Goal: Task Accomplishment & Management: Use online tool/utility

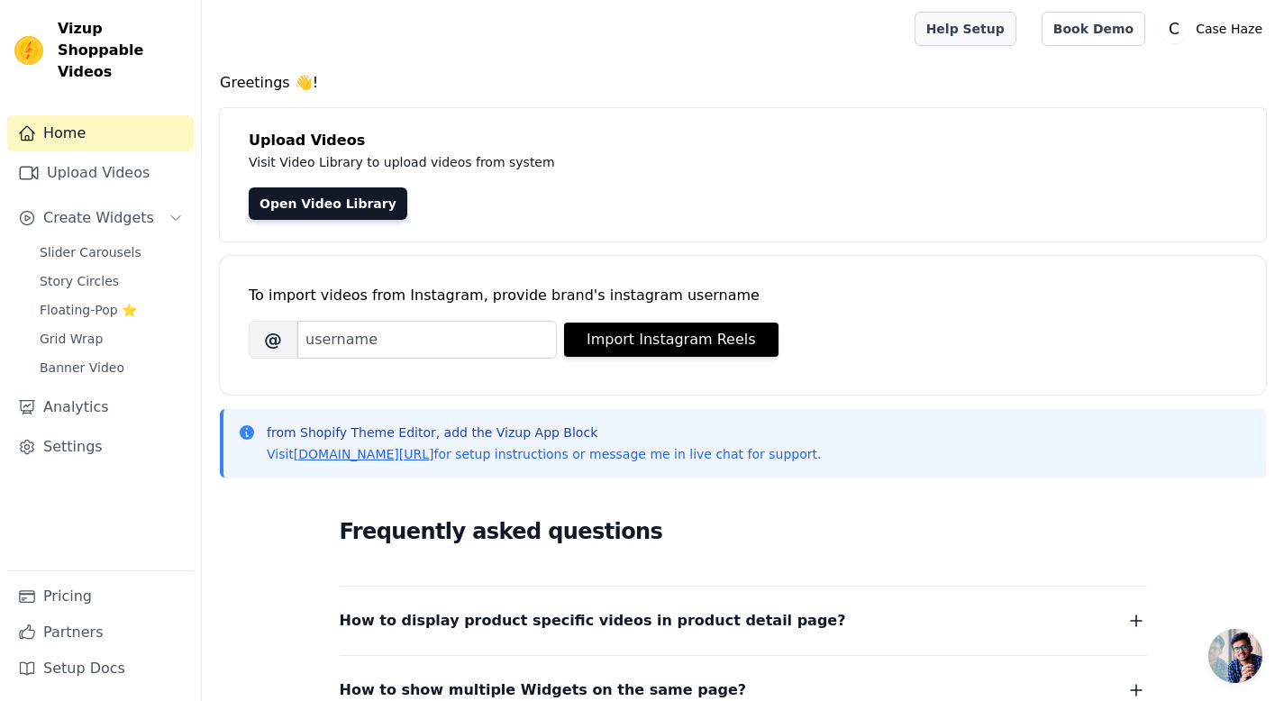
click at [985, 23] on link "Help Setup" at bounding box center [966, 29] width 102 height 34
click at [99, 435] on link "Settings" at bounding box center [100, 447] width 187 height 36
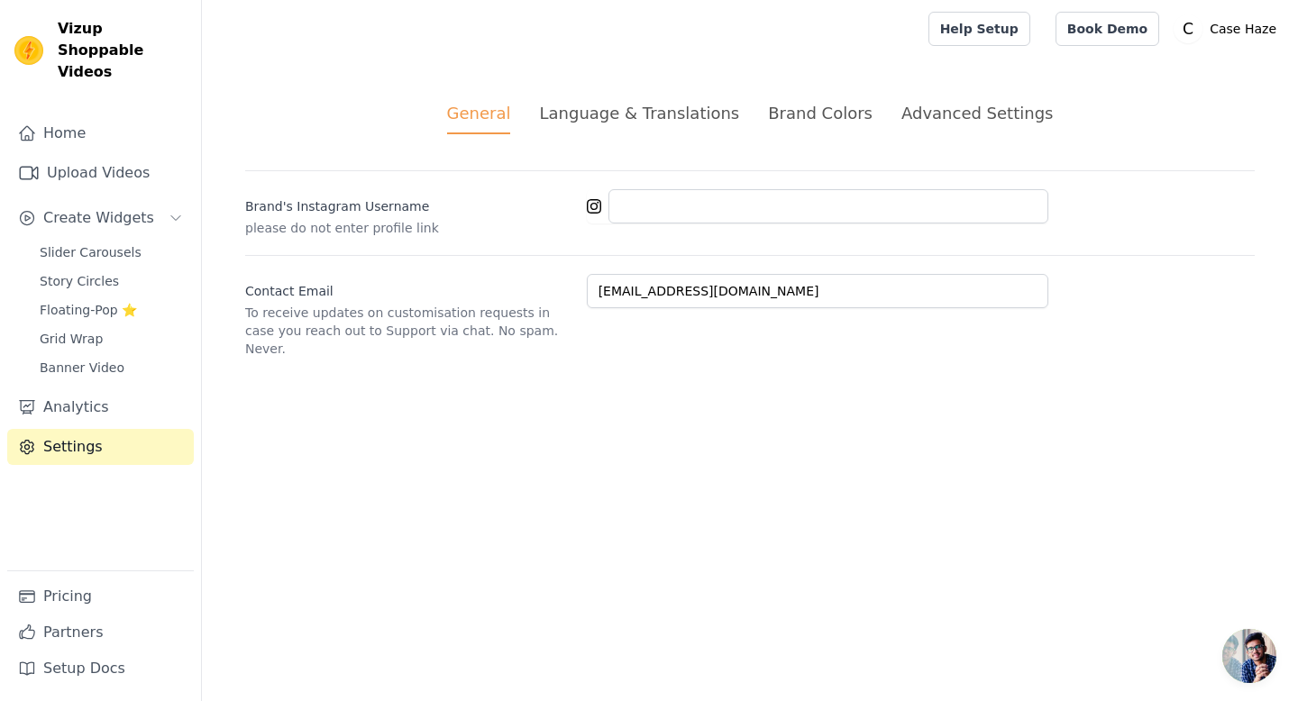
click at [879, 124] on ul "General Language & Translations Brand Colors Advanced Settings" at bounding box center [749, 117] width 1009 height 33
click at [856, 118] on div "Brand Colors" at bounding box center [820, 113] width 105 height 24
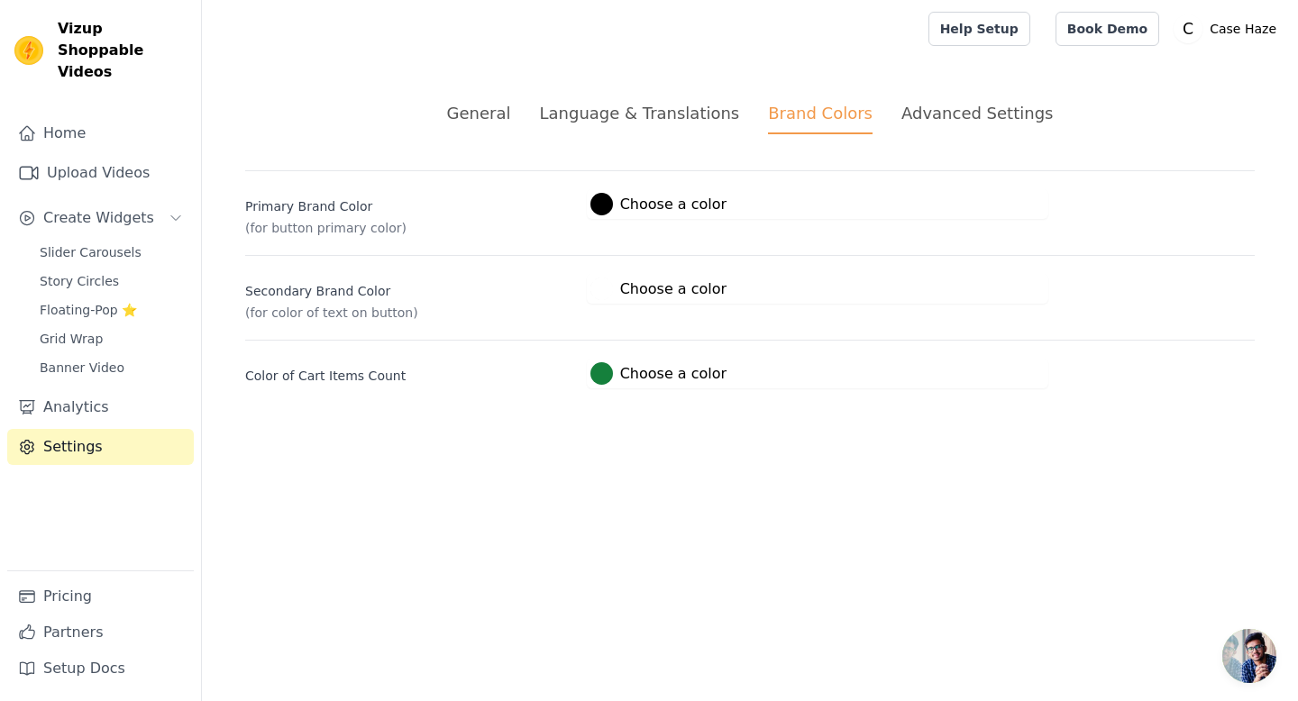
click at [921, 118] on div "Advanced Settings" at bounding box center [976, 113] width 151 height 24
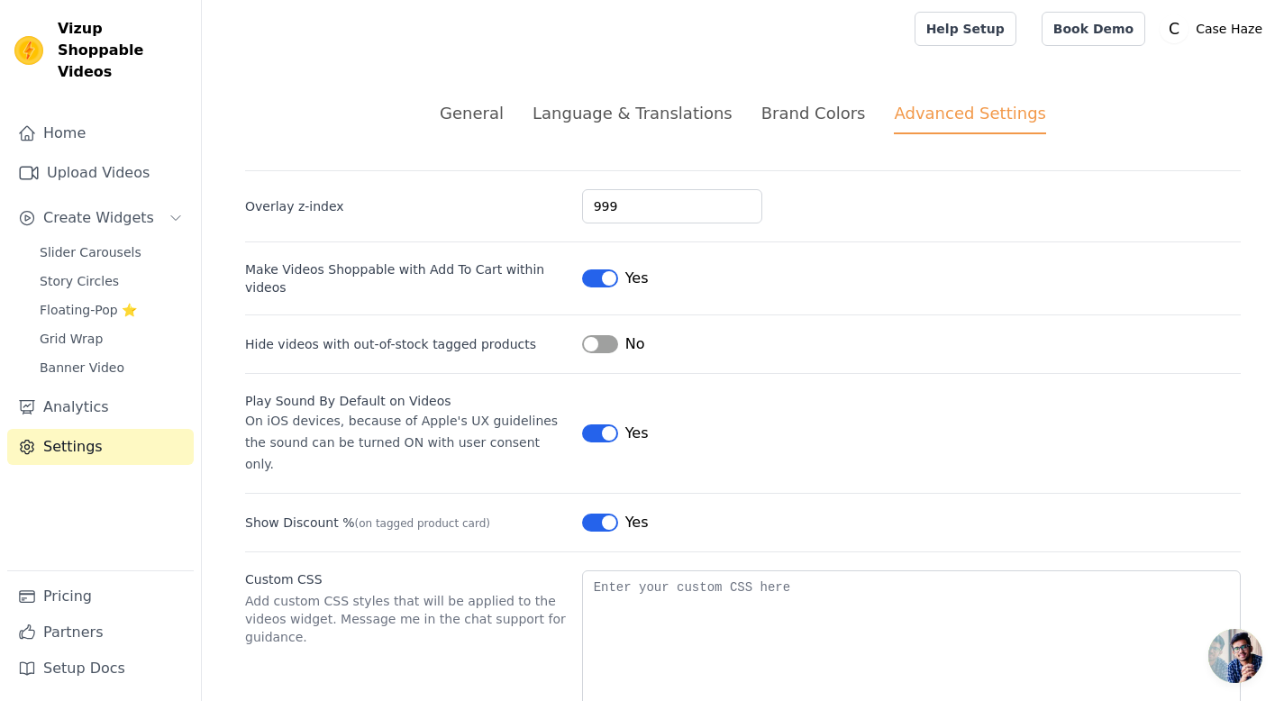
click at [586, 122] on div "Language & Translations" at bounding box center [633, 113] width 200 height 24
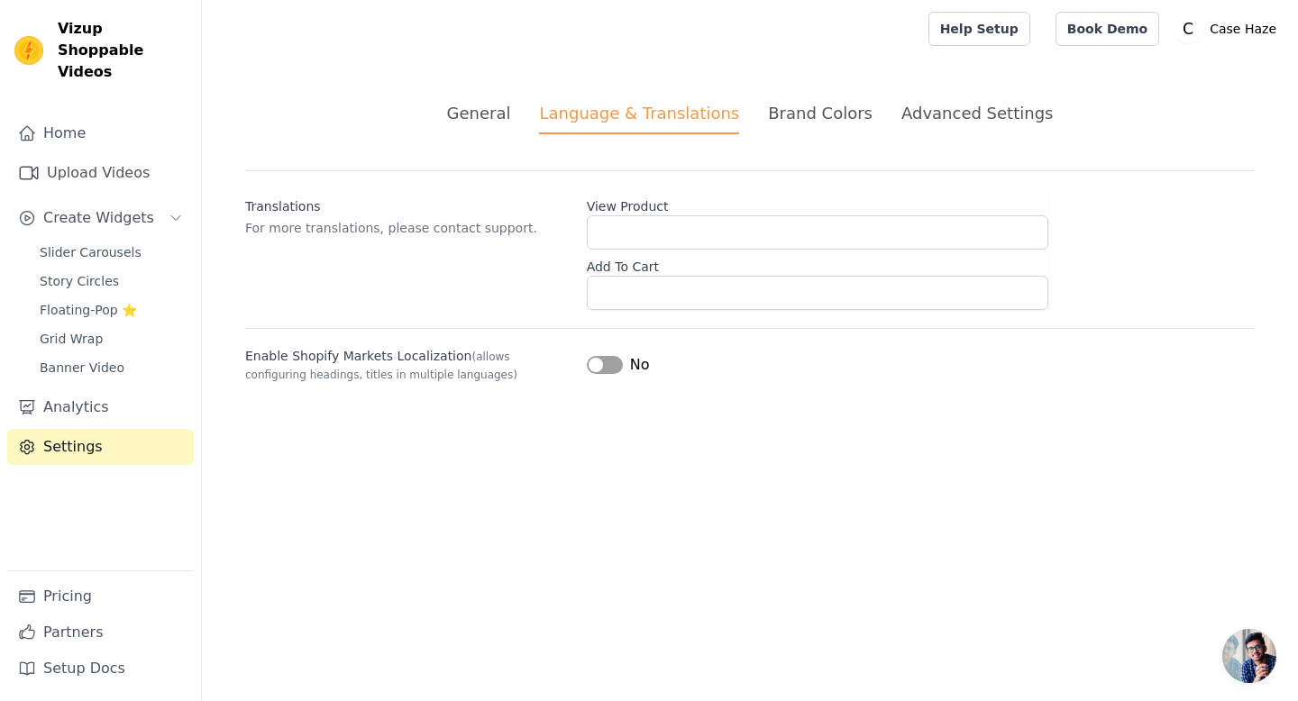
click at [511, 114] on div "General" at bounding box center [479, 113] width 64 height 24
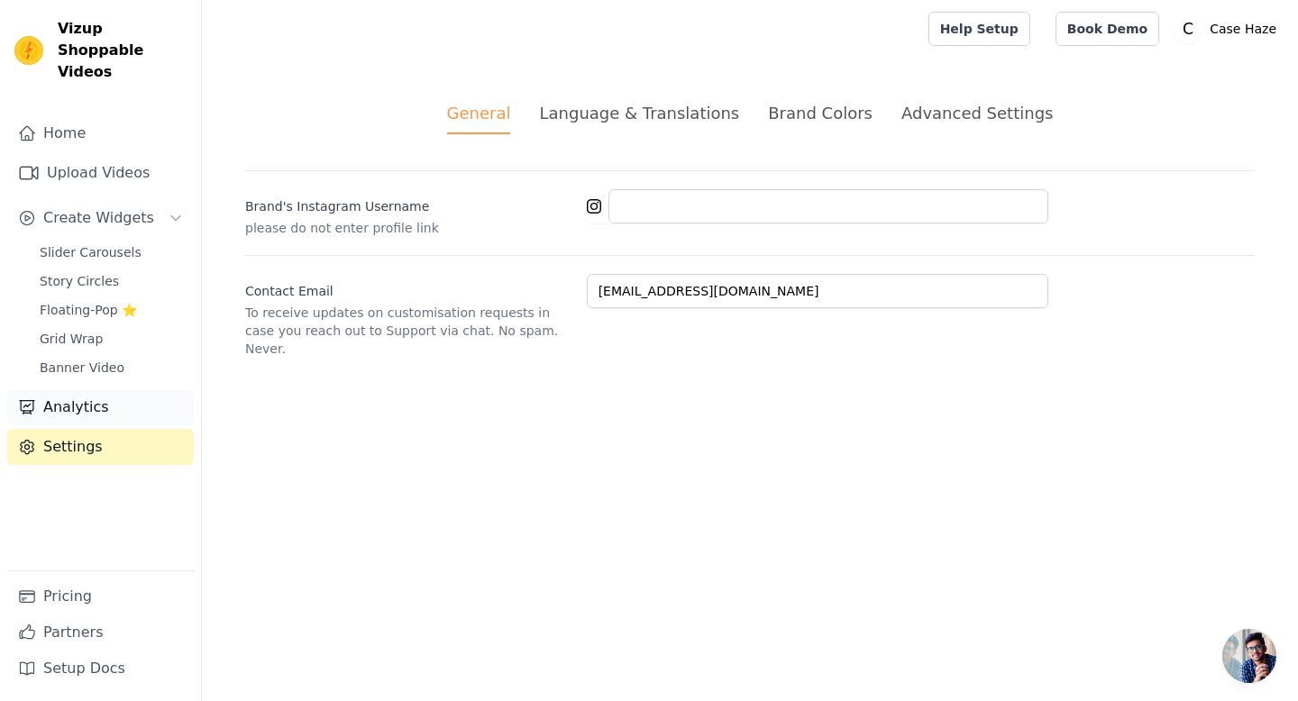
click at [93, 402] on link "Analytics" at bounding box center [100, 407] width 187 height 36
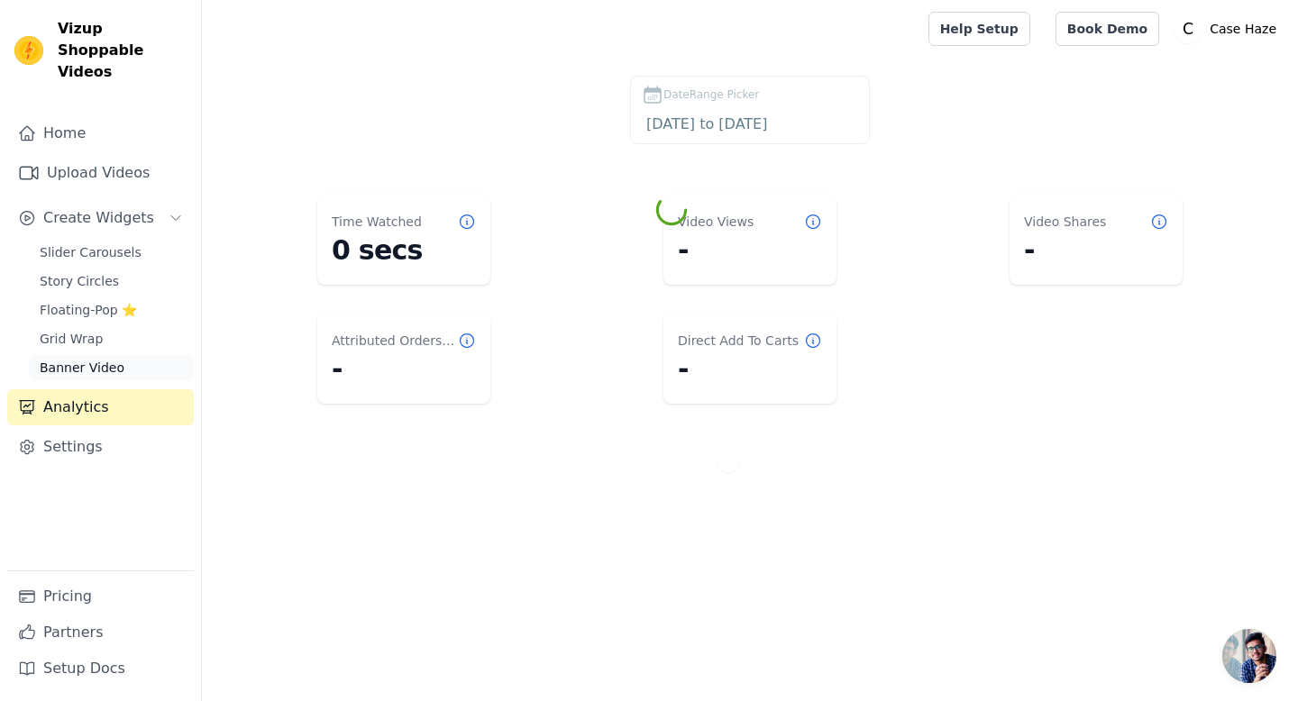
click at [106, 358] on link "Banner Video" at bounding box center [111, 367] width 165 height 25
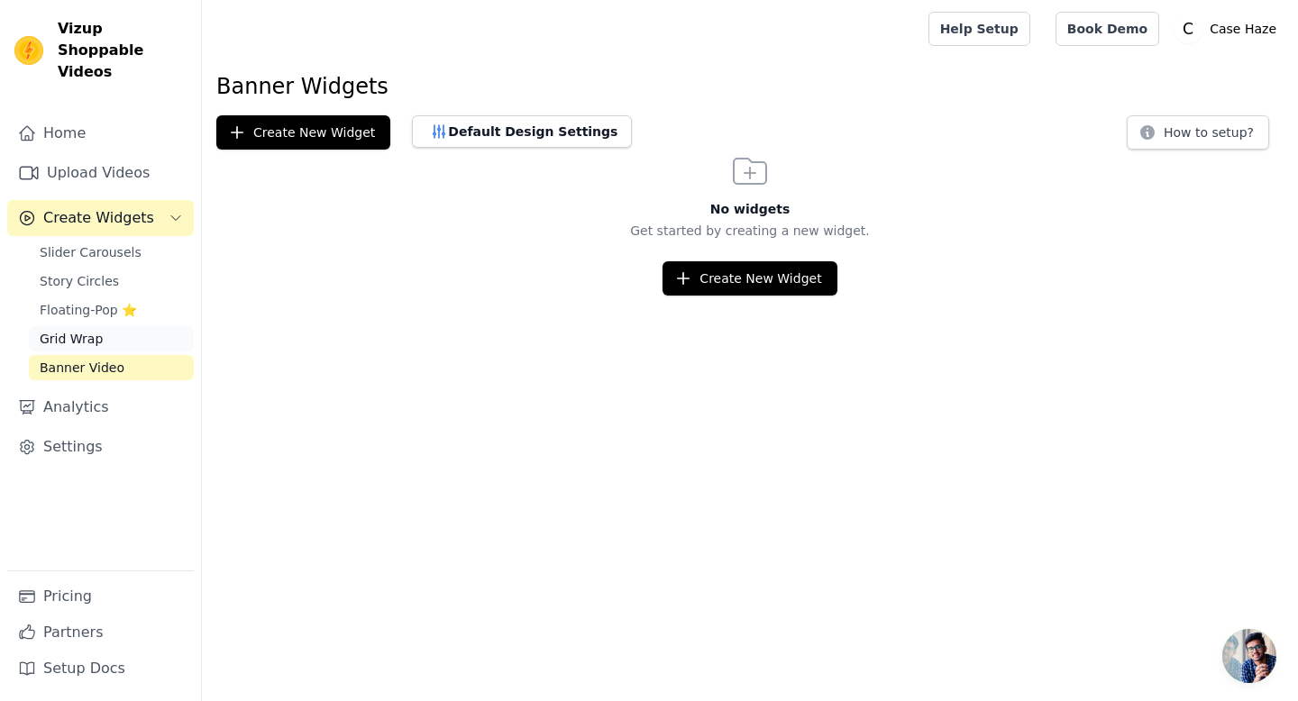
click at [106, 326] on link "Grid Wrap" at bounding box center [111, 338] width 165 height 25
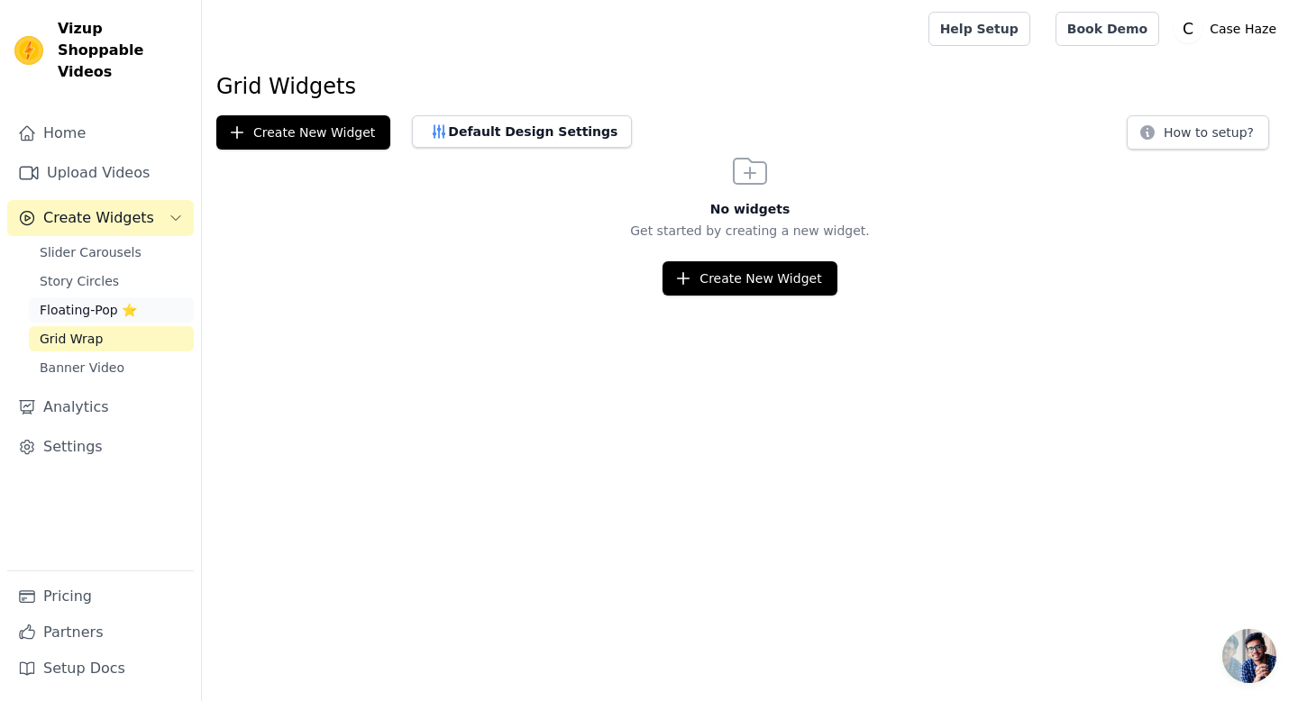
click at [125, 301] on span "Floating-Pop ⭐" at bounding box center [88, 310] width 97 height 18
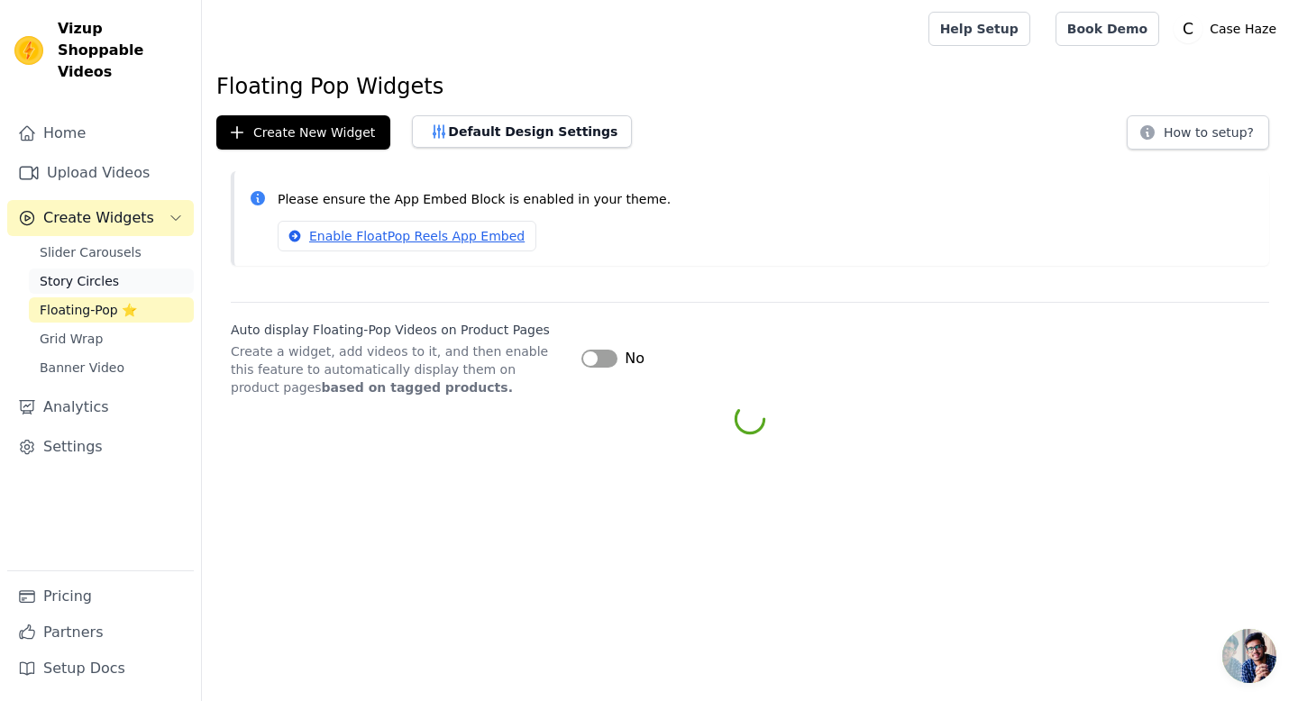
click at [137, 269] on link "Story Circles" at bounding box center [111, 281] width 165 height 25
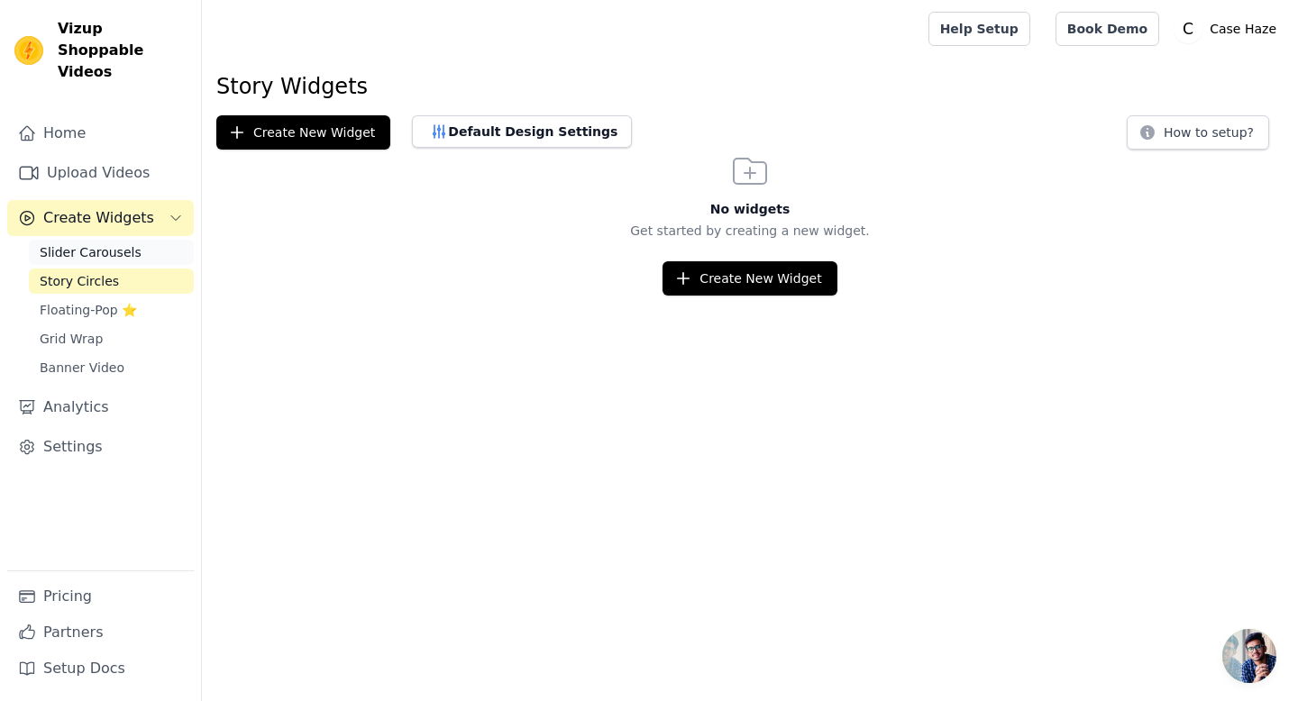
click at [148, 240] on link "Slider Carousels" at bounding box center [111, 252] width 165 height 25
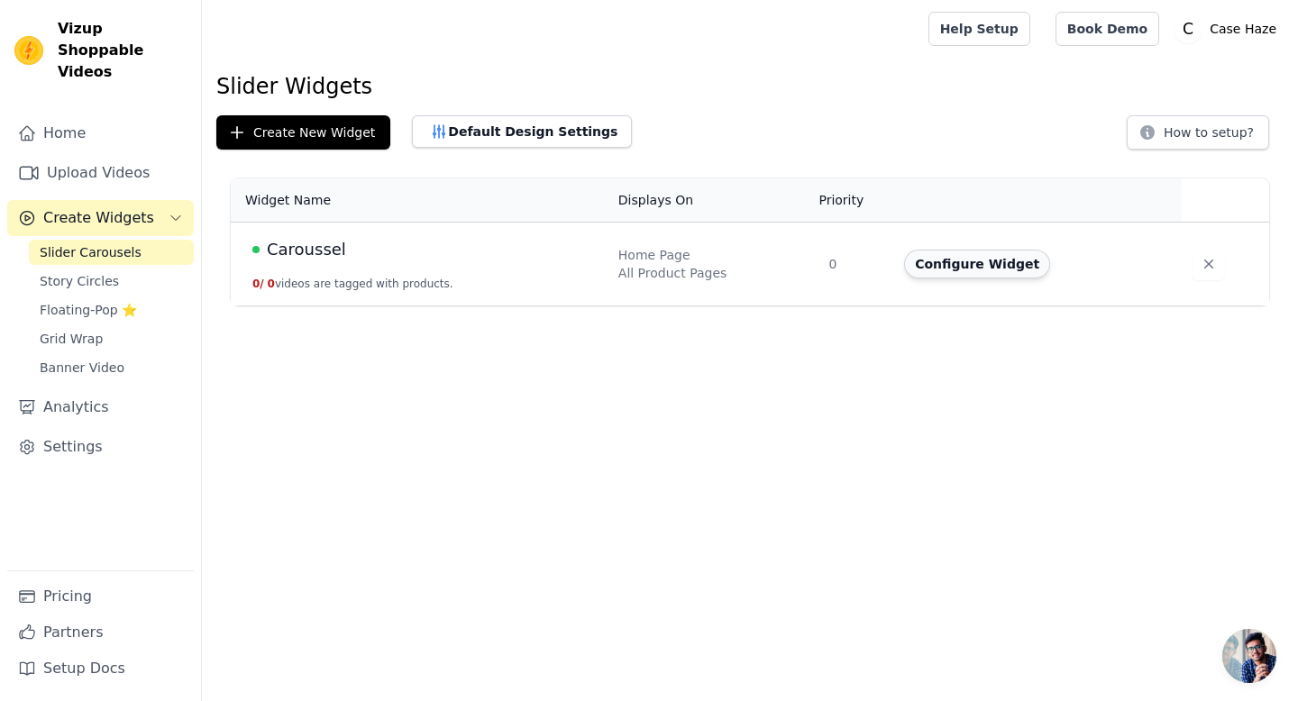
click at [965, 269] on button "Configure Widget" at bounding box center [977, 264] width 146 height 29
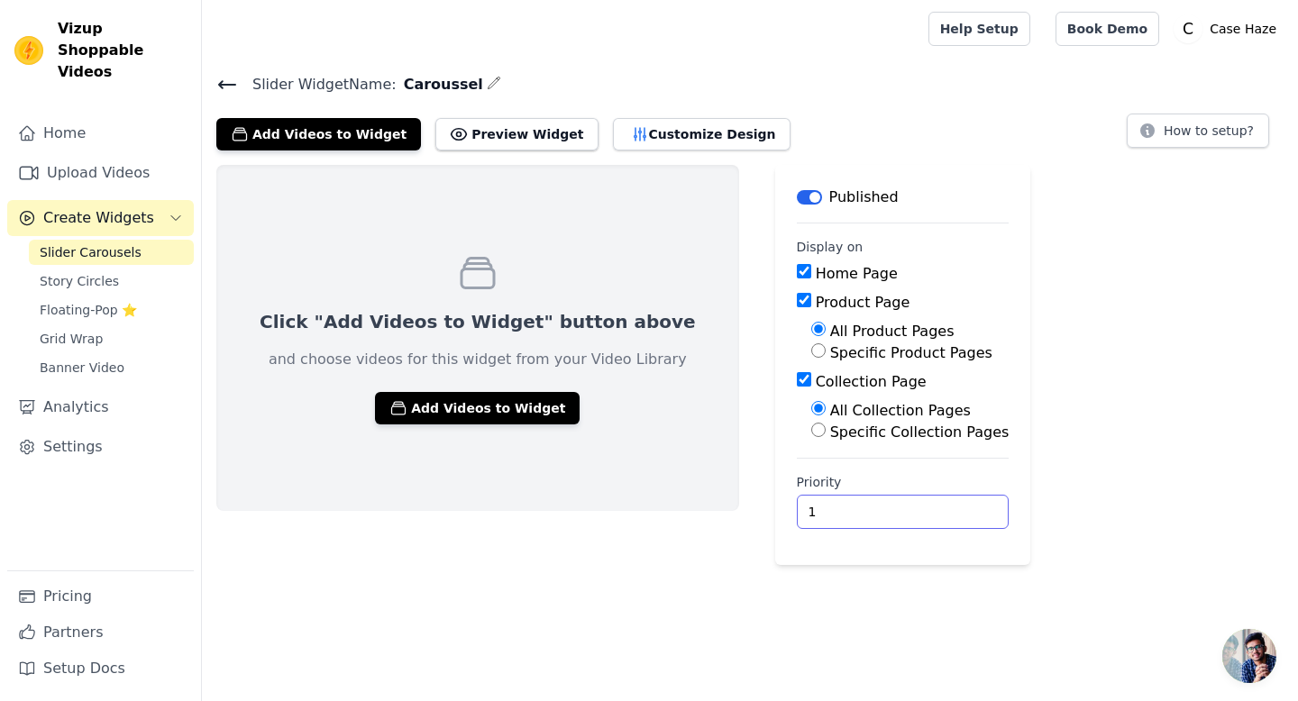
click at [891, 502] on input "1" at bounding box center [903, 512] width 213 height 34
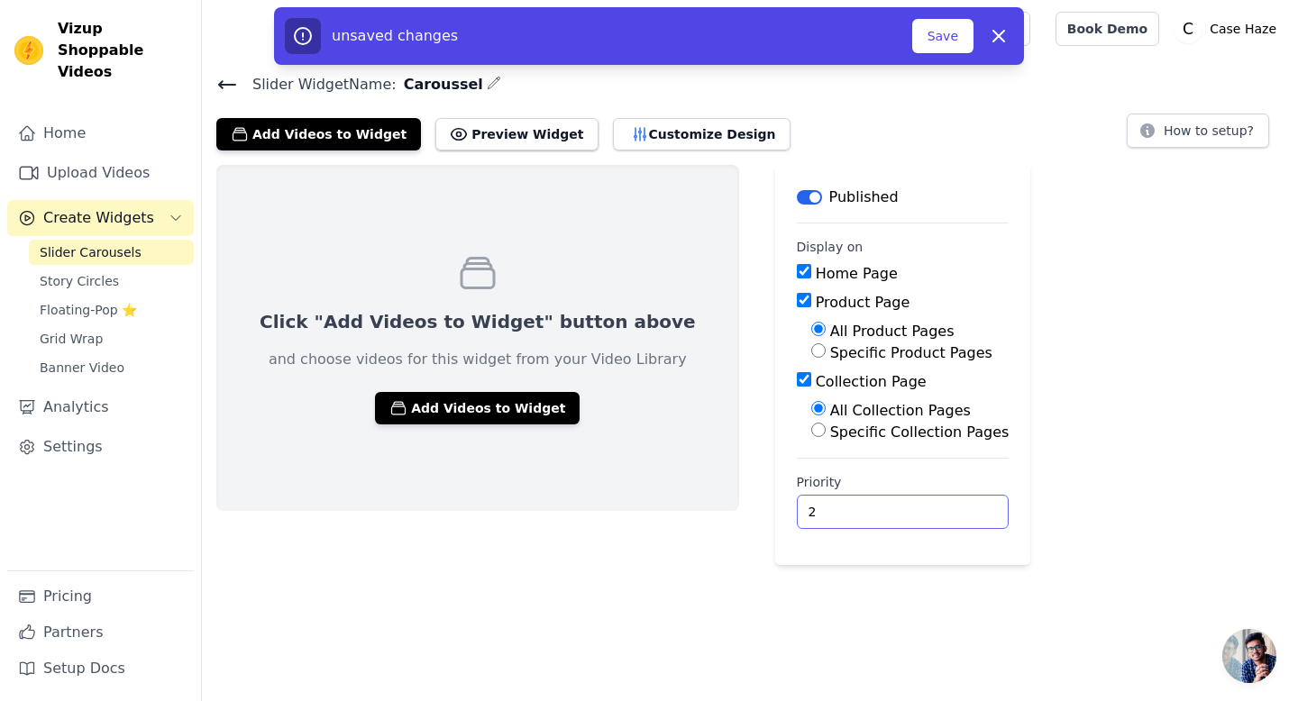
type input "2"
click at [891, 502] on input "2" at bounding box center [903, 512] width 213 height 34
click at [952, 25] on button "Save" at bounding box center [942, 36] width 61 height 34
click at [949, 34] on button "Save" at bounding box center [942, 36] width 61 height 34
click at [500, 328] on p "Click "Add Videos to Widget" button above" at bounding box center [478, 321] width 436 height 25
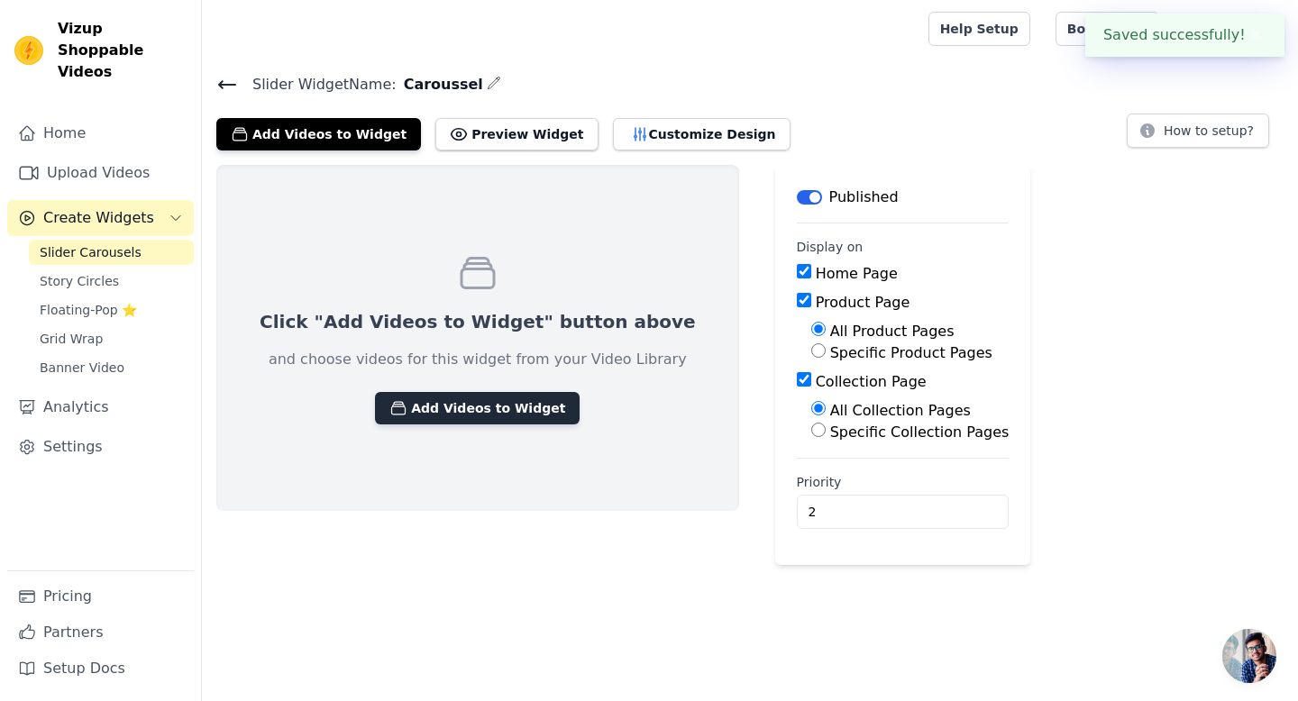
click at [495, 413] on button "Add Videos to Widget" at bounding box center [477, 408] width 205 height 32
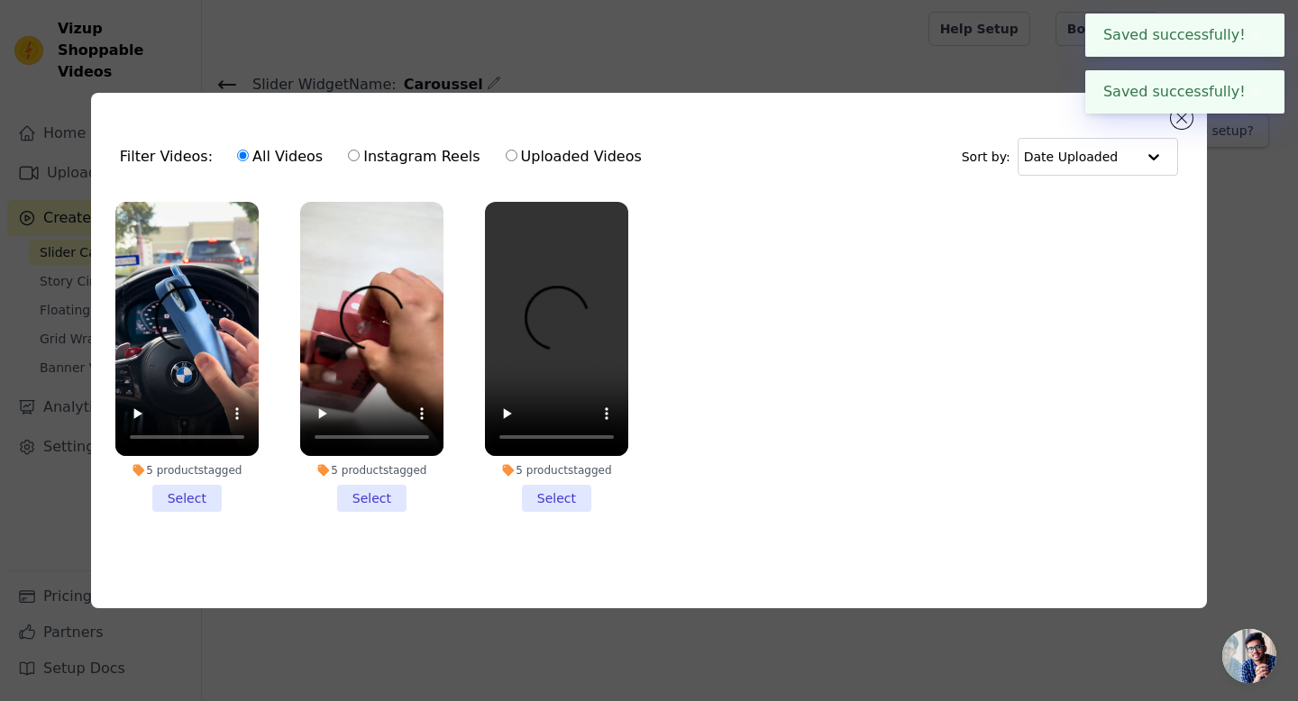
click at [194, 496] on li "5 products tagged Select" at bounding box center [186, 357] width 143 height 311
click at [0, 0] on input "5 products tagged Select" at bounding box center [0, 0] width 0 height 0
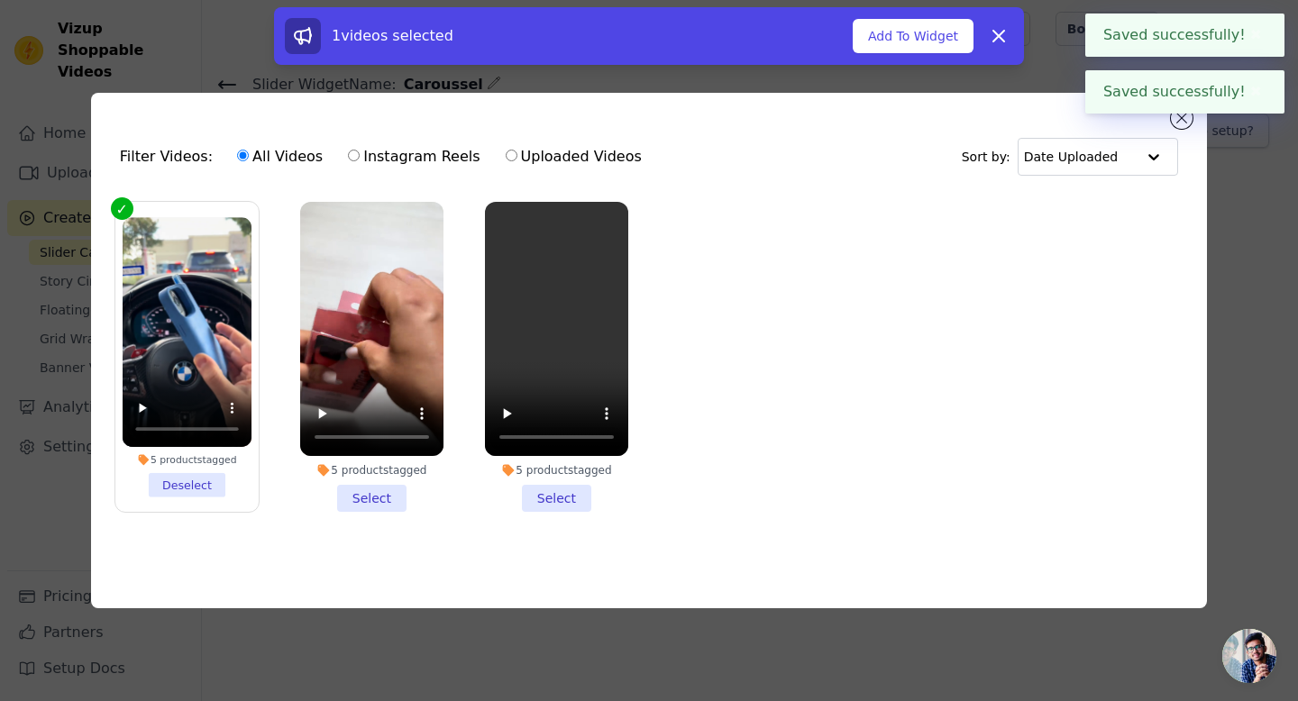
click at [344, 498] on li "5 products tagged Select" at bounding box center [371, 357] width 143 height 311
click at [0, 0] on input "5 products tagged Select" at bounding box center [0, 0] width 0 height 0
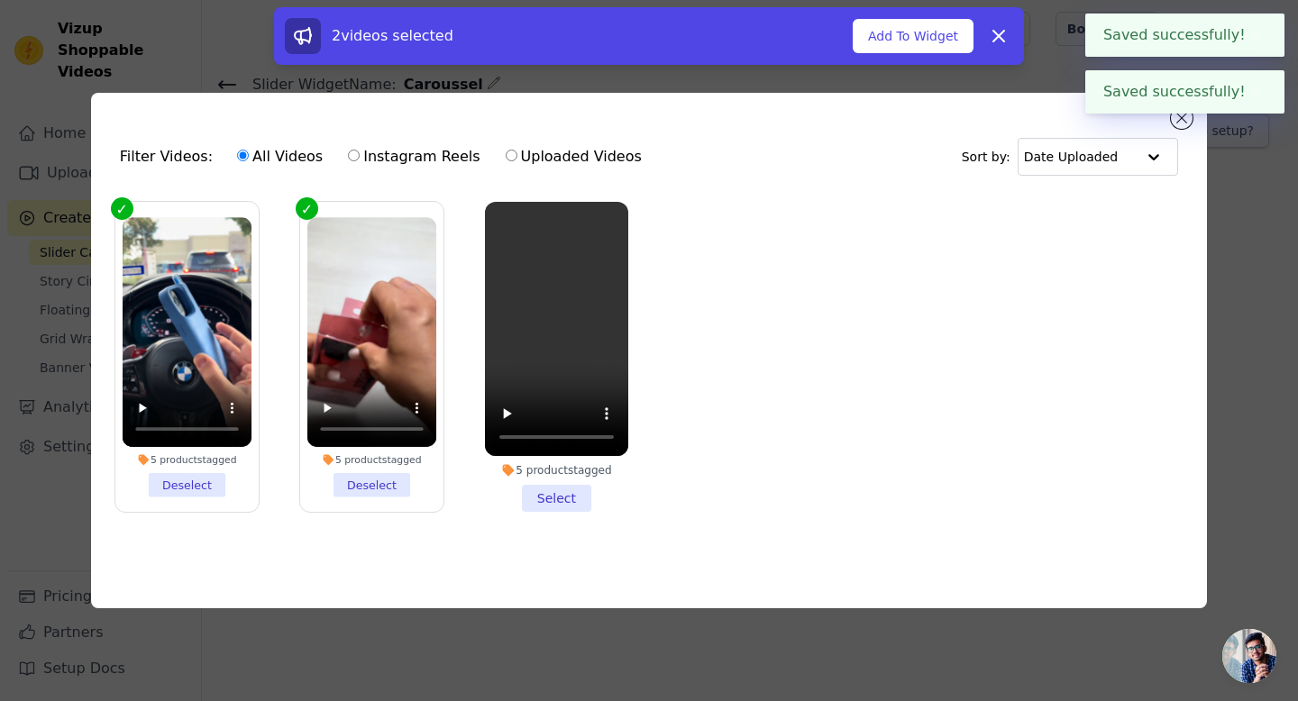
click at [526, 490] on li "5 products tagged Select" at bounding box center [556, 357] width 143 height 311
click at [0, 0] on input "5 products tagged Select" at bounding box center [0, 0] width 0 height 0
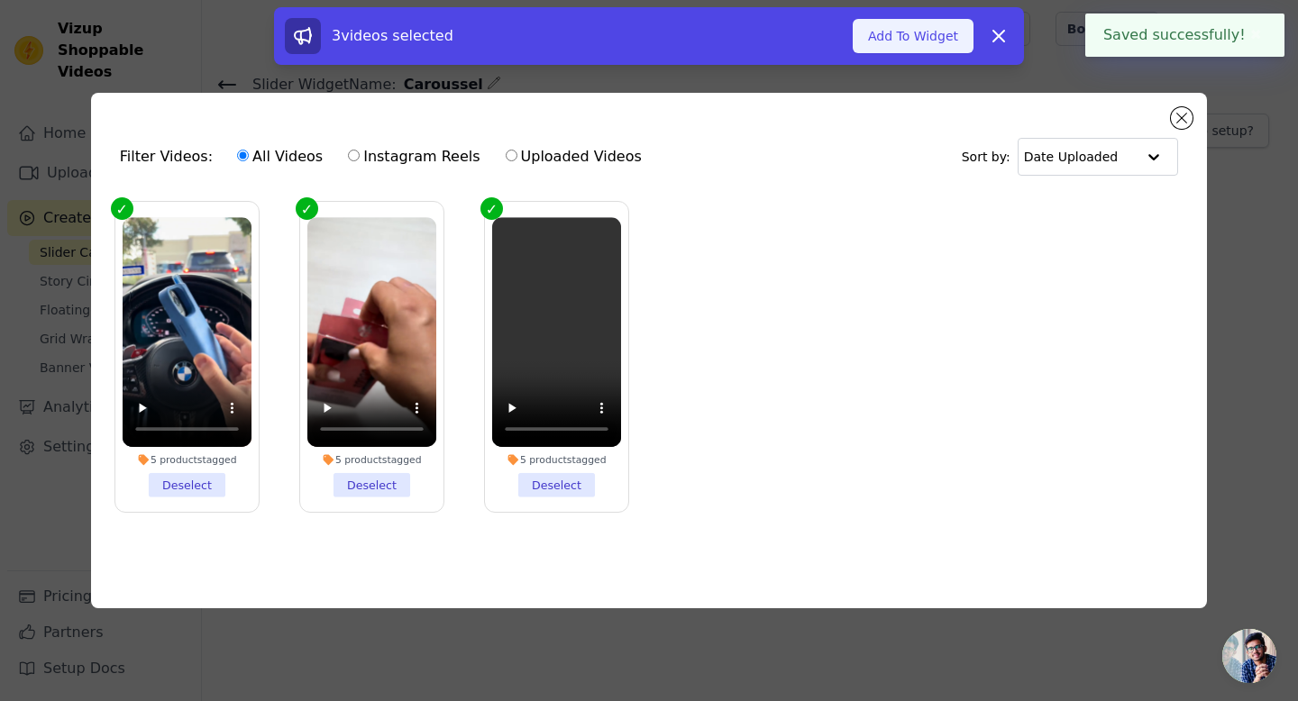
click at [935, 40] on button "Add To Widget" at bounding box center [913, 36] width 121 height 34
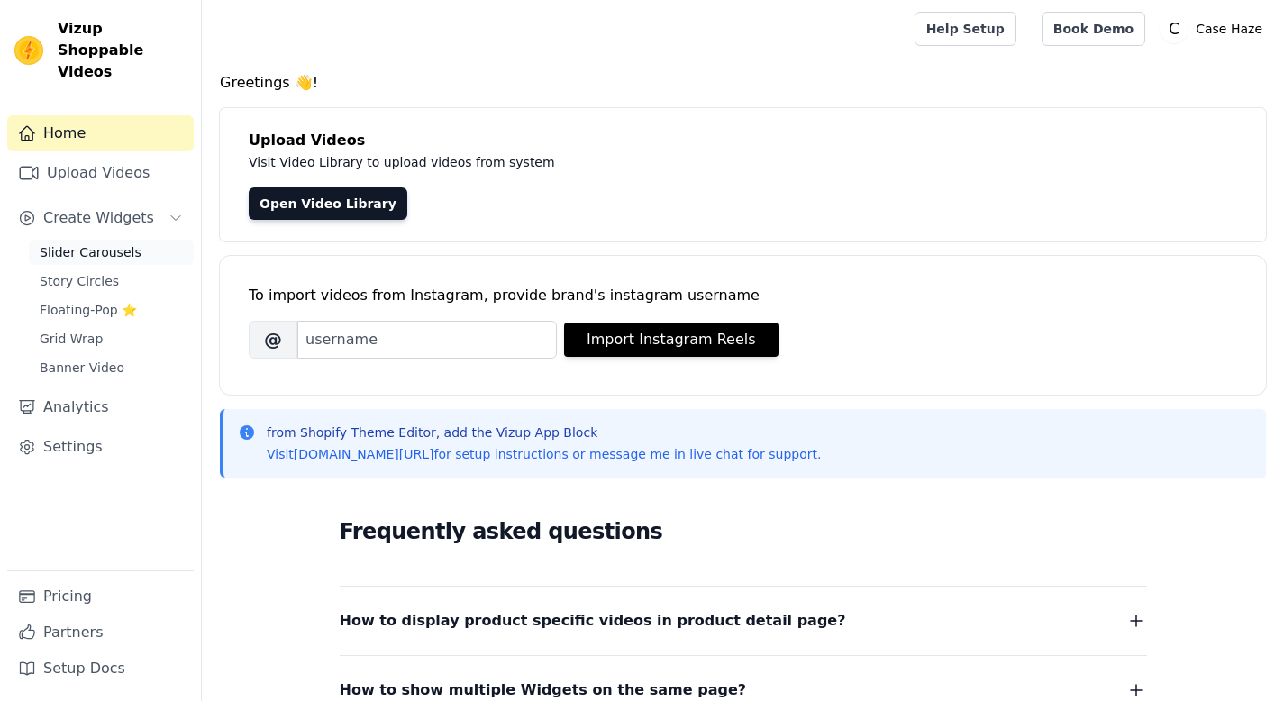
click at [168, 240] on link "Slider Carousels" at bounding box center [111, 252] width 165 height 25
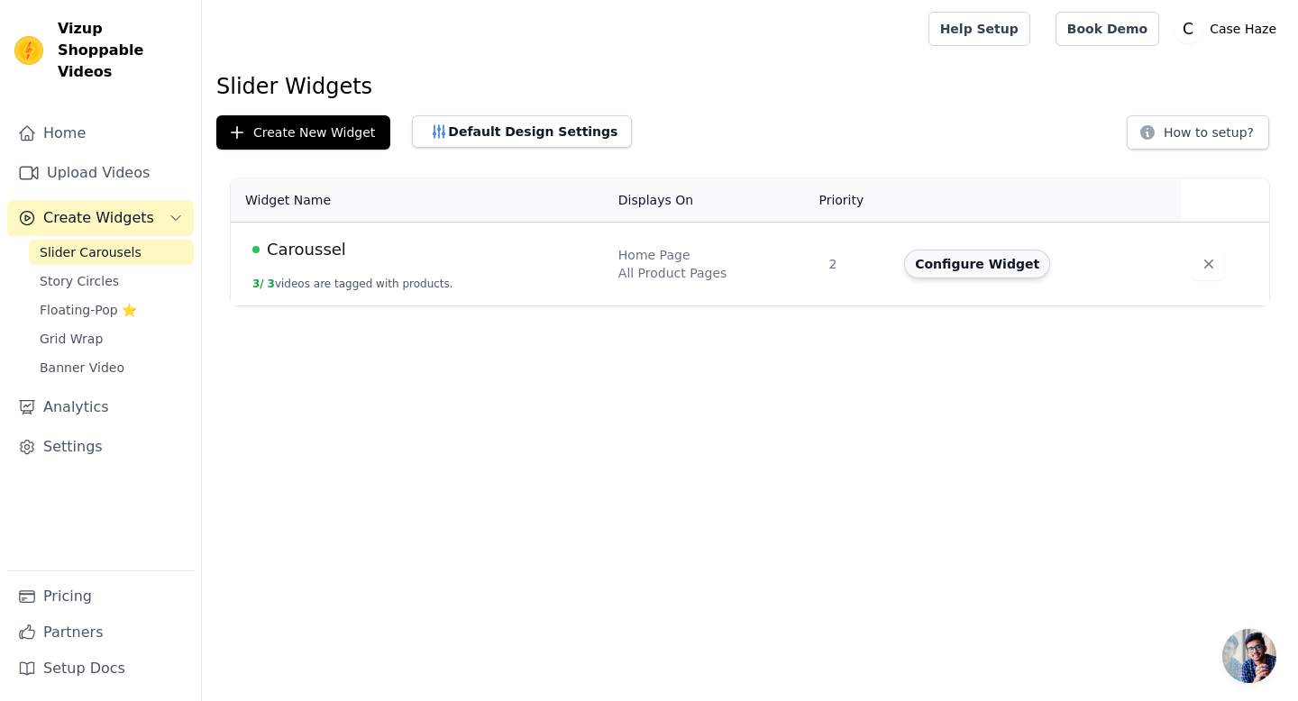
click at [1024, 270] on button "Configure Widget" at bounding box center [977, 264] width 146 height 29
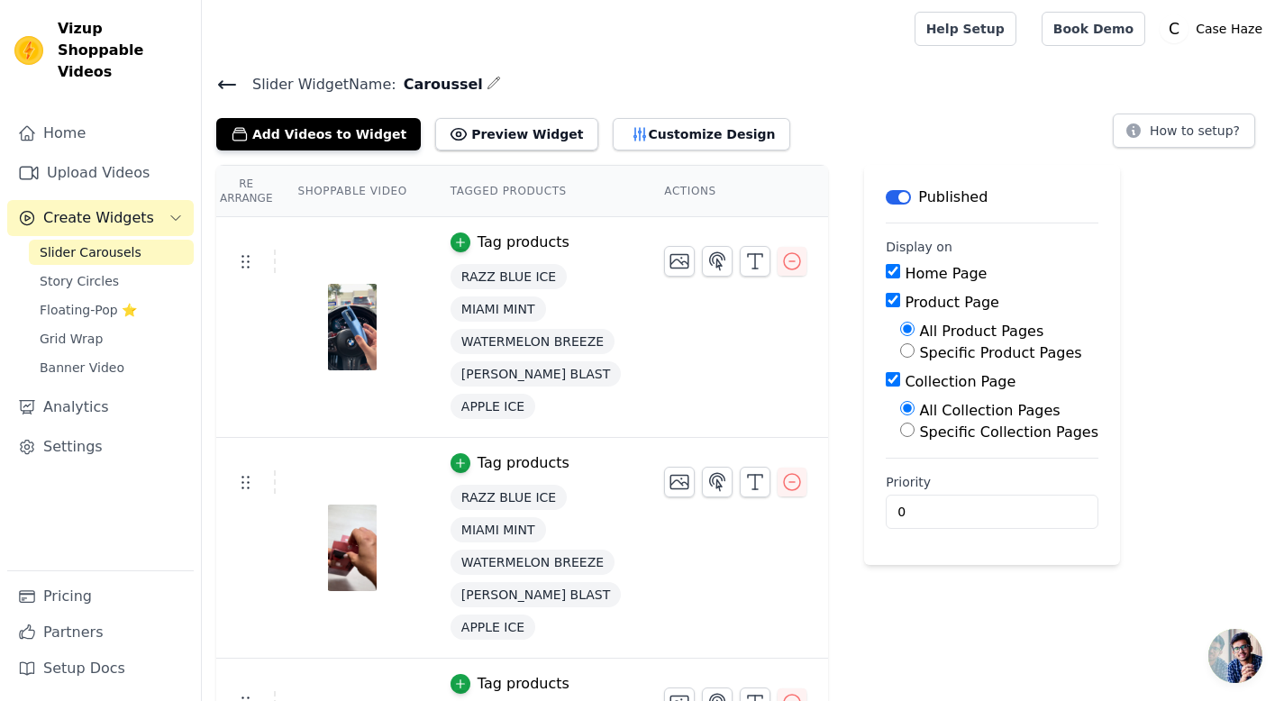
click at [229, 88] on icon at bounding box center [227, 85] width 22 height 22
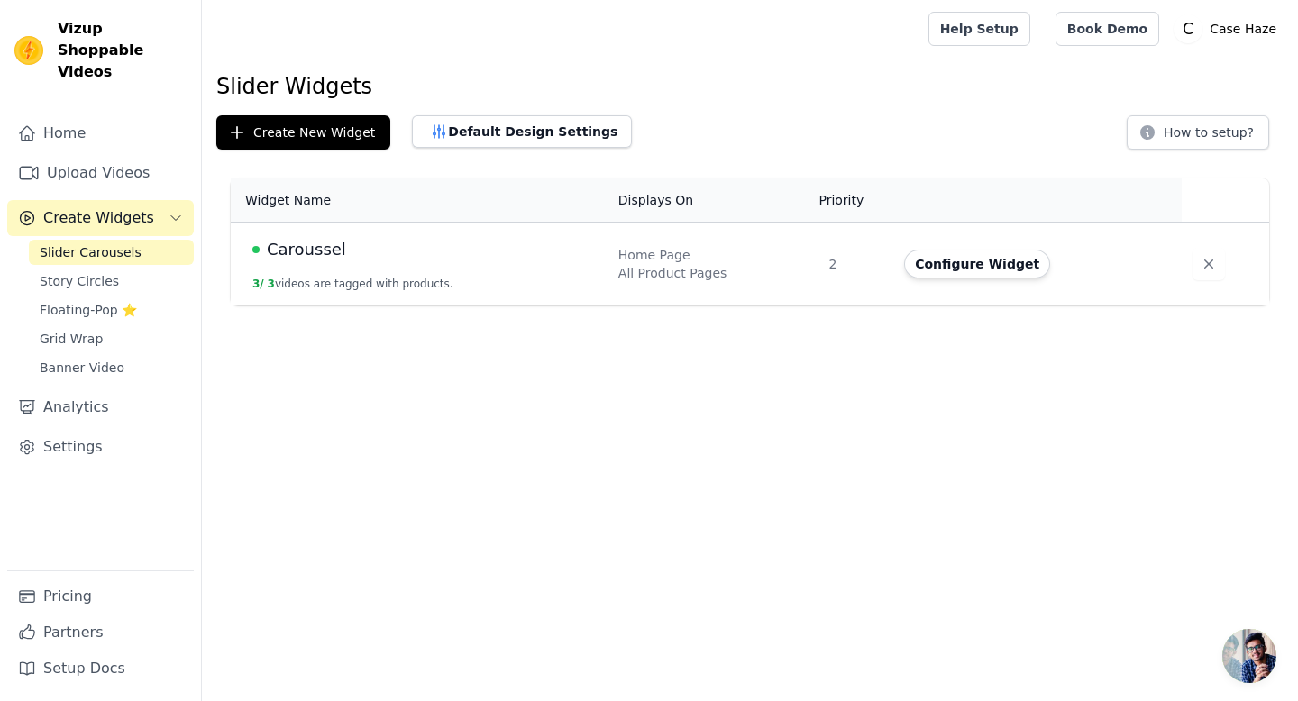
click at [818, 270] on td "Home Page All Product Pages" at bounding box center [712, 265] width 211 height 84
drag, startPoint x: 844, startPoint y: 265, endPoint x: 916, endPoint y: 262, distance: 72.1
click at [844, 265] on td "2" at bounding box center [855, 265] width 76 height 84
click at [933, 264] on button "Configure Widget" at bounding box center [977, 264] width 146 height 29
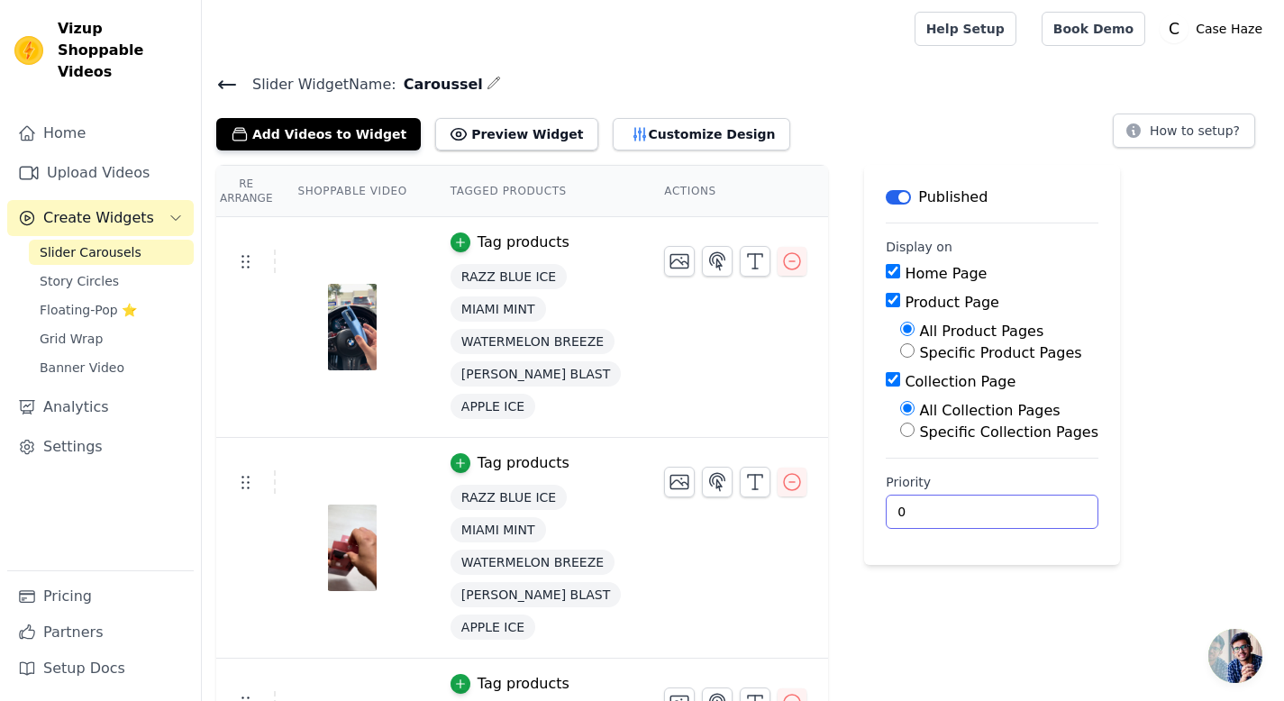
click at [908, 502] on input "0" at bounding box center [992, 512] width 213 height 34
click at [1026, 517] on input "0" at bounding box center [992, 512] width 213 height 34
click at [1027, 504] on input "1" at bounding box center [992, 512] width 213 height 34
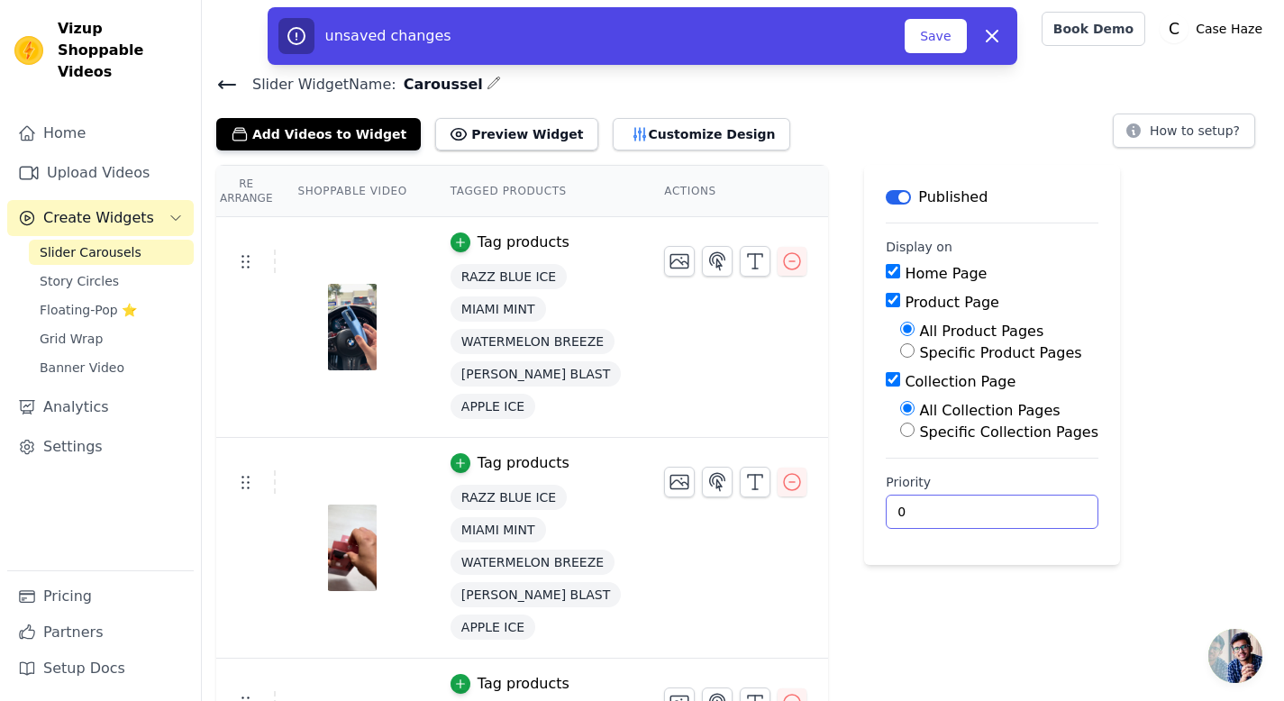
type input "0"
click at [1027, 516] on input "0" at bounding box center [992, 512] width 213 height 34
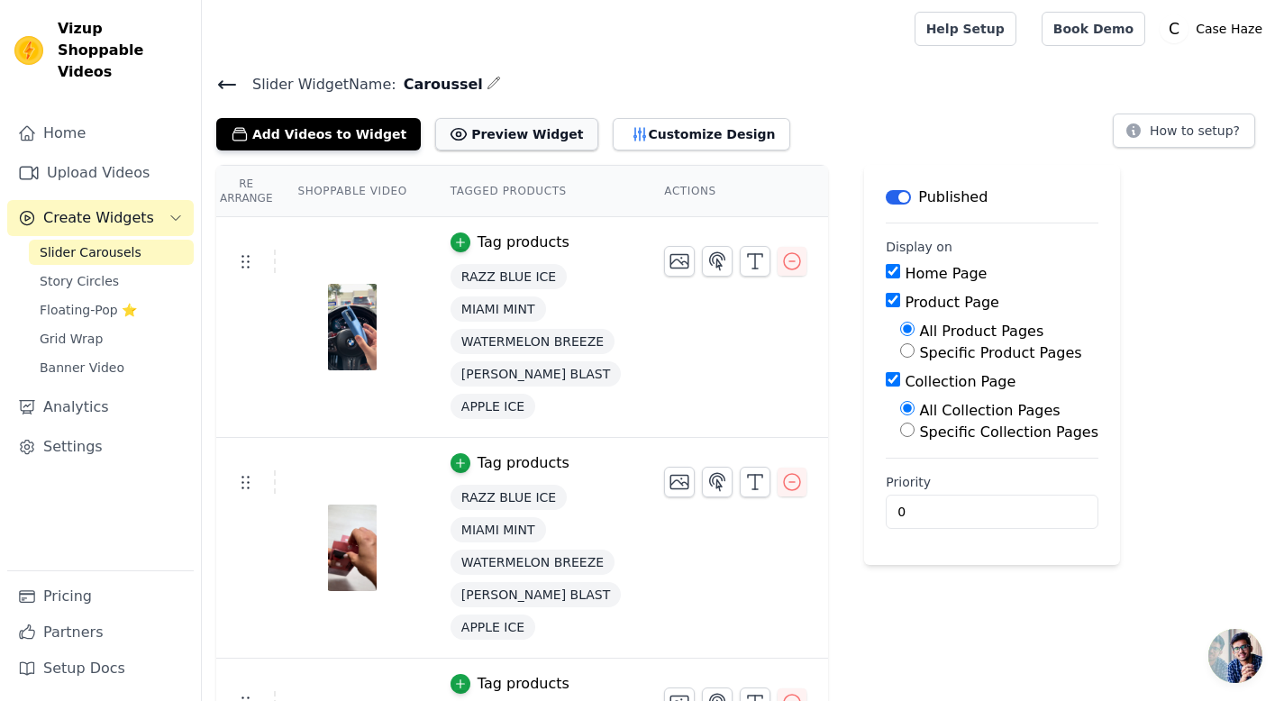
click at [475, 131] on button "Preview Widget" at bounding box center [516, 134] width 162 height 32
click at [666, 140] on button "Customize Design" at bounding box center [702, 134] width 178 height 32
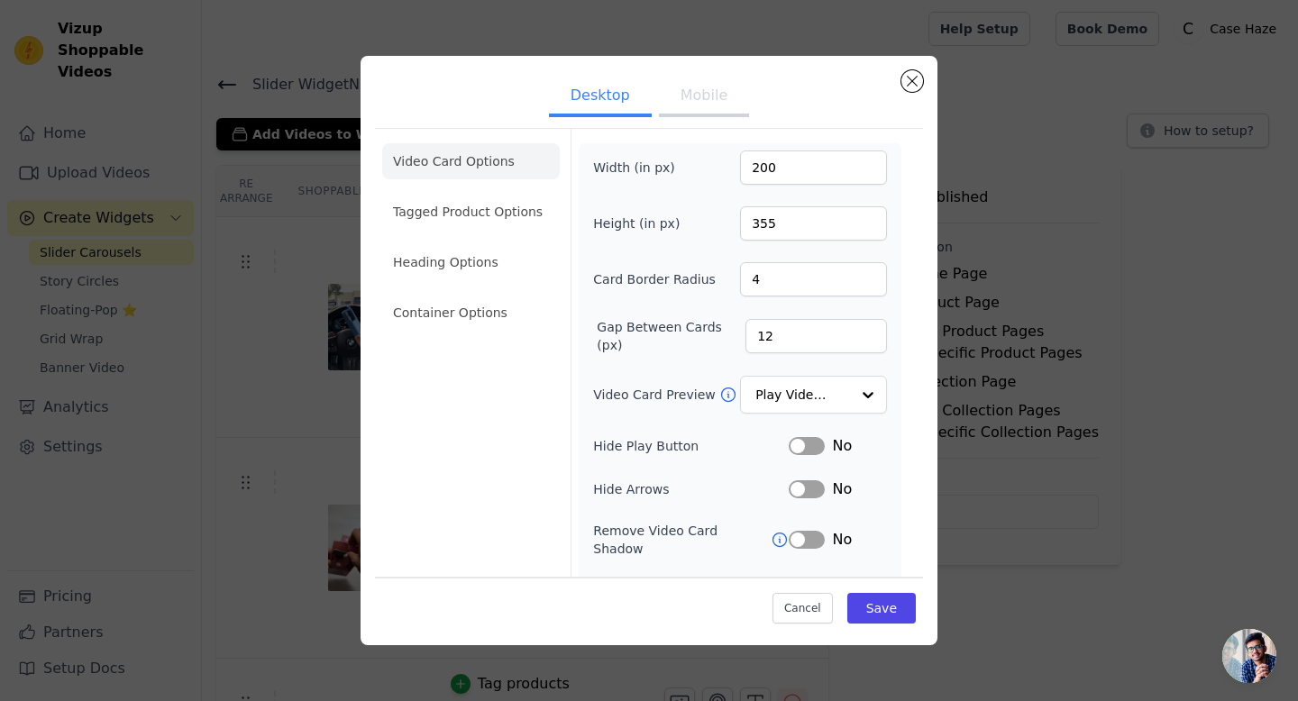
click at [694, 111] on button "Mobile" at bounding box center [704, 98] width 90 height 40
click at [797, 223] on input "355" at bounding box center [813, 223] width 147 height 34
click at [858, 221] on input "356" at bounding box center [813, 223] width 147 height 34
click at [858, 221] on input "357" at bounding box center [813, 223] width 147 height 34
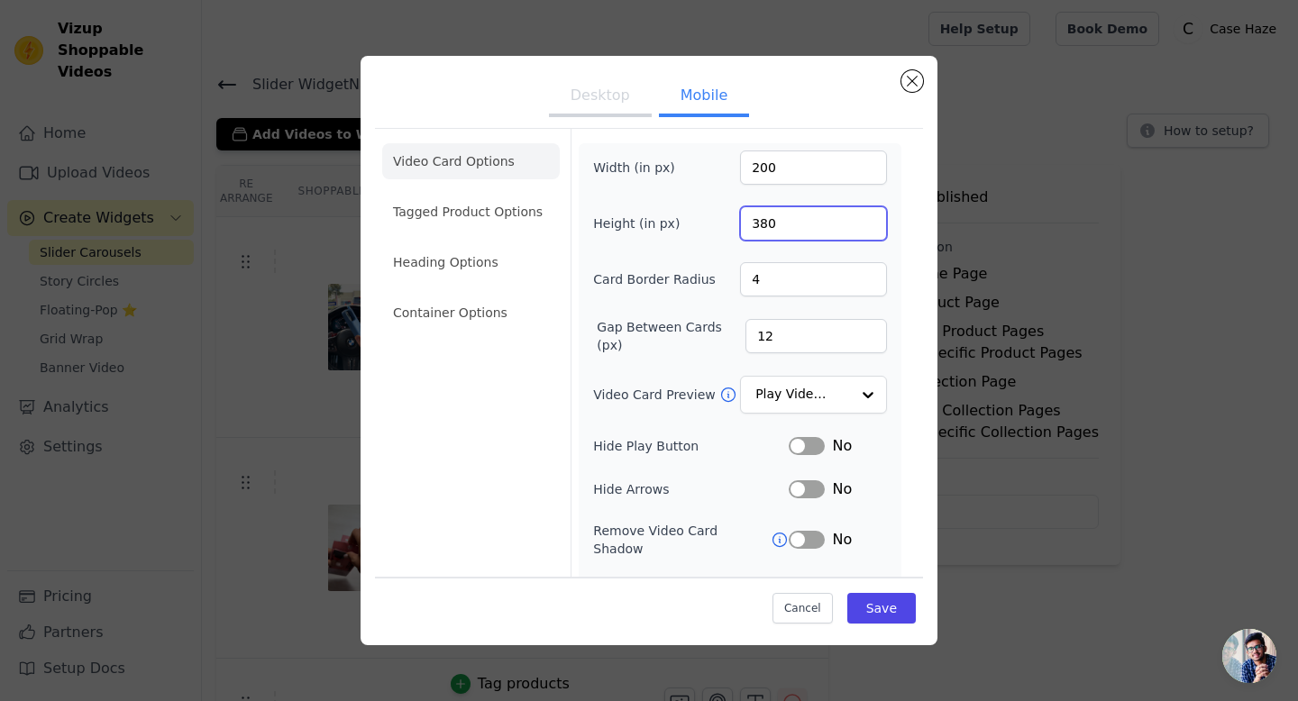
type input "381"
click at [858, 221] on input "381" at bounding box center [813, 223] width 147 height 34
click at [780, 178] on input "200" at bounding box center [813, 168] width 147 height 34
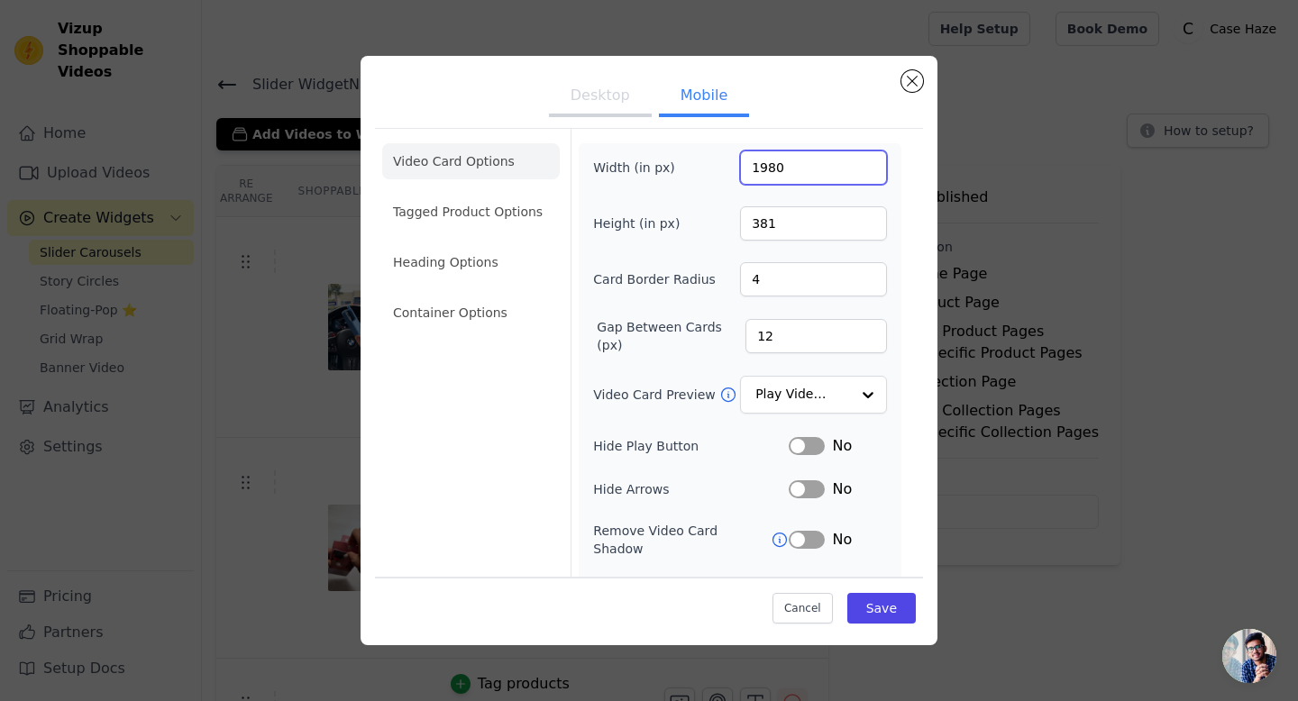
type input "1980"
type input "1080"
click at [882, 609] on button "Save" at bounding box center [881, 608] width 68 height 31
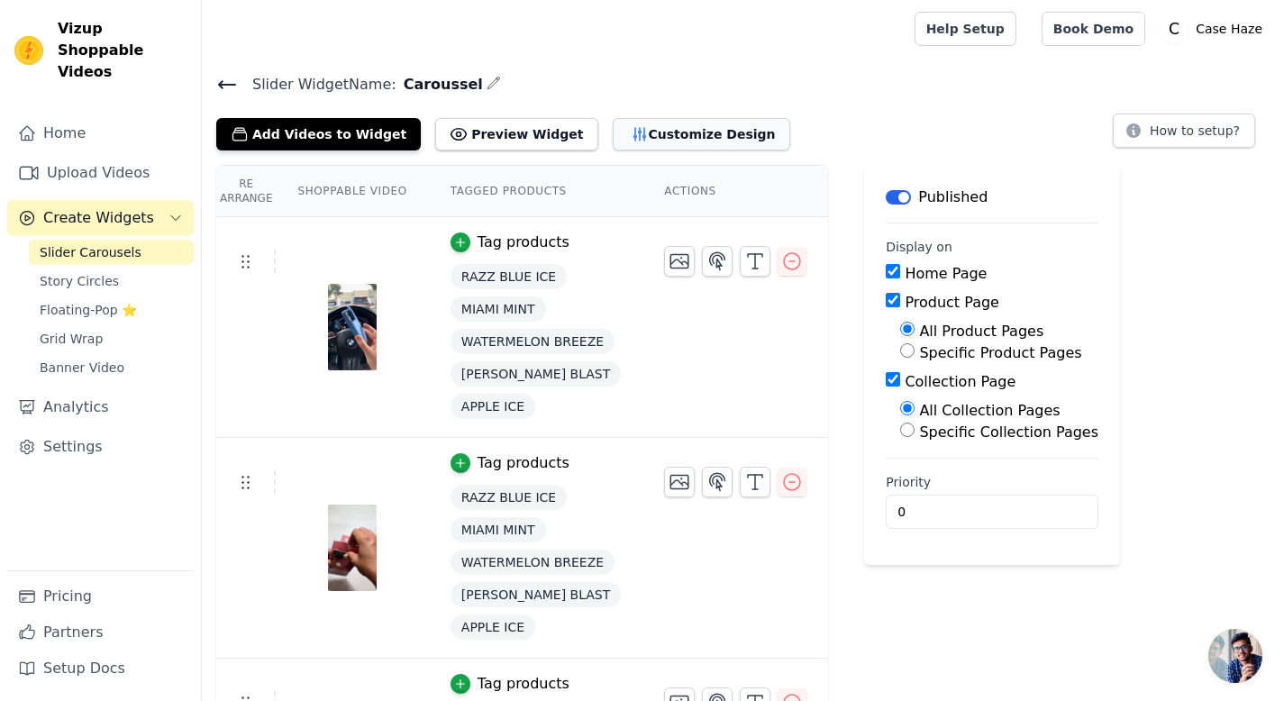
click at [673, 147] on button "Customize Design" at bounding box center [702, 134] width 178 height 32
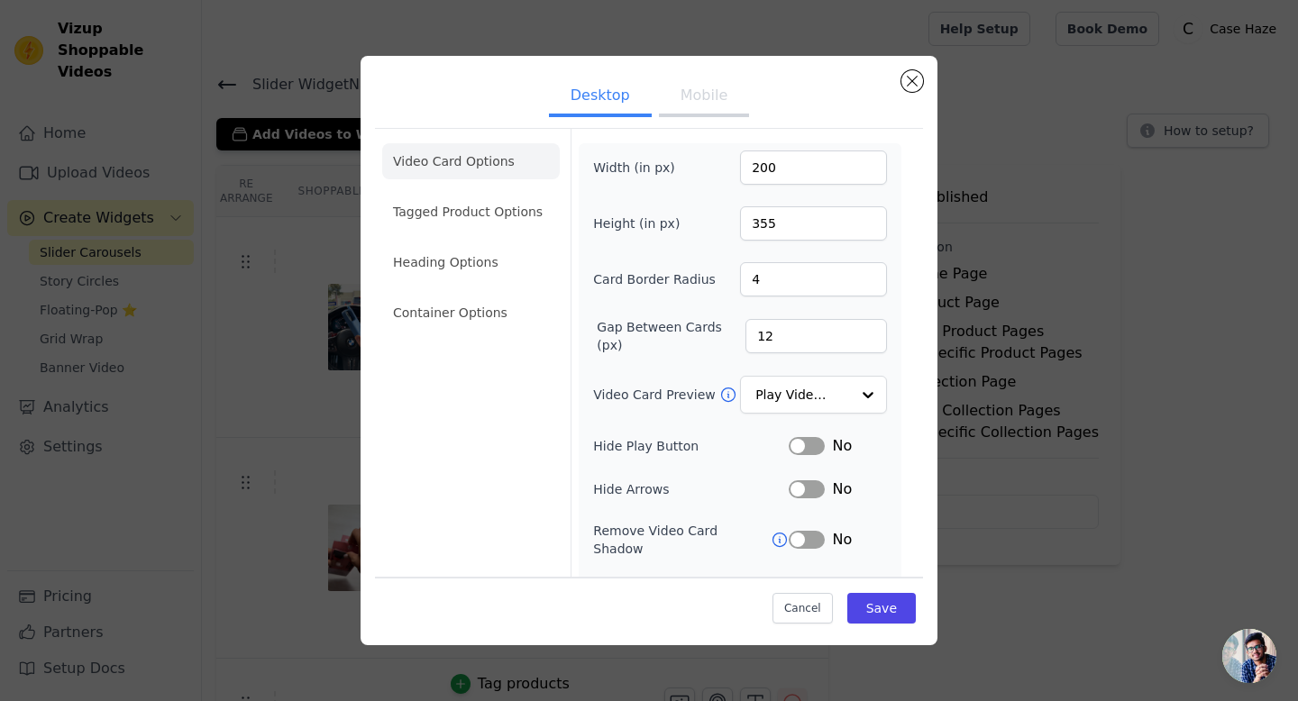
click at [705, 110] on button "Mobile" at bounding box center [704, 98] width 90 height 40
click at [762, 216] on input "1080" at bounding box center [813, 223] width 147 height 34
click at [765, 171] on input "1980" at bounding box center [813, 168] width 147 height 34
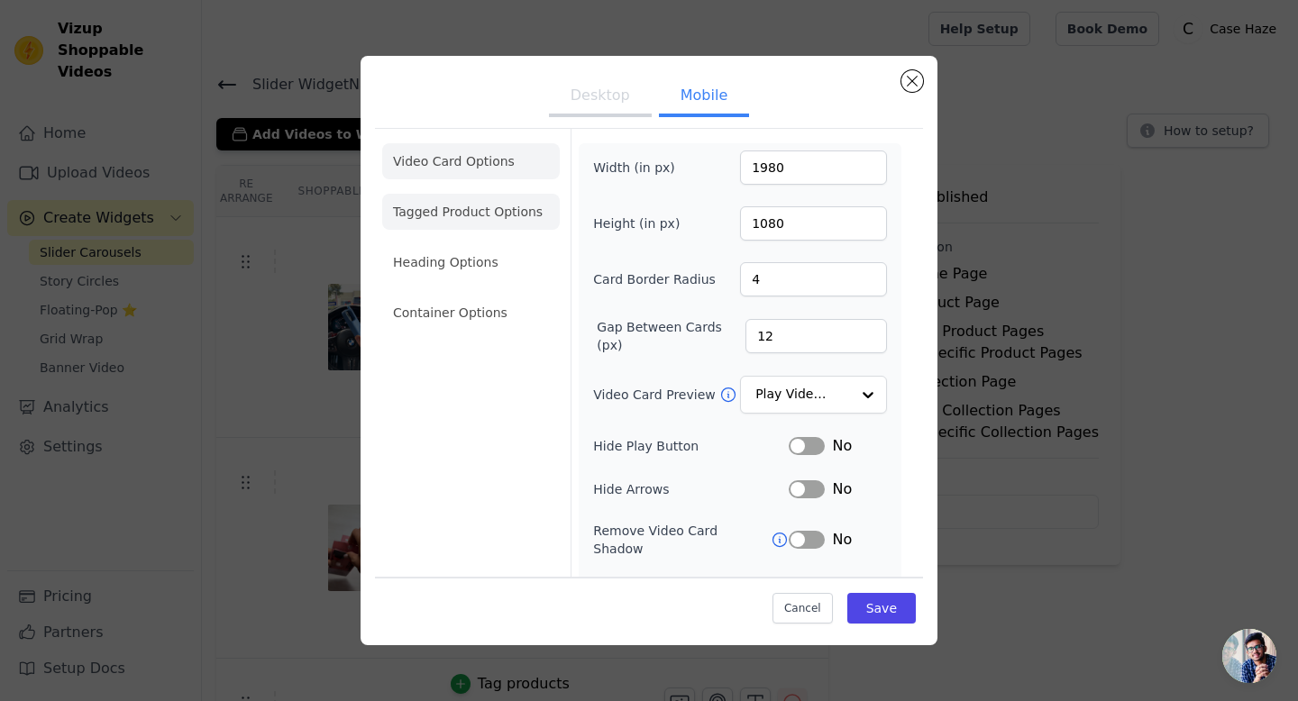
click at [513, 198] on li "Tagged Product Options" at bounding box center [471, 212] width 178 height 36
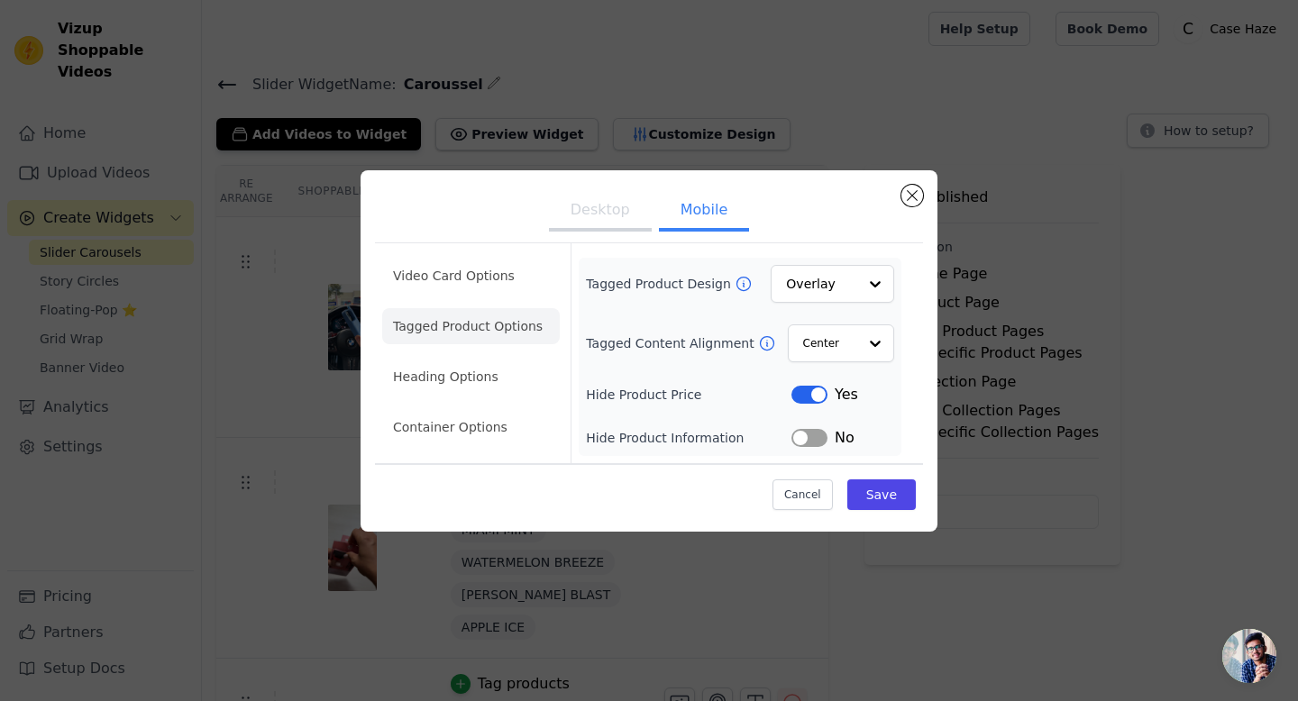
click at [868, 263] on div "Tagged Product Design Overlay Tagged Content Alignment Center Hide Product Pric…" at bounding box center [740, 357] width 323 height 198
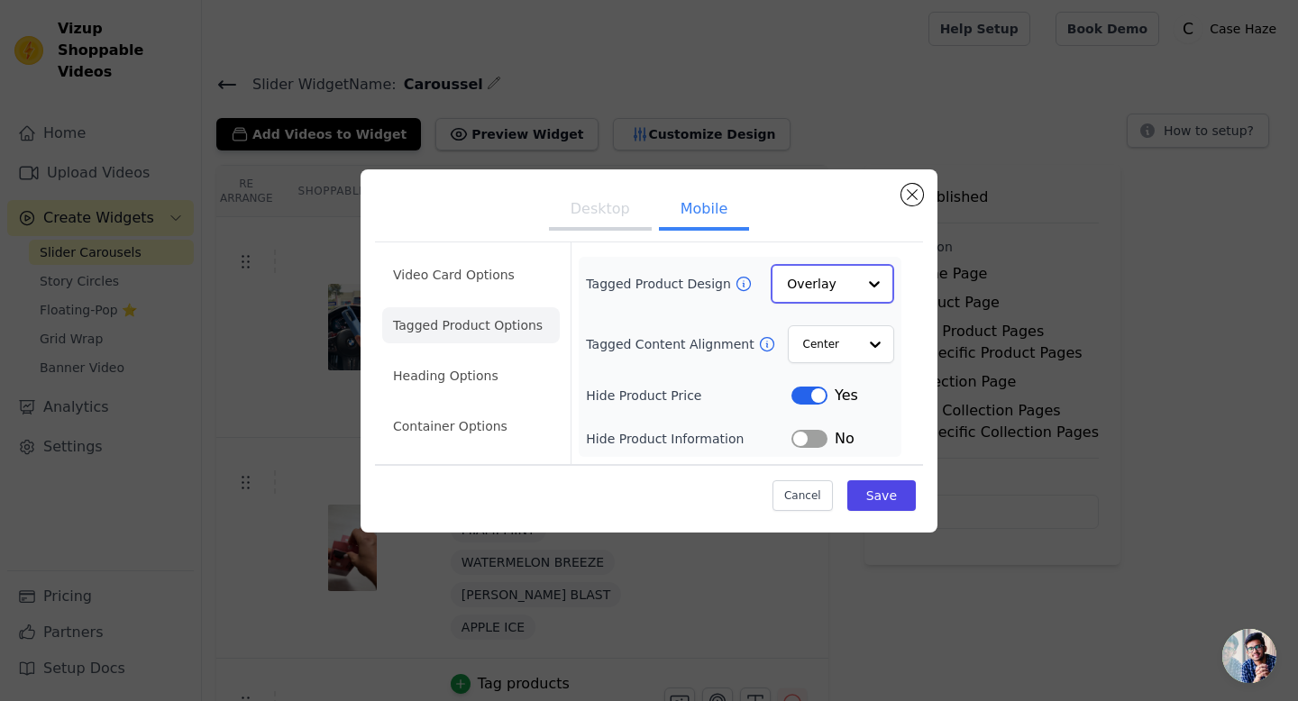
click at [860, 278] on div at bounding box center [874, 284] width 36 height 36
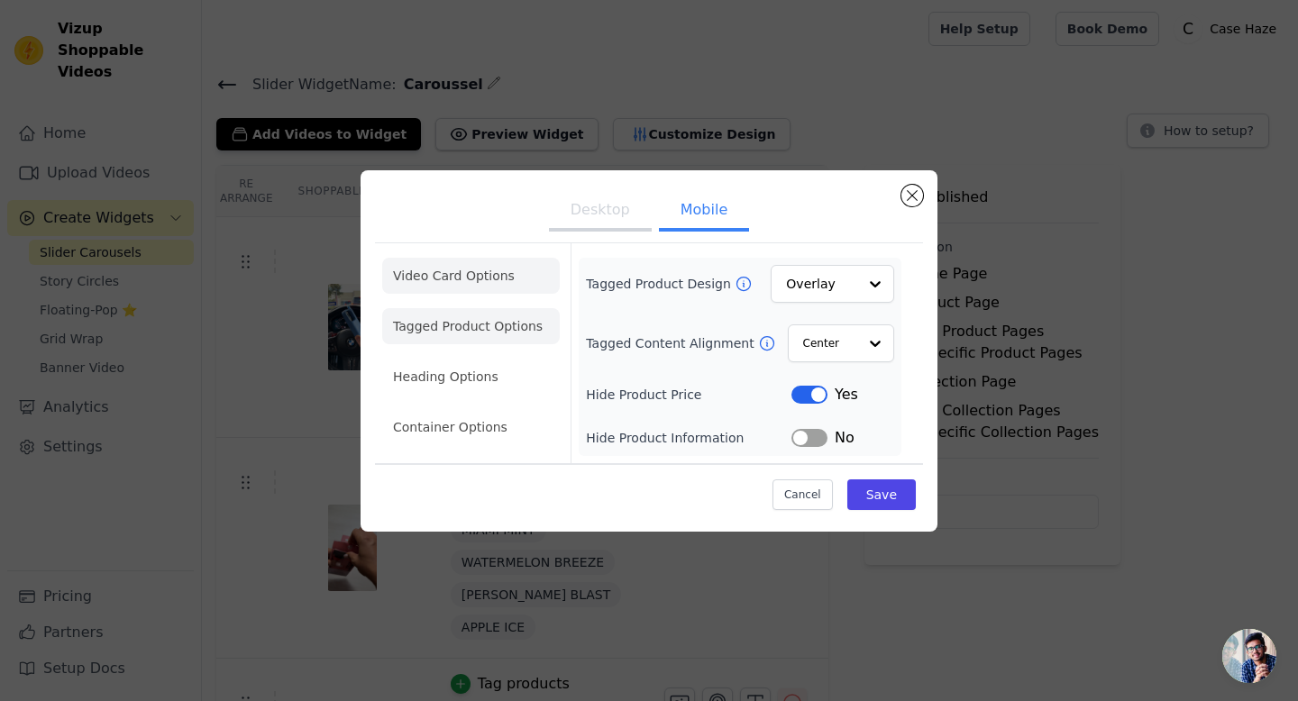
click at [508, 278] on li "Video Card Options" at bounding box center [471, 276] width 178 height 36
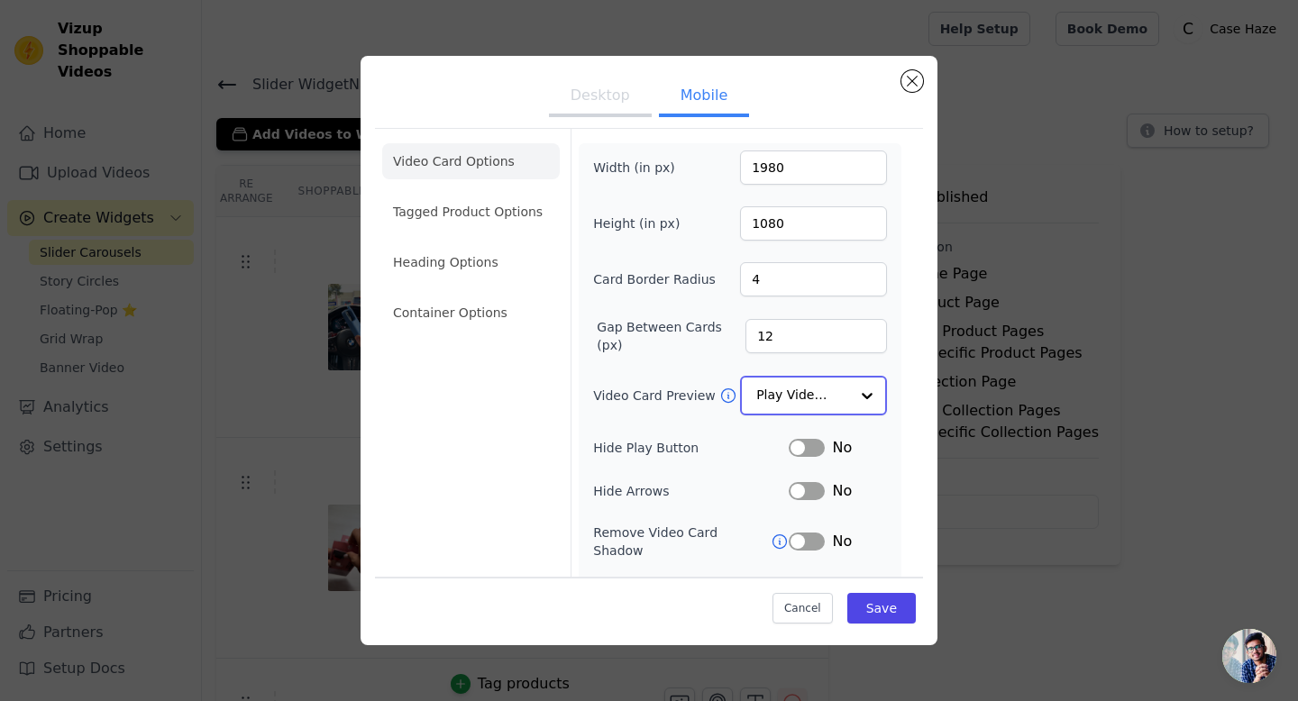
click at [770, 383] on input "Video Card Preview" at bounding box center [802, 396] width 93 height 36
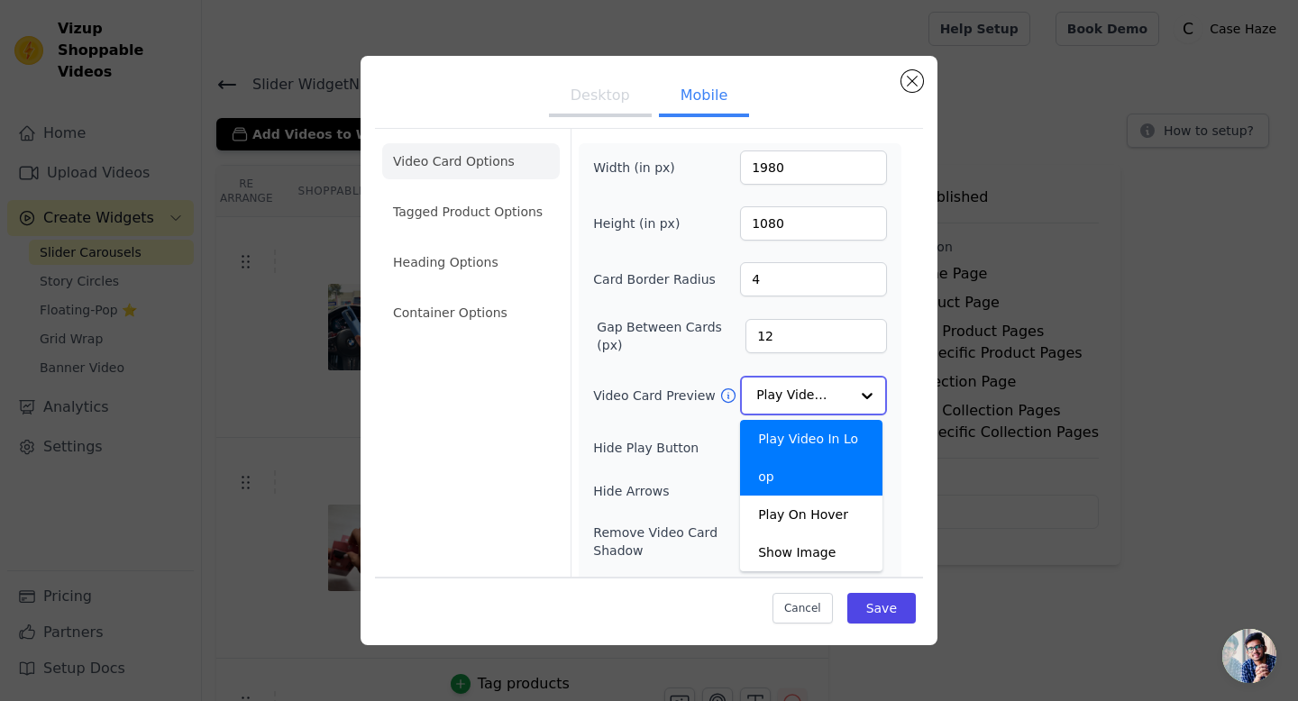
click at [772, 395] on input "Video Card Preview" at bounding box center [802, 396] width 93 height 36
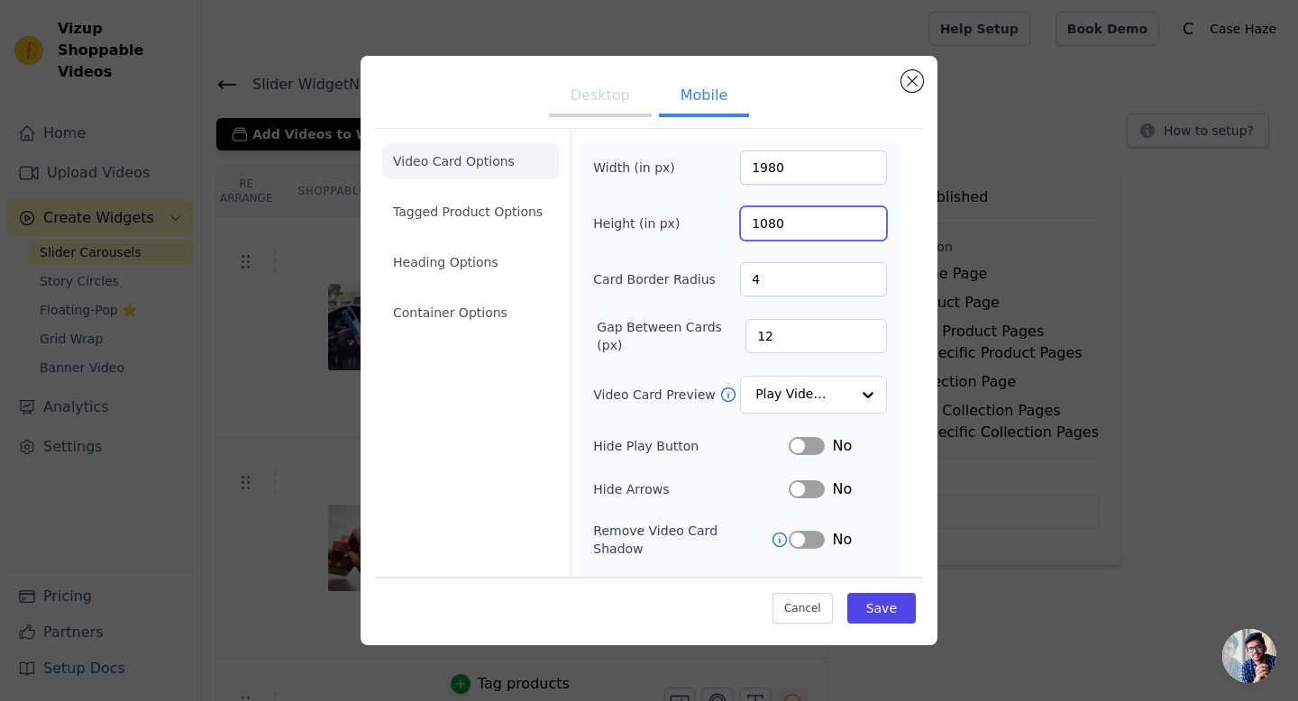
click at [798, 225] on input "1080" at bounding box center [813, 223] width 147 height 34
click at [806, 170] on input "1980" at bounding box center [813, 168] width 147 height 34
click at [807, 169] on input "1980" at bounding box center [813, 168] width 147 height 34
drag, startPoint x: 807, startPoint y: 168, endPoint x: 807, endPoint y: 156, distance: 11.7
click at [807, 164] on input "1980" at bounding box center [813, 168] width 147 height 34
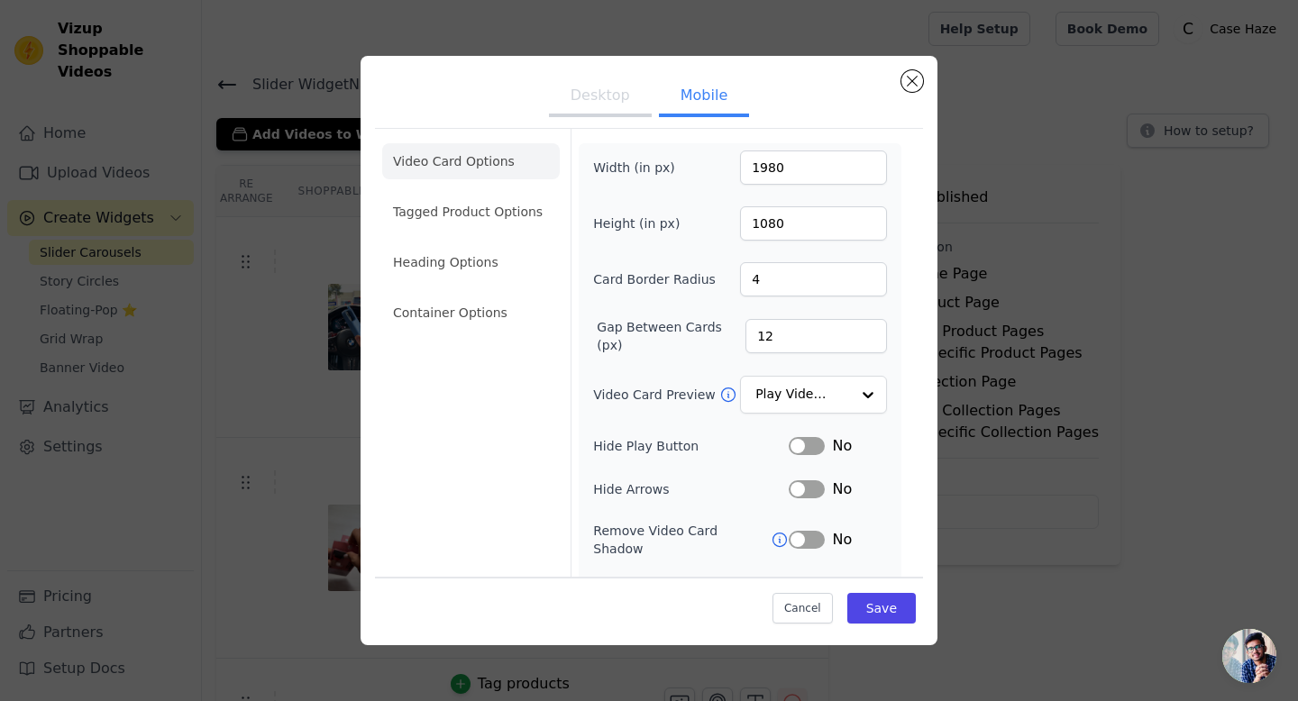
click at [660, 102] on button "Mobile" at bounding box center [704, 98] width 90 height 40
click at [634, 102] on button "Desktop" at bounding box center [600, 98] width 103 height 40
click at [701, 100] on button "Mobile" at bounding box center [704, 98] width 90 height 40
drag, startPoint x: 575, startPoint y: 96, endPoint x: 685, endPoint y: 119, distance: 112.2
click at [577, 96] on button "Desktop" at bounding box center [600, 98] width 103 height 40
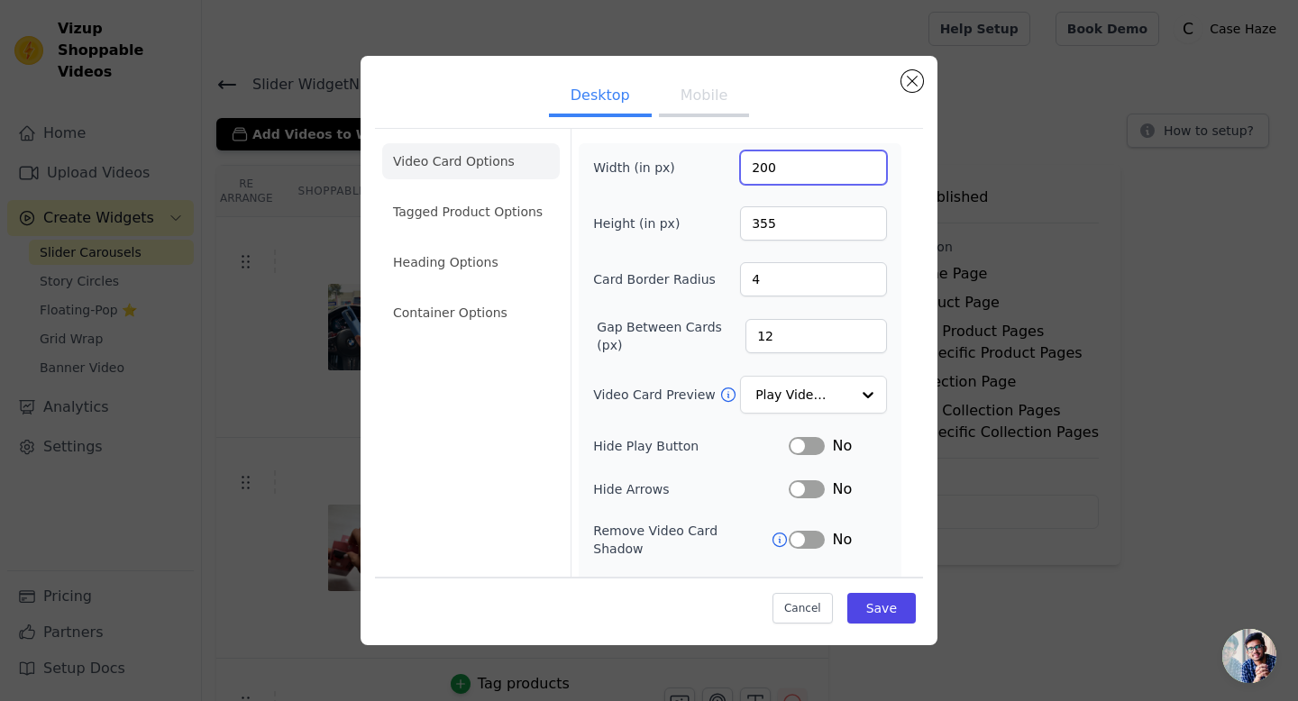
click at [833, 180] on input "200" at bounding box center [813, 168] width 147 height 34
click at [896, 73] on ul "Desktop Mobile" at bounding box center [649, 97] width 548 height 54
click at [902, 75] on ul "Desktop Mobile" at bounding box center [649, 97] width 548 height 54
click at [909, 79] on button "Close modal" at bounding box center [912, 81] width 22 height 22
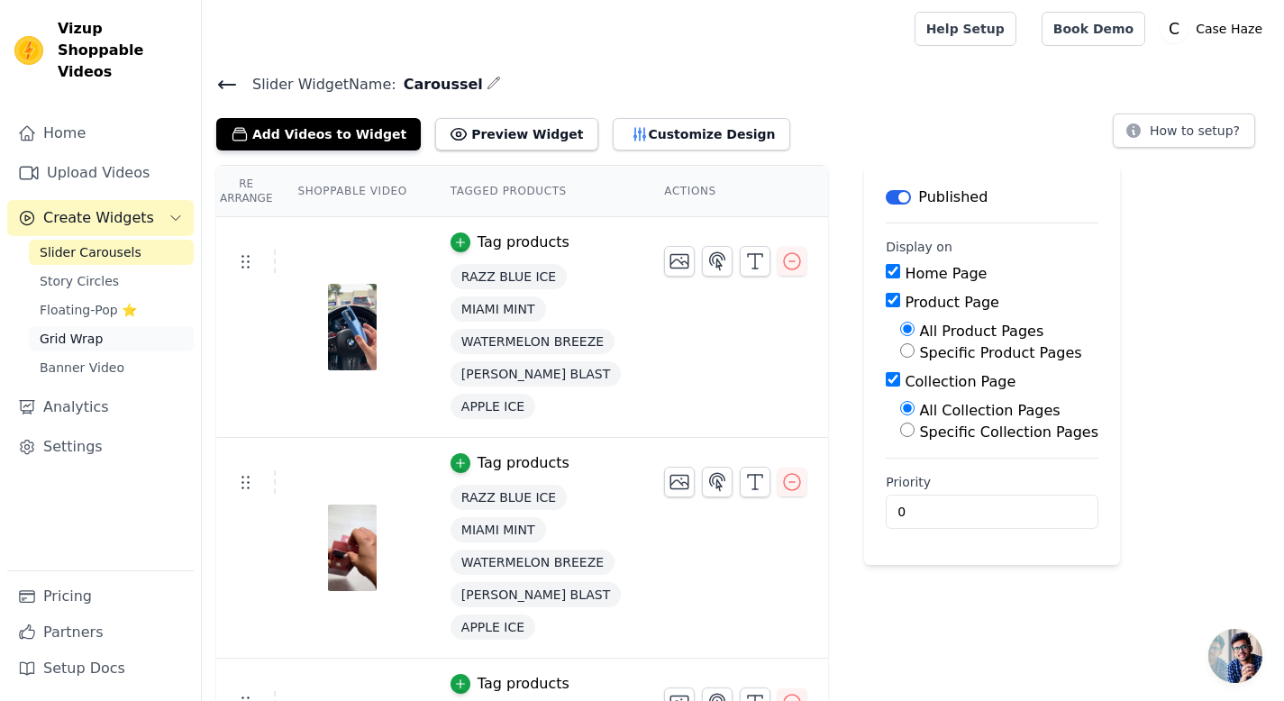
click at [118, 326] on link "Grid Wrap" at bounding box center [111, 338] width 165 height 25
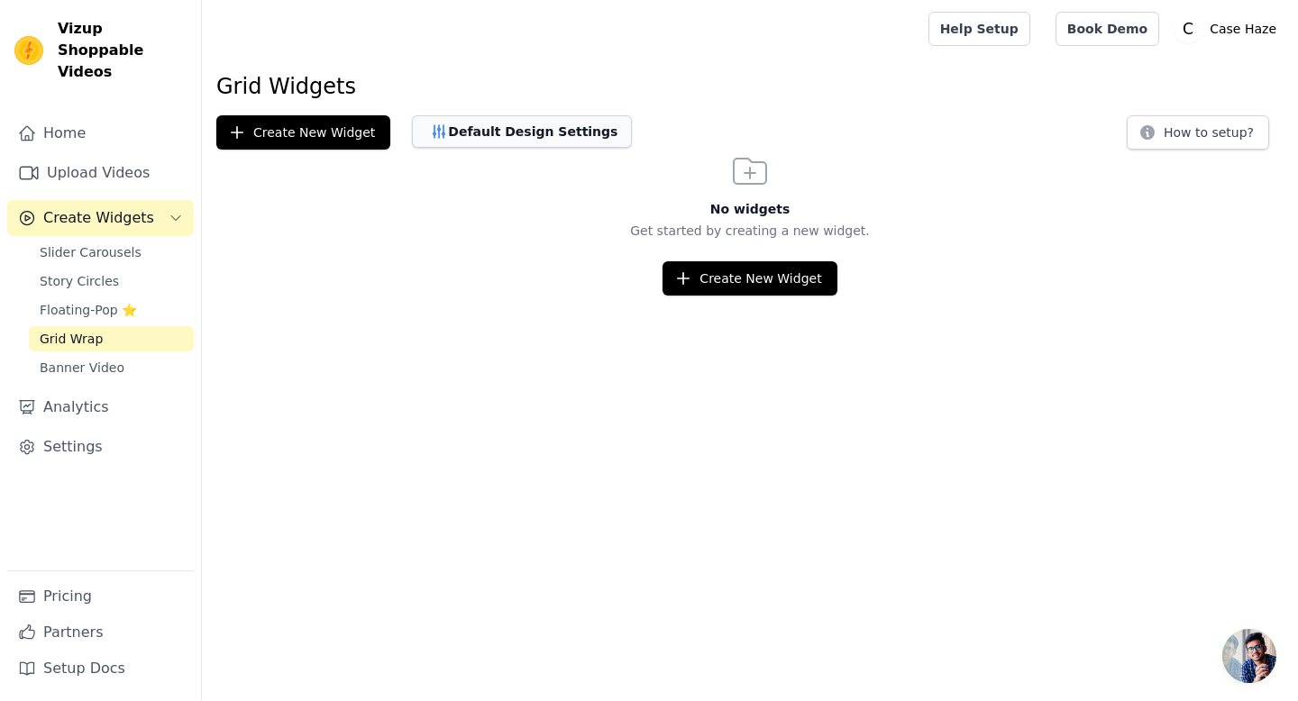
click at [468, 127] on button "Default Design Settings" at bounding box center [522, 131] width 220 height 32
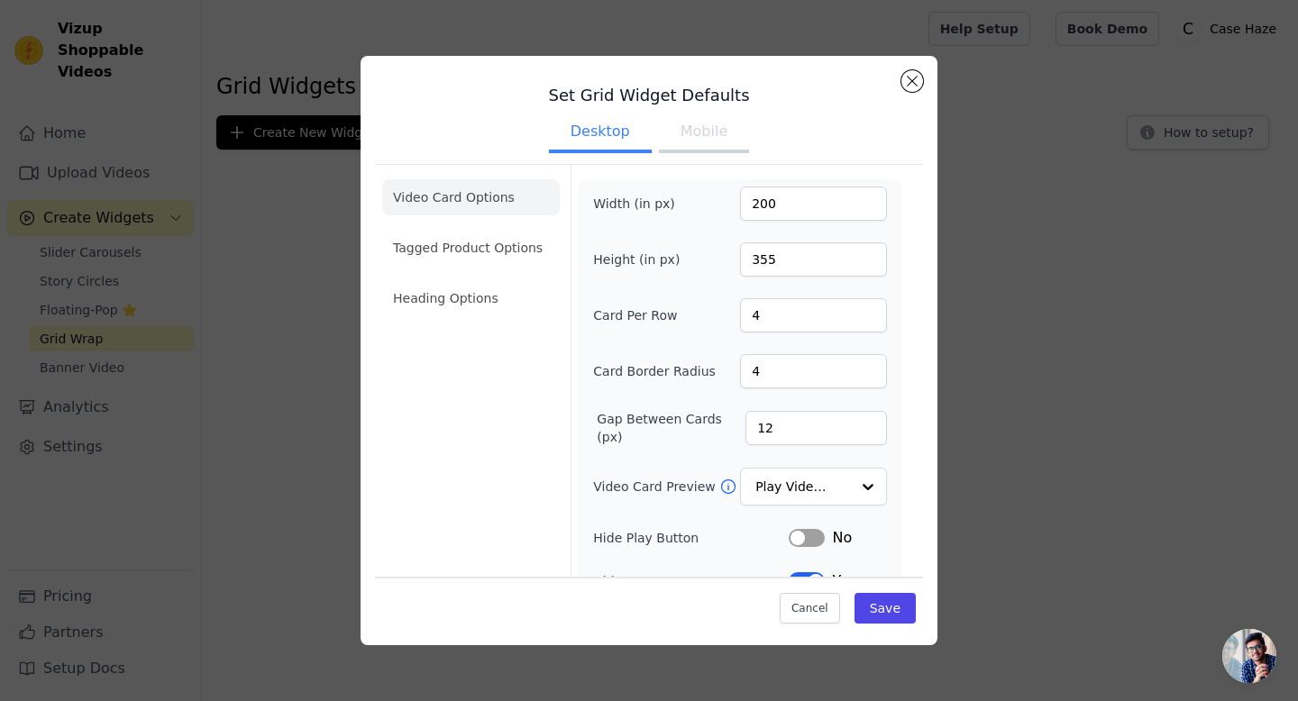
click at [747, 145] on ul "Desktop Mobile" at bounding box center [649, 133] width 548 height 54
click at [725, 141] on button "Mobile" at bounding box center [704, 134] width 90 height 40
click at [916, 84] on button "Close modal" at bounding box center [912, 81] width 22 height 22
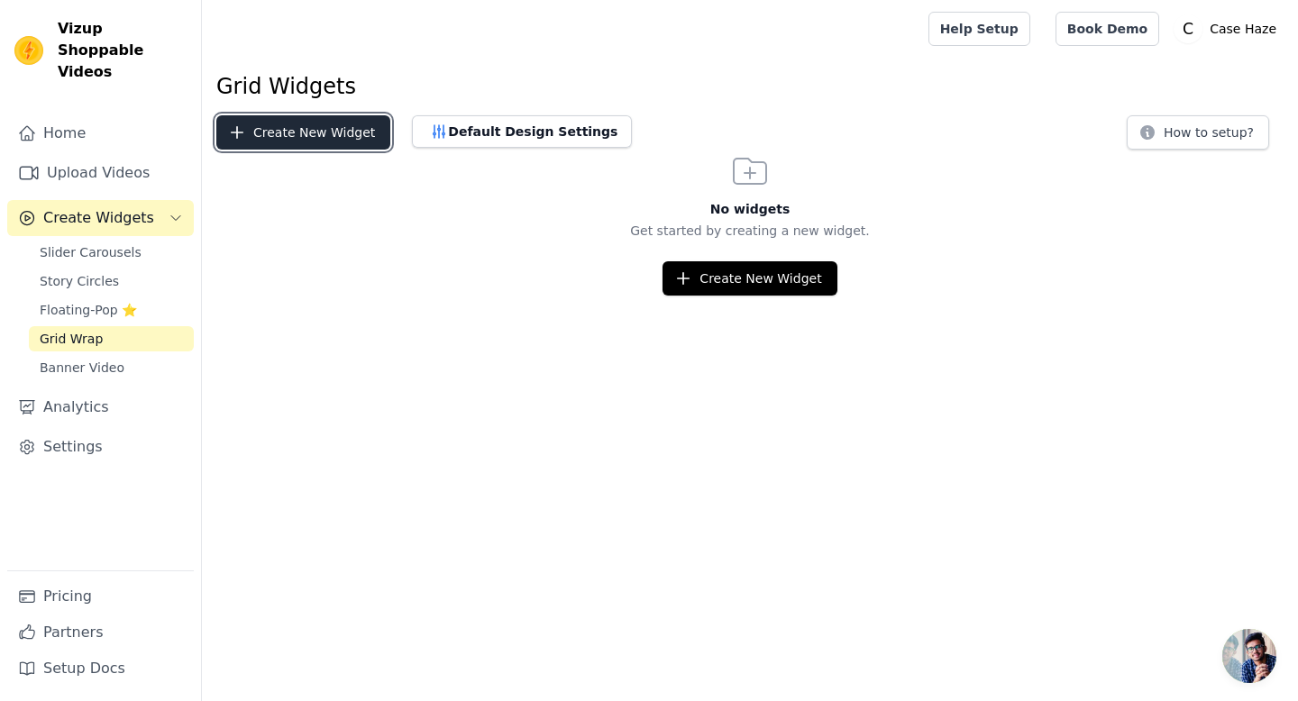
click at [323, 137] on button "Create New Widget" at bounding box center [303, 132] width 174 height 34
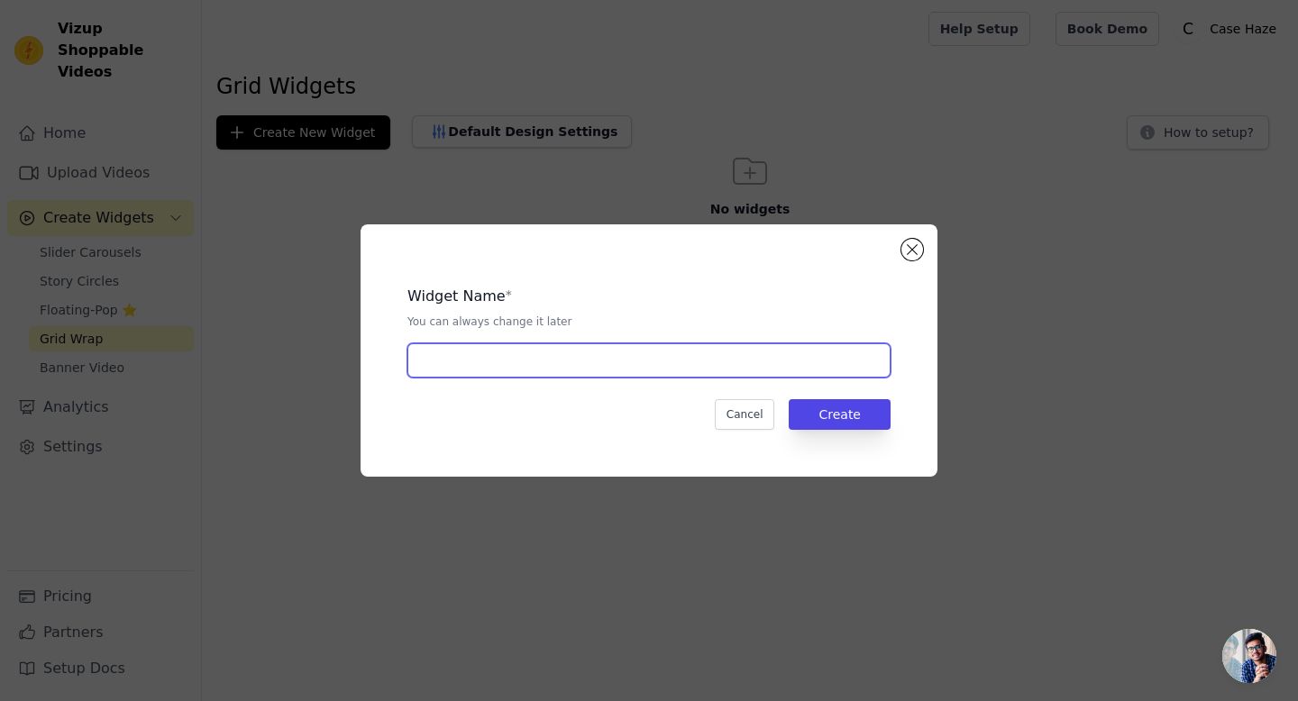
click at [669, 370] on input "text" at bounding box center [648, 360] width 483 height 34
type input "Caroussel"
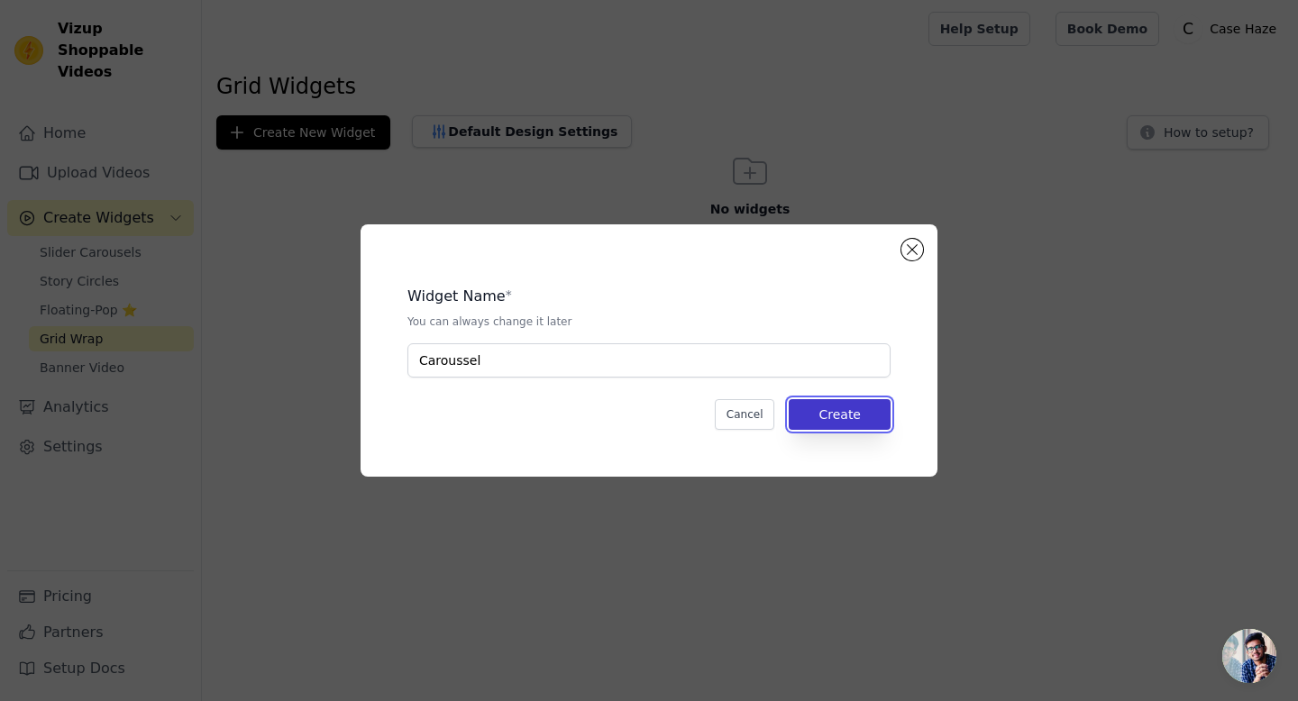
click at [853, 417] on button "Create" at bounding box center [840, 414] width 102 height 31
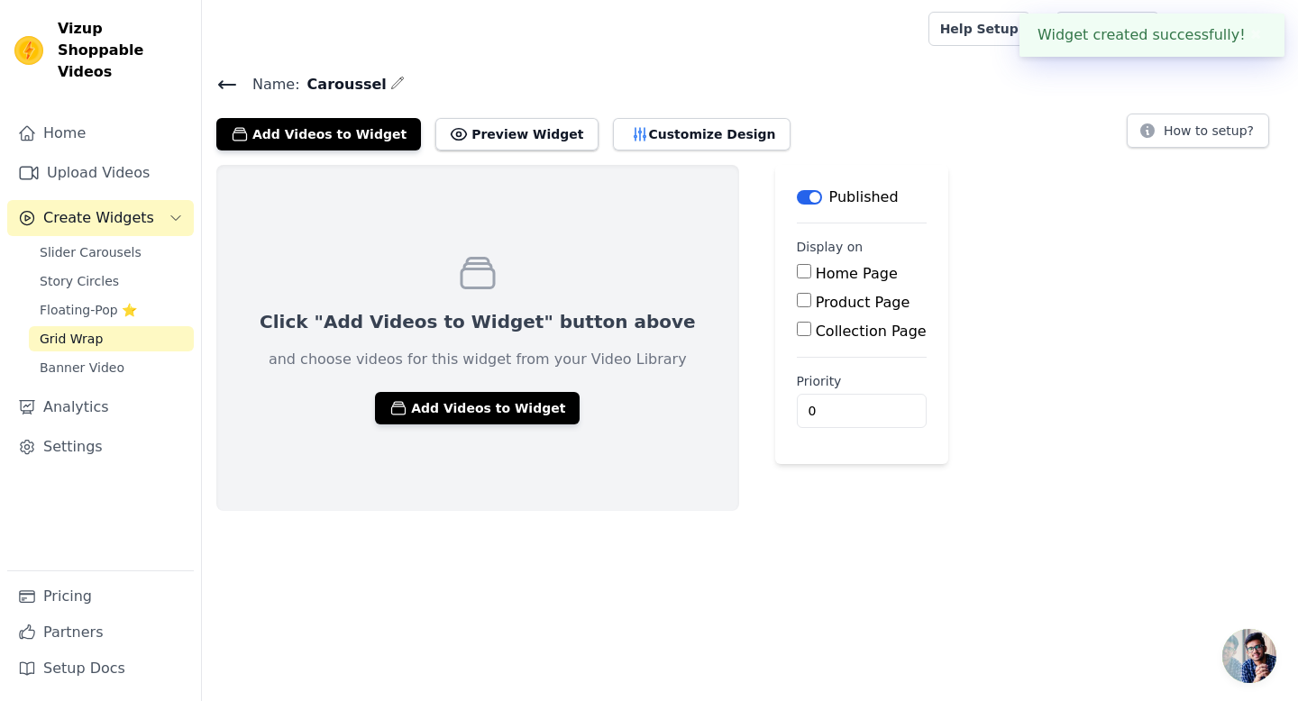
click at [816, 278] on label "Home Page" at bounding box center [857, 273] width 82 height 17
click at [797, 278] on input "Home Page" at bounding box center [804, 271] width 14 height 14
checkbox input "true"
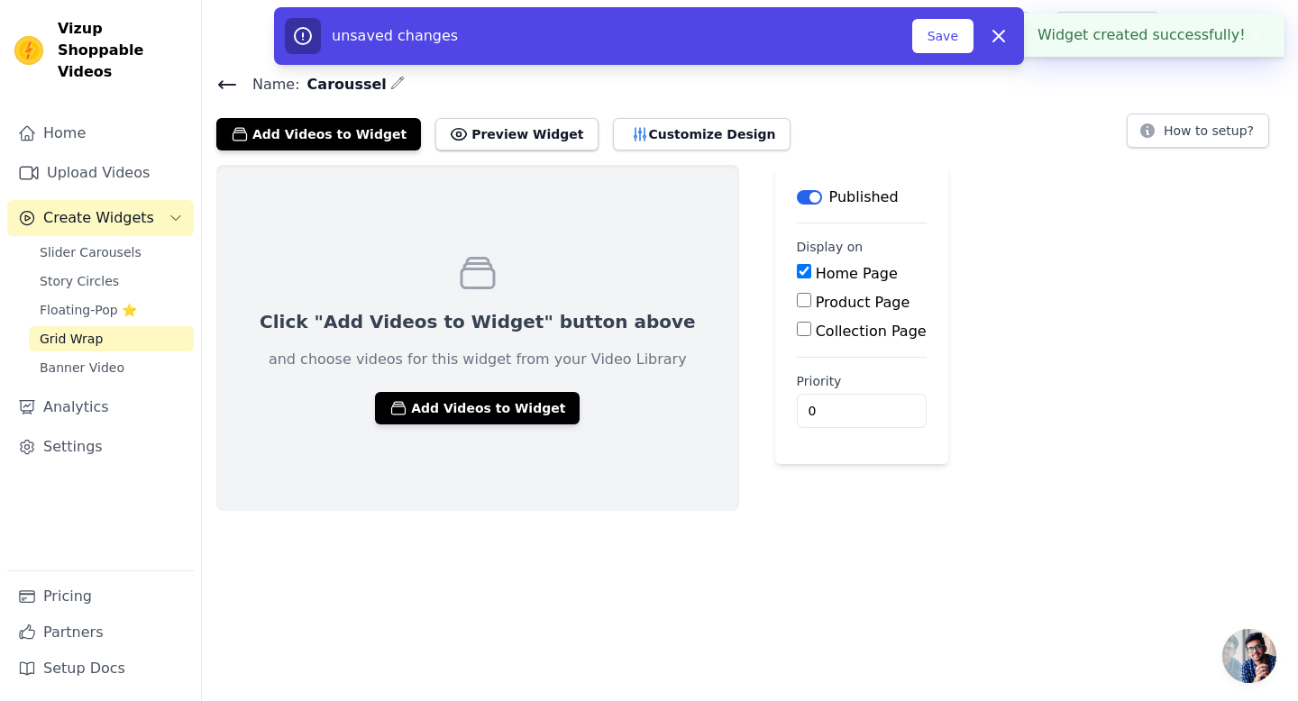
click at [816, 308] on label "Product Page" at bounding box center [863, 302] width 95 height 17
click at [797, 307] on input "Product Page" at bounding box center [804, 300] width 14 height 14
checkbox input "true"
click at [816, 379] on label "Collection Page" at bounding box center [871, 381] width 111 height 17
click at [797, 379] on input "Collection Page" at bounding box center [804, 379] width 14 height 14
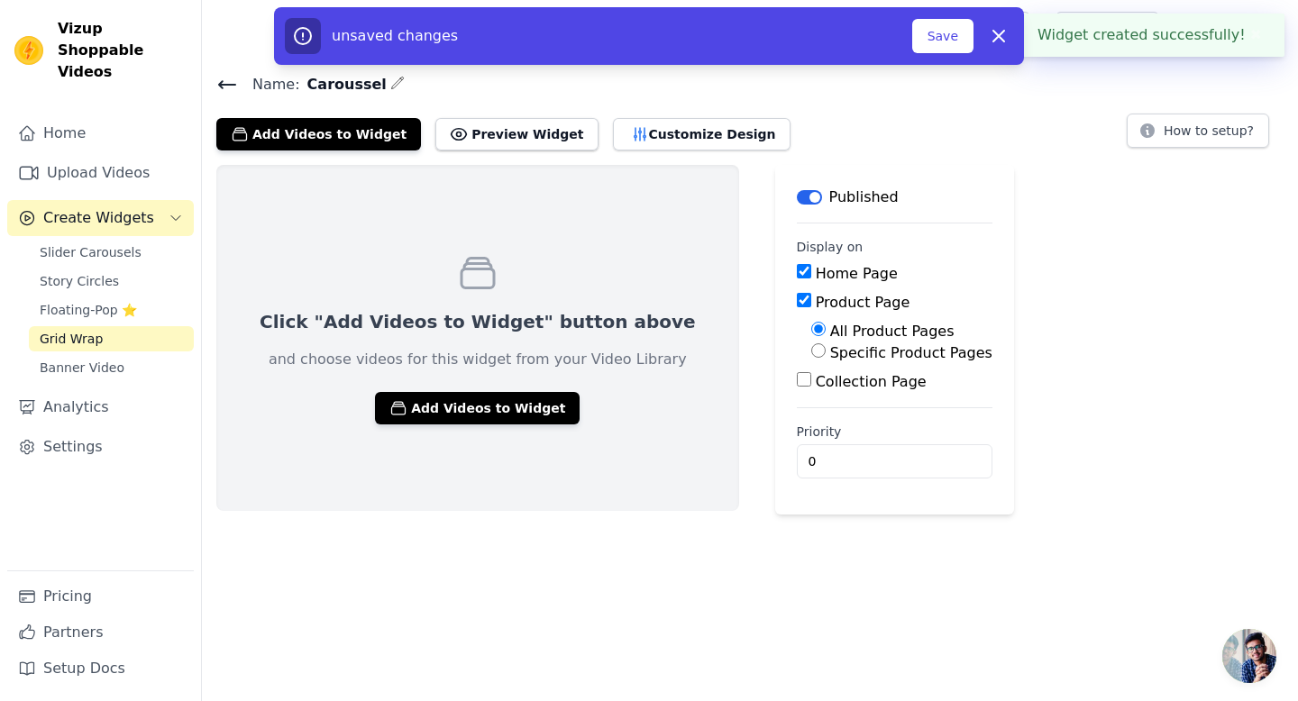
checkbox input "true"
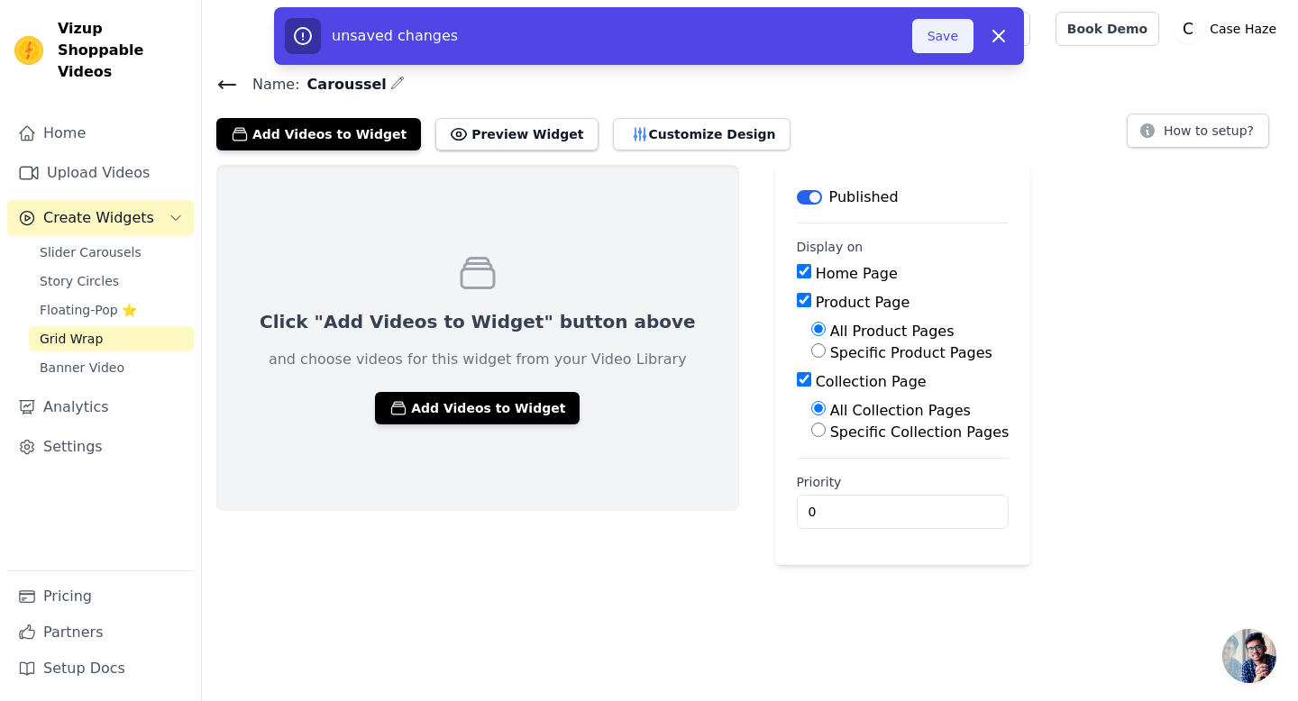
click at [925, 42] on button "Save" at bounding box center [942, 36] width 61 height 34
click at [457, 400] on button "Add Videos to Widget" at bounding box center [477, 408] width 205 height 32
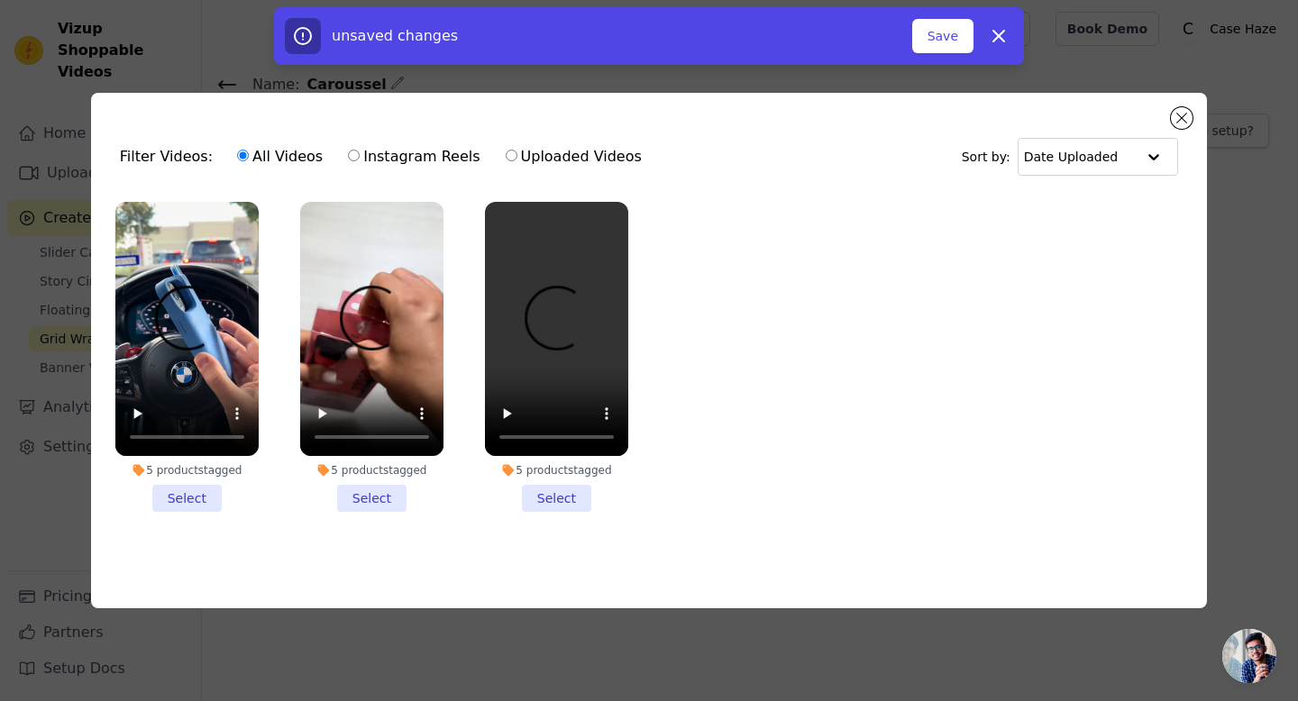
click at [194, 497] on li "5 products tagged Select" at bounding box center [186, 357] width 143 height 311
click at [0, 0] on input "5 products tagged Select" at bounding box center [0, 0] width 0 height 0
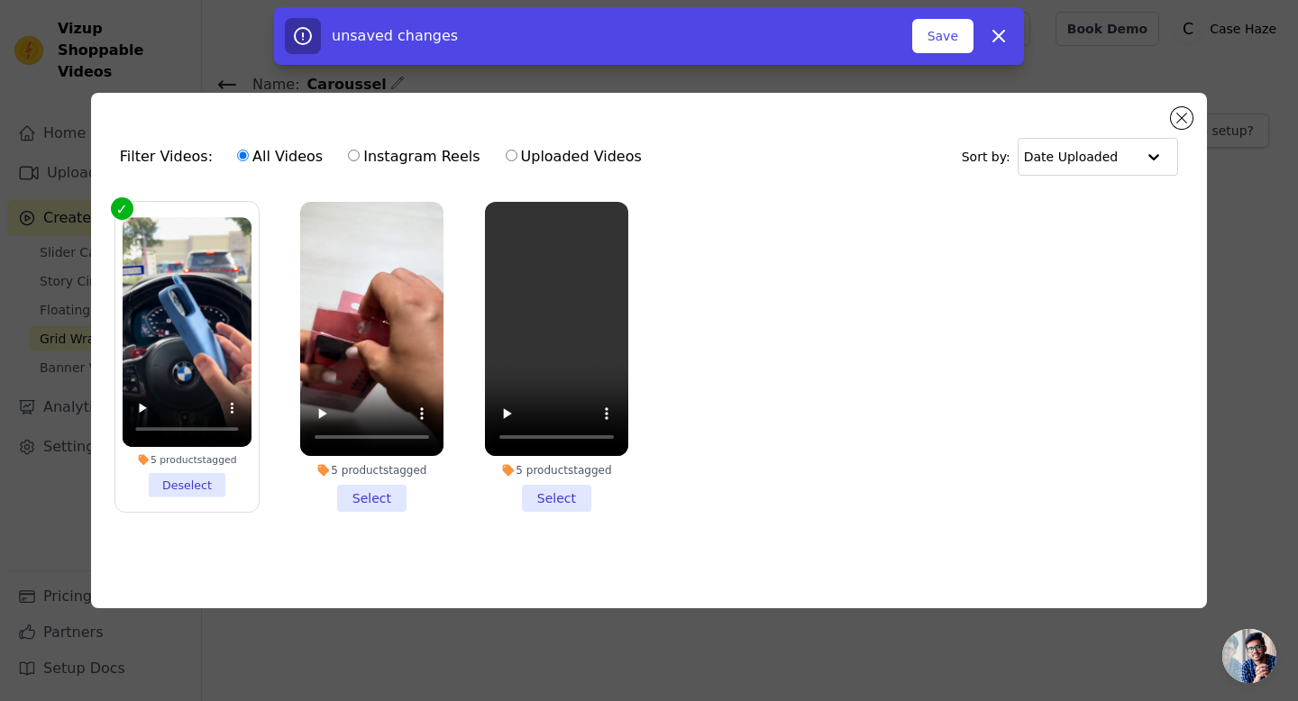
click at [351, 488] on li "5 products tagged Select" at bounding box center [371, 357] width 143 height 311
click at [0, 0] on input "5 products tagged Select" at bounding box center [0, 0] width 0 height 0
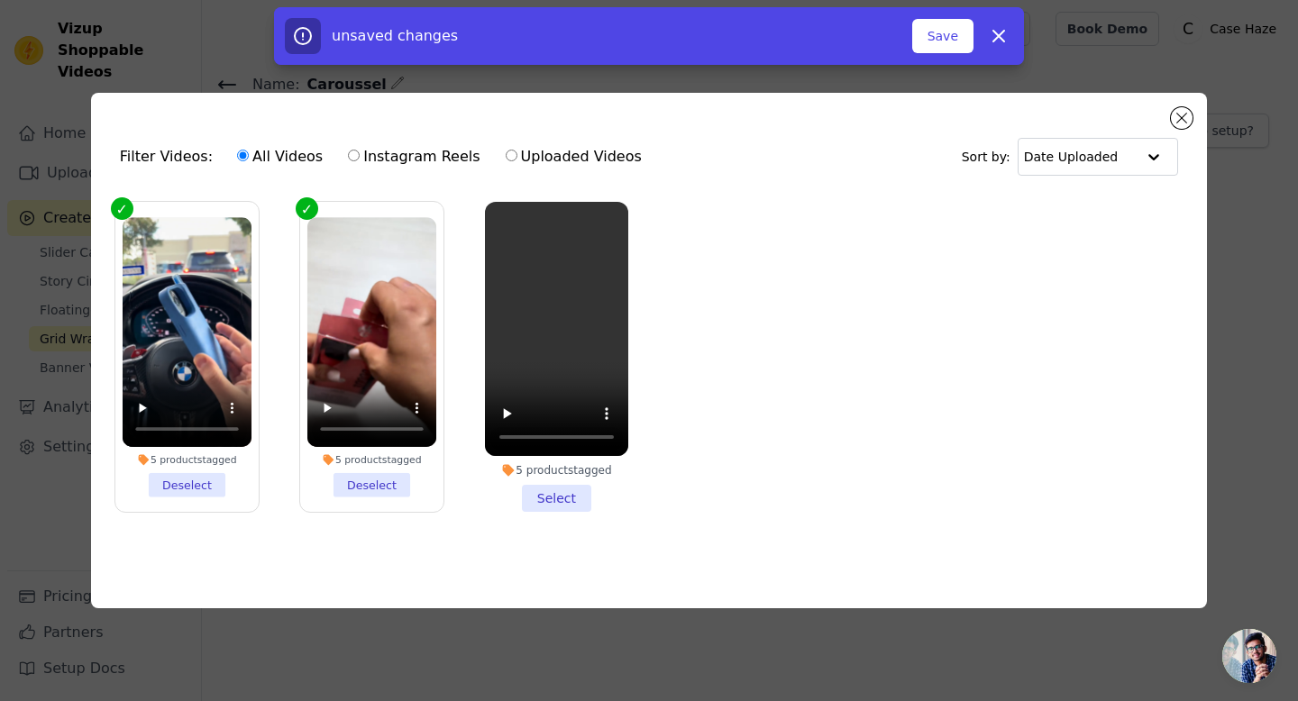
click at [526, 497] on li "5 products tagged Select" at bounding box center [556, 357] width 143 height 311
click at [0, 0] on input "5 products tagged Select" at bounding box center [0, 0] width 0 height 0
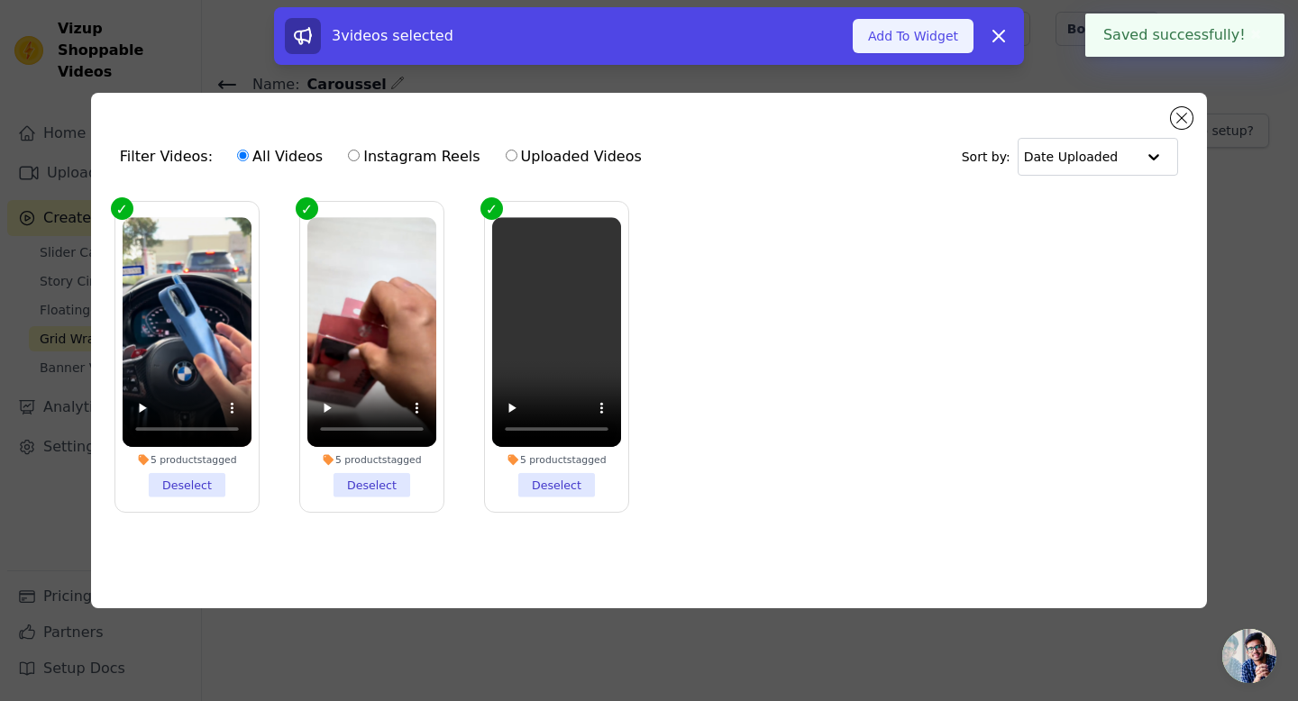
click at [925, 41] on button "Add To Widget" at bounding box center [913, 36] width 121 height 34
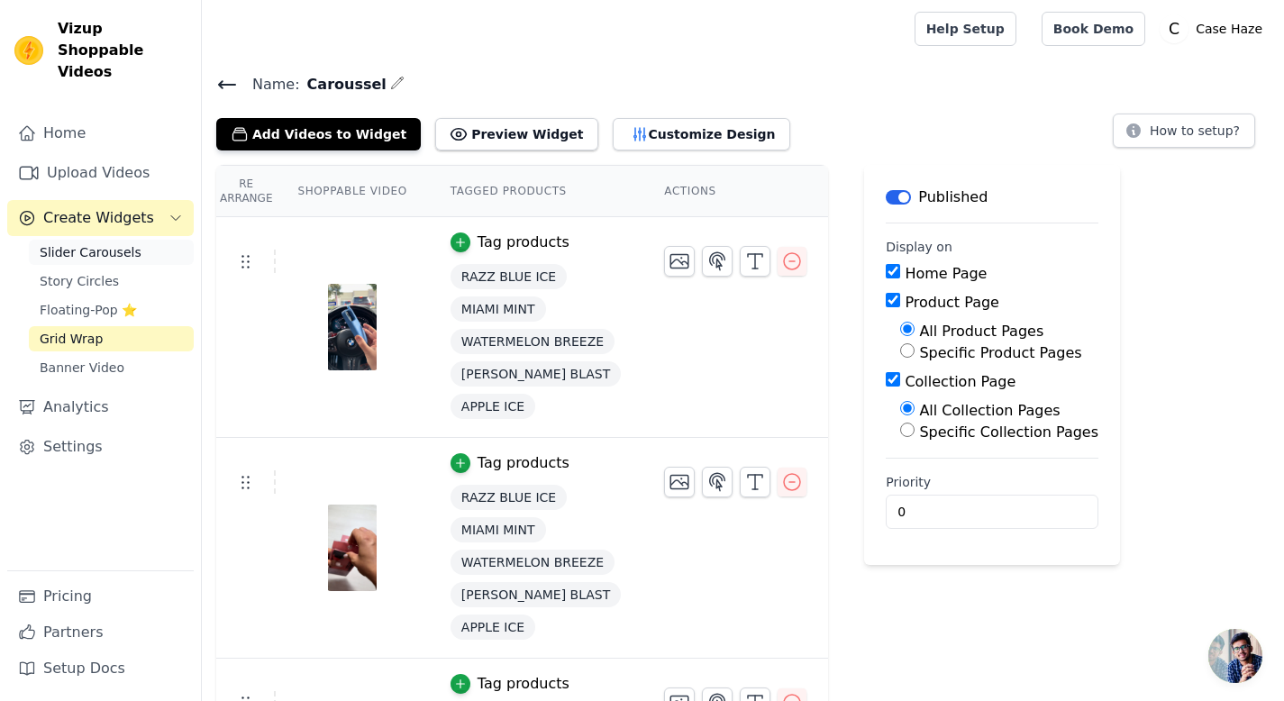
click at [160, 240] on link "Slider Carousels" at bounding box center [111, 252] width 165 height 25
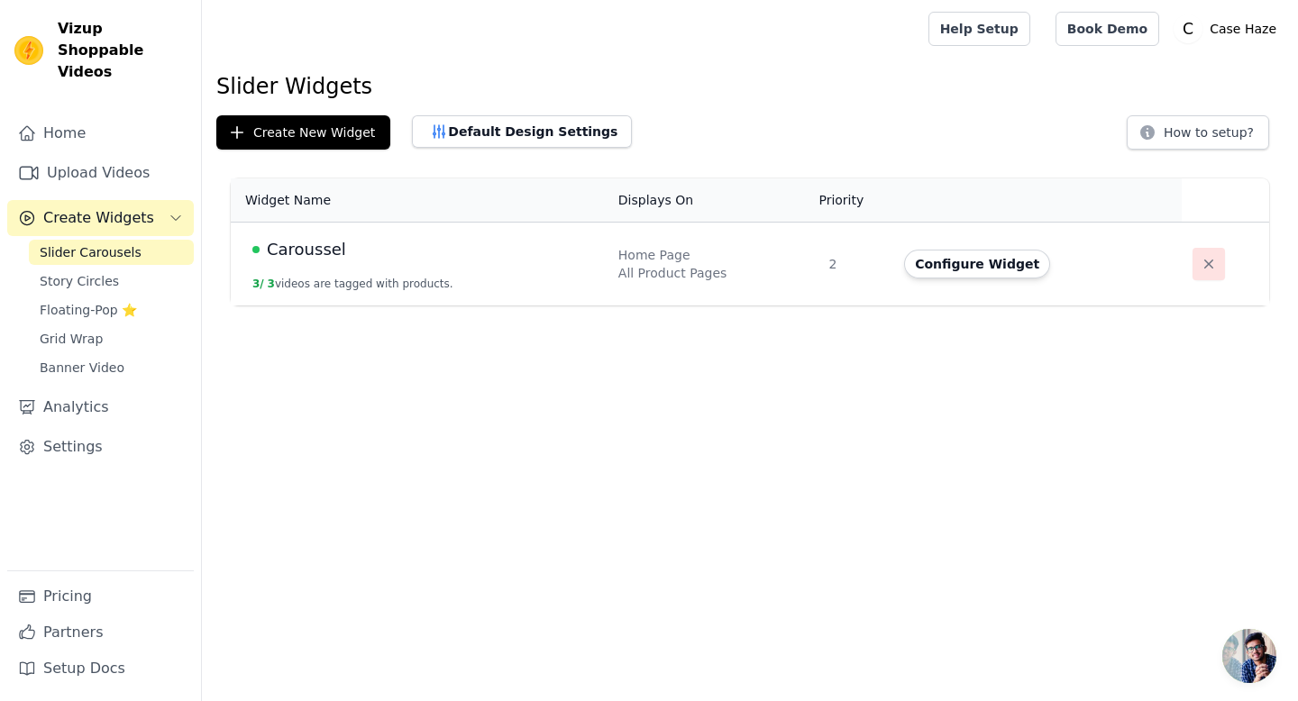
click at [1199, 262] on icon "button" at bounding box center [1208, 264] width 18 height 18
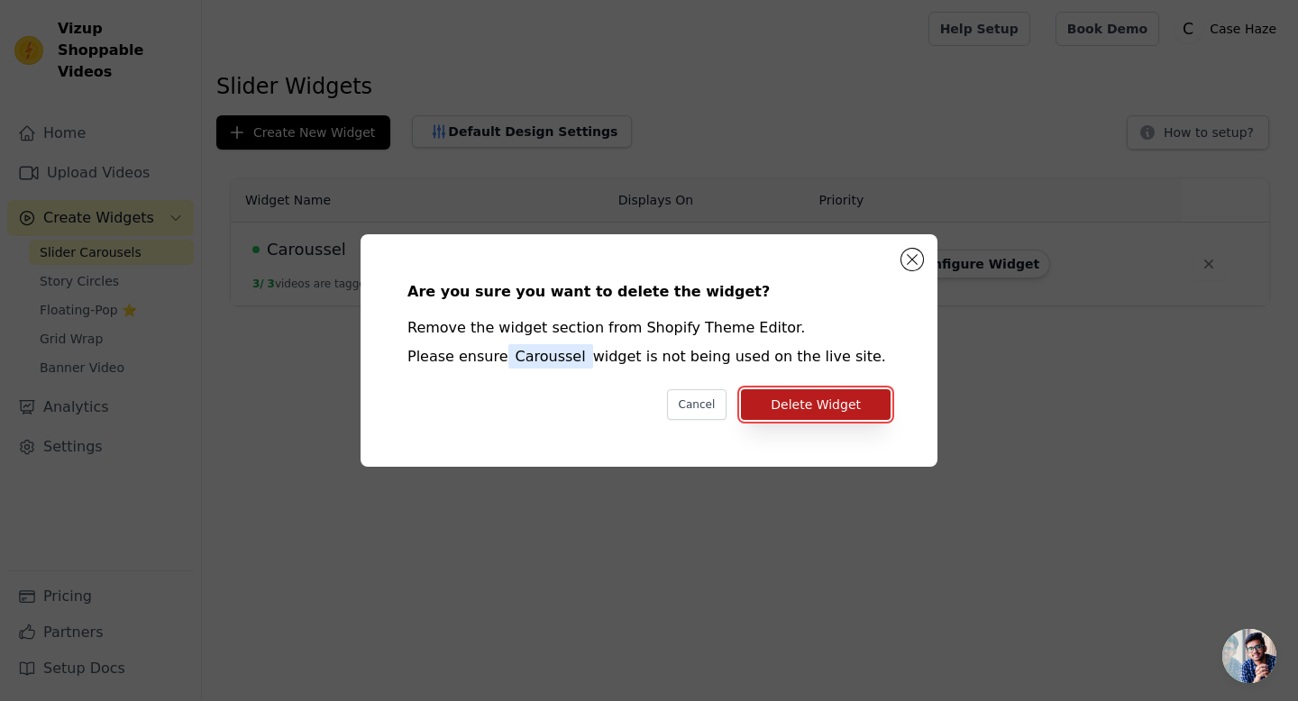
click at [780, 401] on button "Delete Widget" at bounding box center [816, 404] width 150 height 31
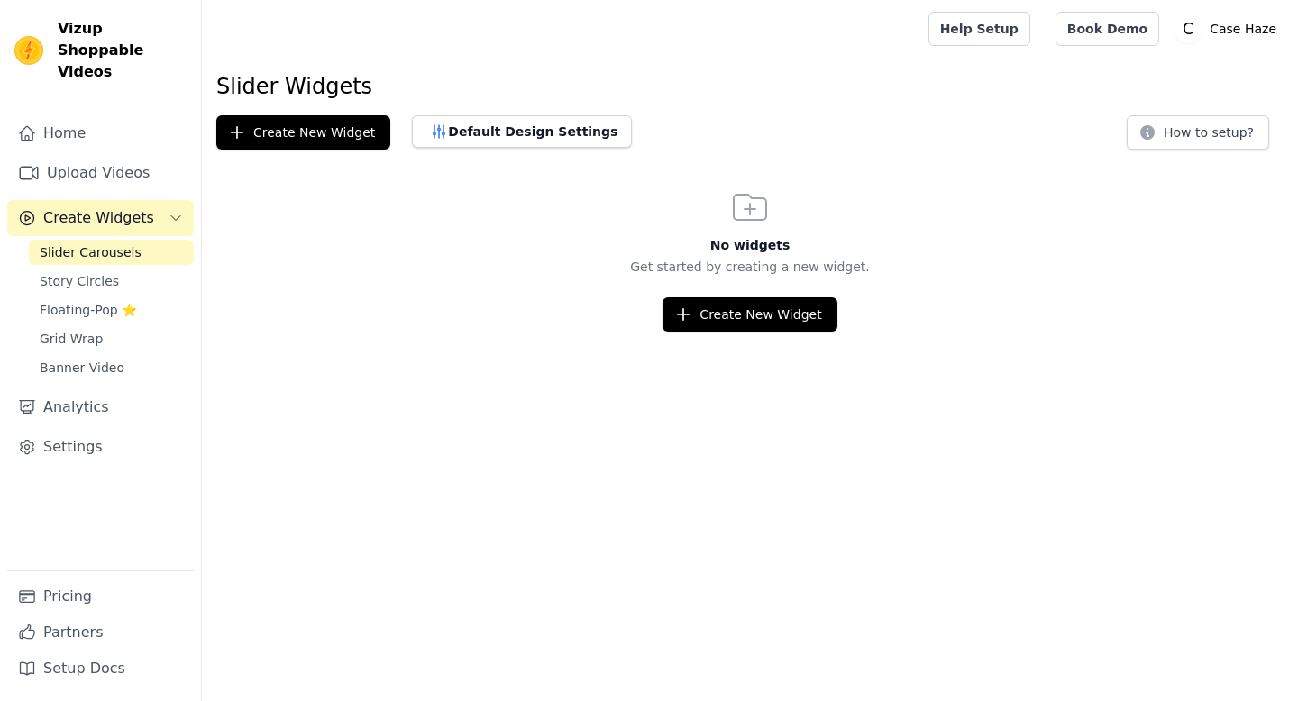
click at [809, 332] on html "Vizup Shoppable Videos Home Upload Videos Create Widgets Slider Carousels Story…" at bounding box center [649, 166] width 1298 height 332
click at [801, 324] on button "Create New Widget" at bounding box center [749, 314] width 174 height 34
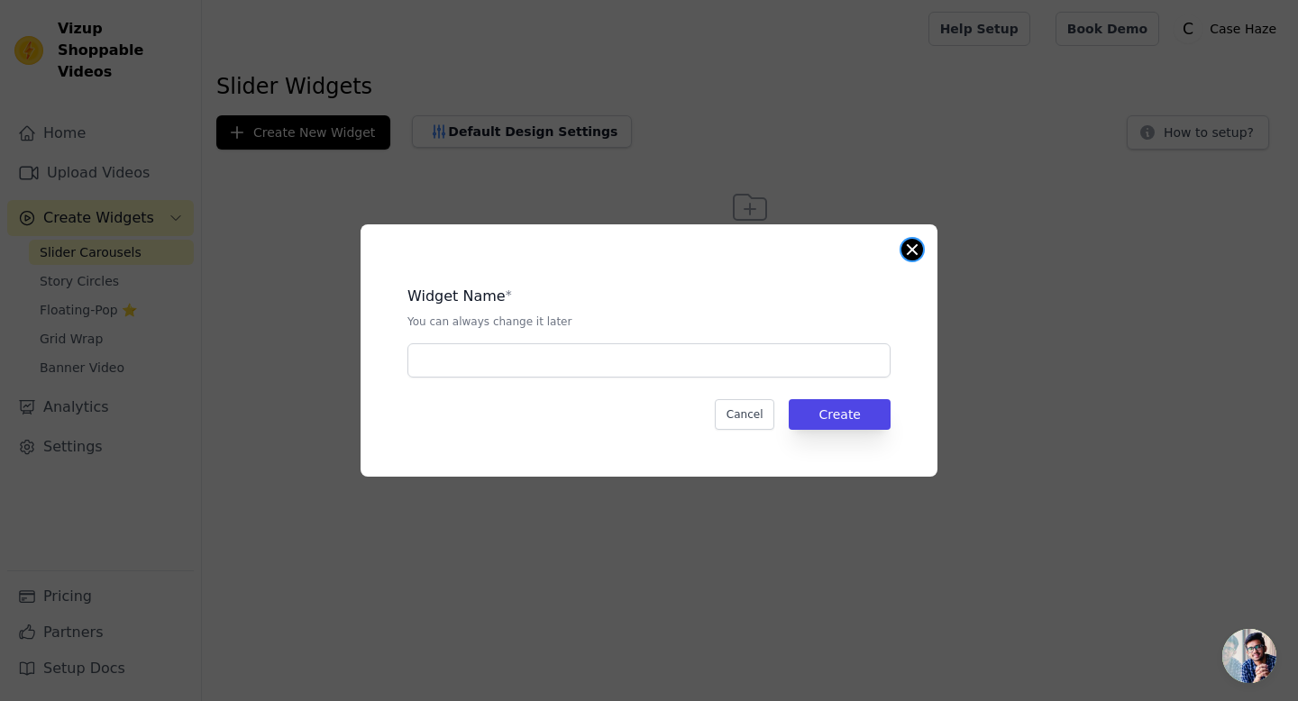
click at [914, 255] on button "Close modal" at bounding box center [912, 250] width 22 height 22
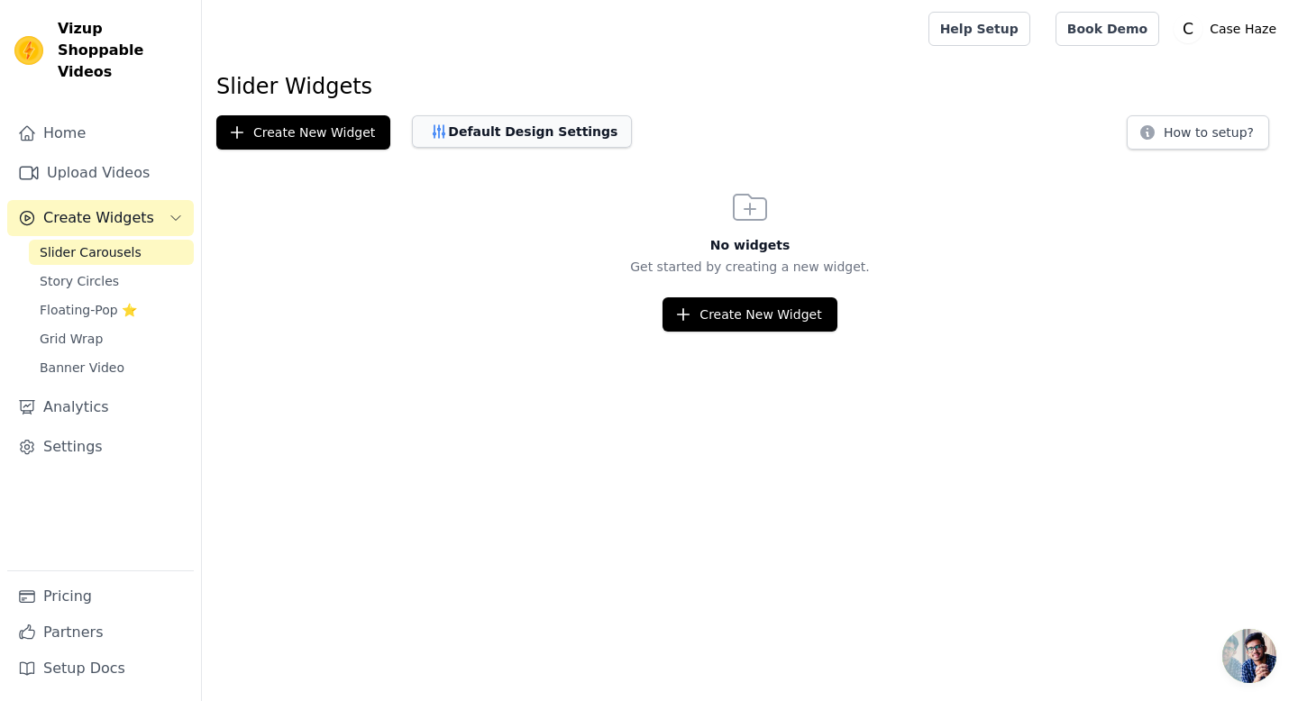
click at [502, 118] on button "Default Design Settings" at bounding box center [522, 131] width 220 height 32
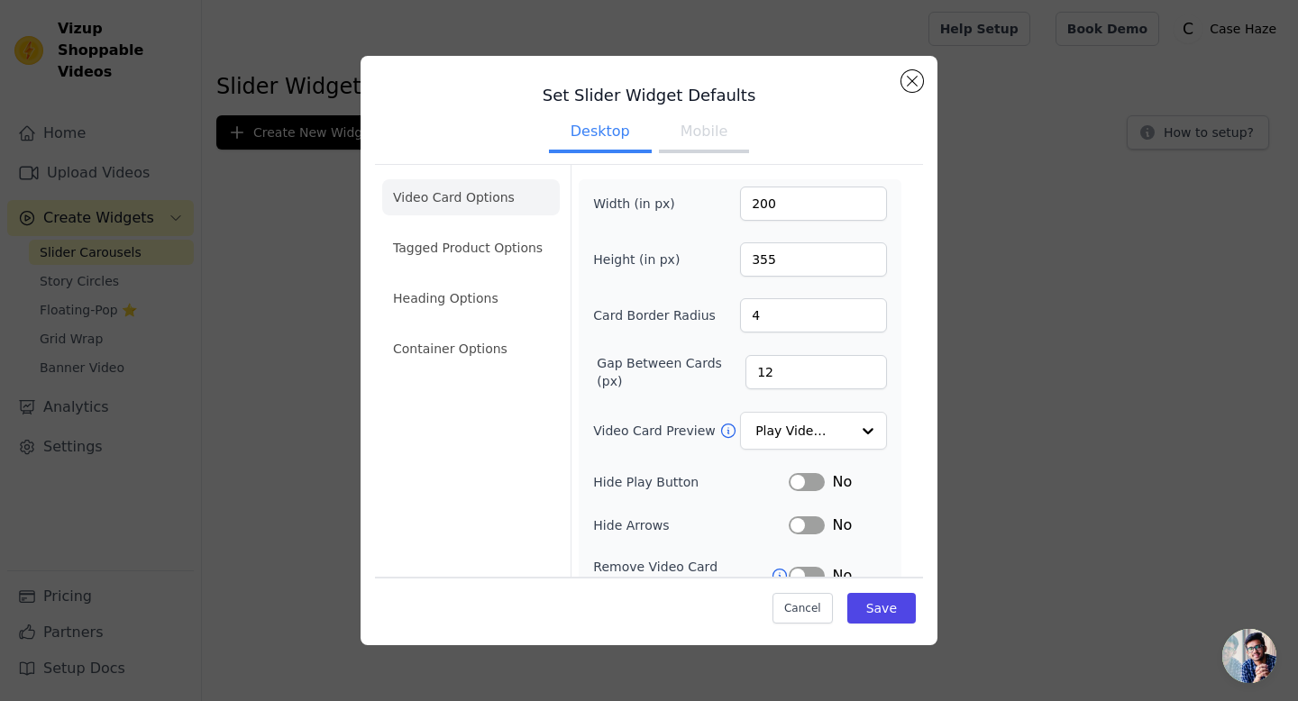
click at [707, 131] on button "Mobile" at bounding box center [704, 134] width 90 height 40
click at [869, 609] on button "Save" at bounding box center [881, 608] width 68 height 31
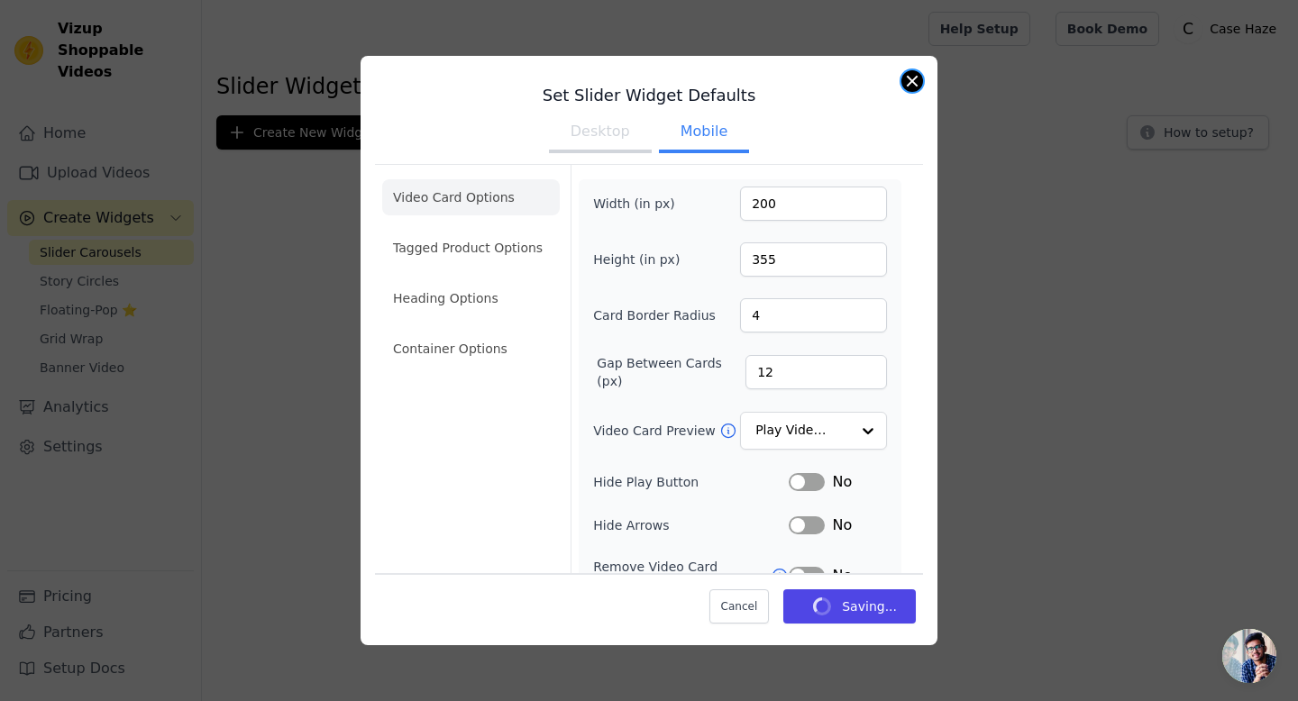
click at [908, 82] on button "Close modal" at bounding box center [912, 81] width 22 height 22
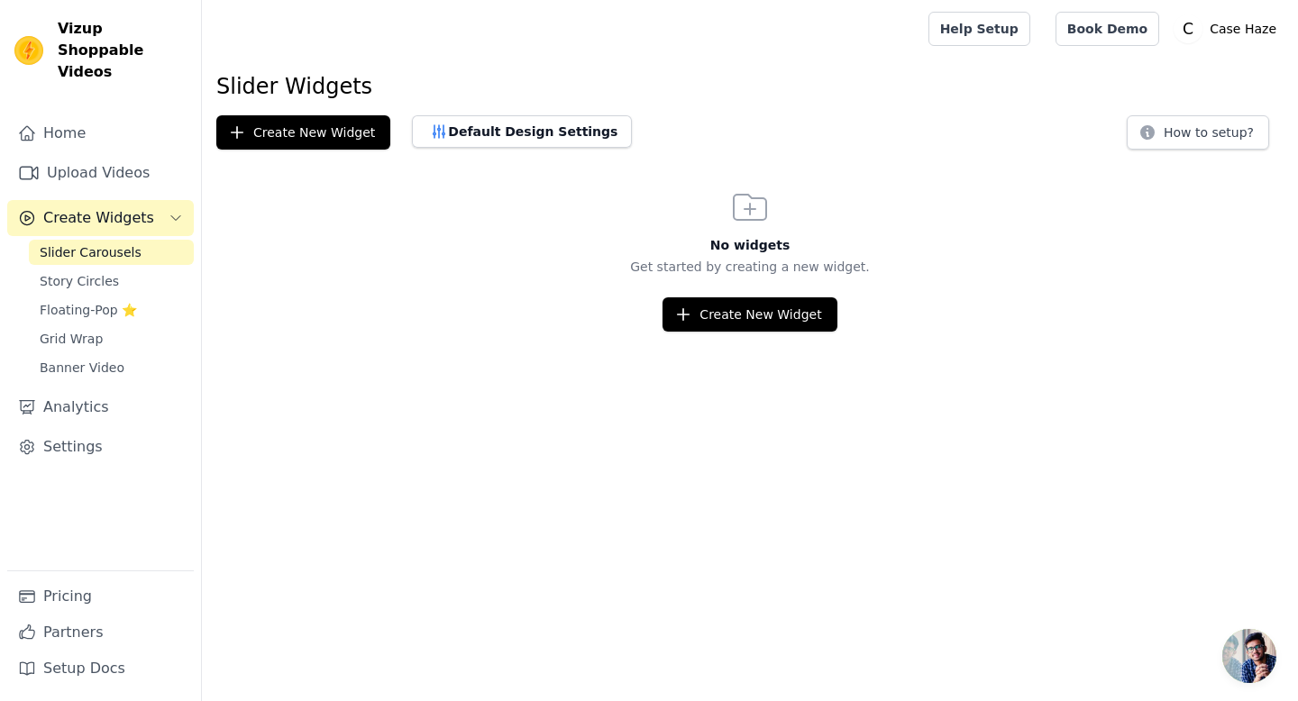
click at [741, 289] on div "No widgets Get started by creating a new widget. Create New Widget" at bounding box center [750, 259] width 1096 height 146
click at [743, 306] on button "Create New Widget" at bounding box center [749, 314] width 174 height 34
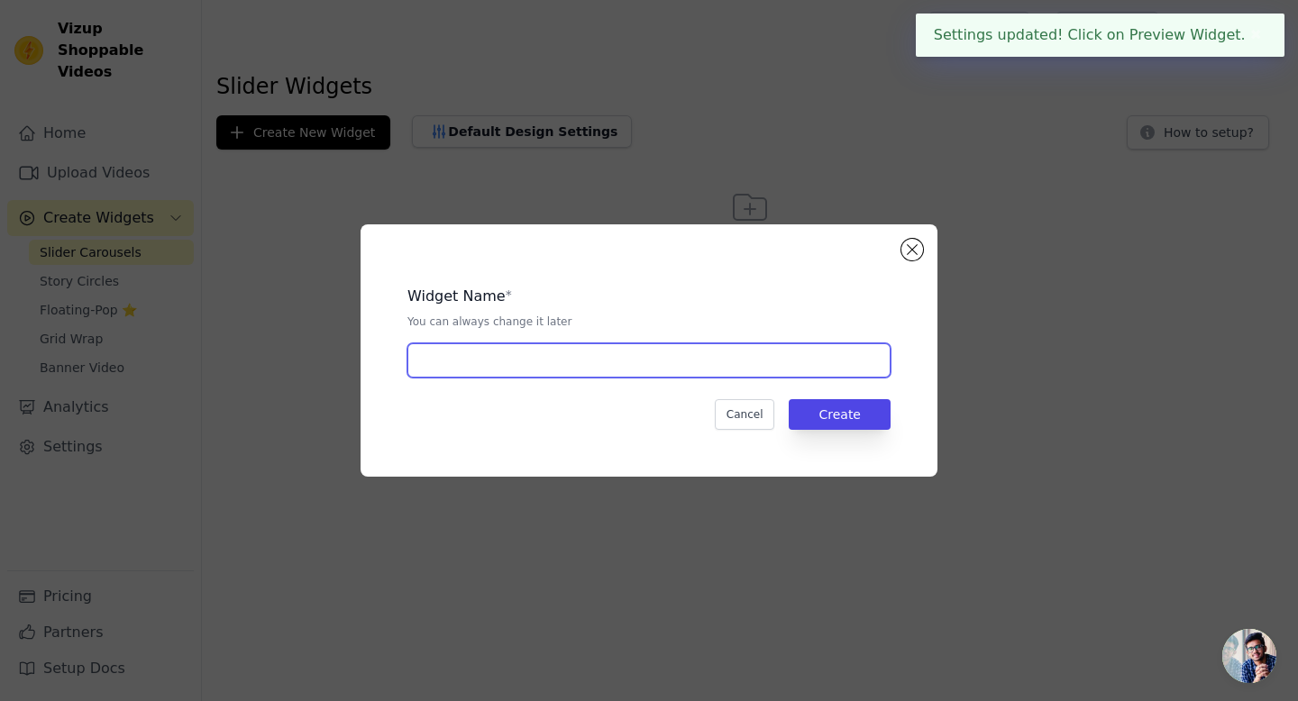
click at [580, 363] on input "text" at bounding box center [648, 360] width 483 height 34
type input "Caroussel"
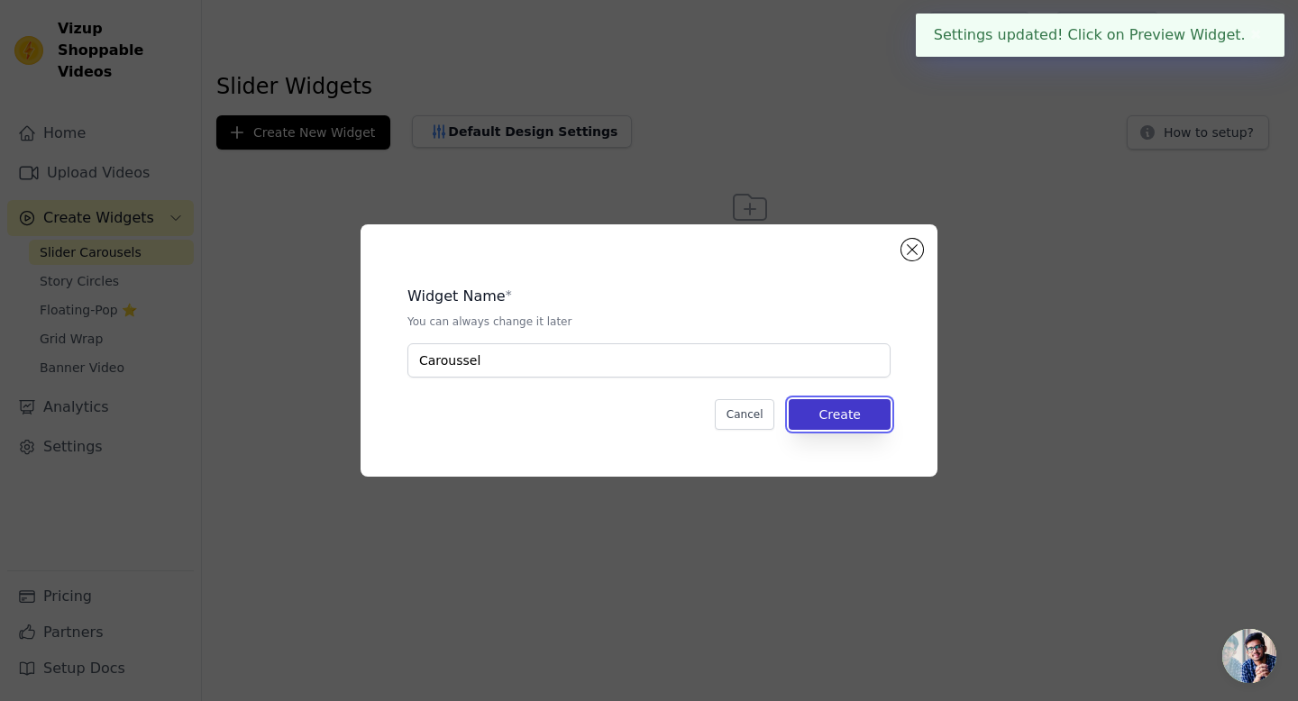
click at [869, 424] on button "Create" at bounding box center [840, 414] width 102 height 31
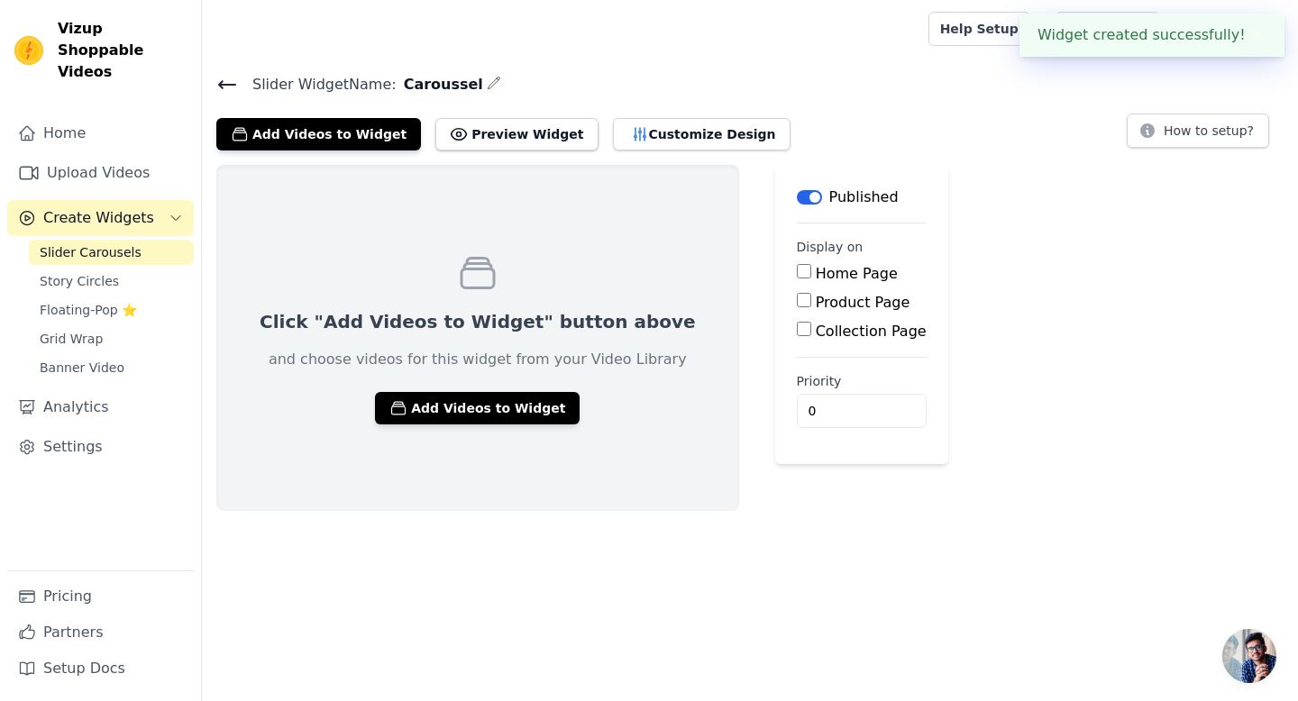
click at [816, 272] on label "Home Page" at bounding box center [857, 273] width 82 height 17
click at [797, 272] on input "Home Page" at bounding box center [804, 271] width 14 height 14
checkbox input "true"
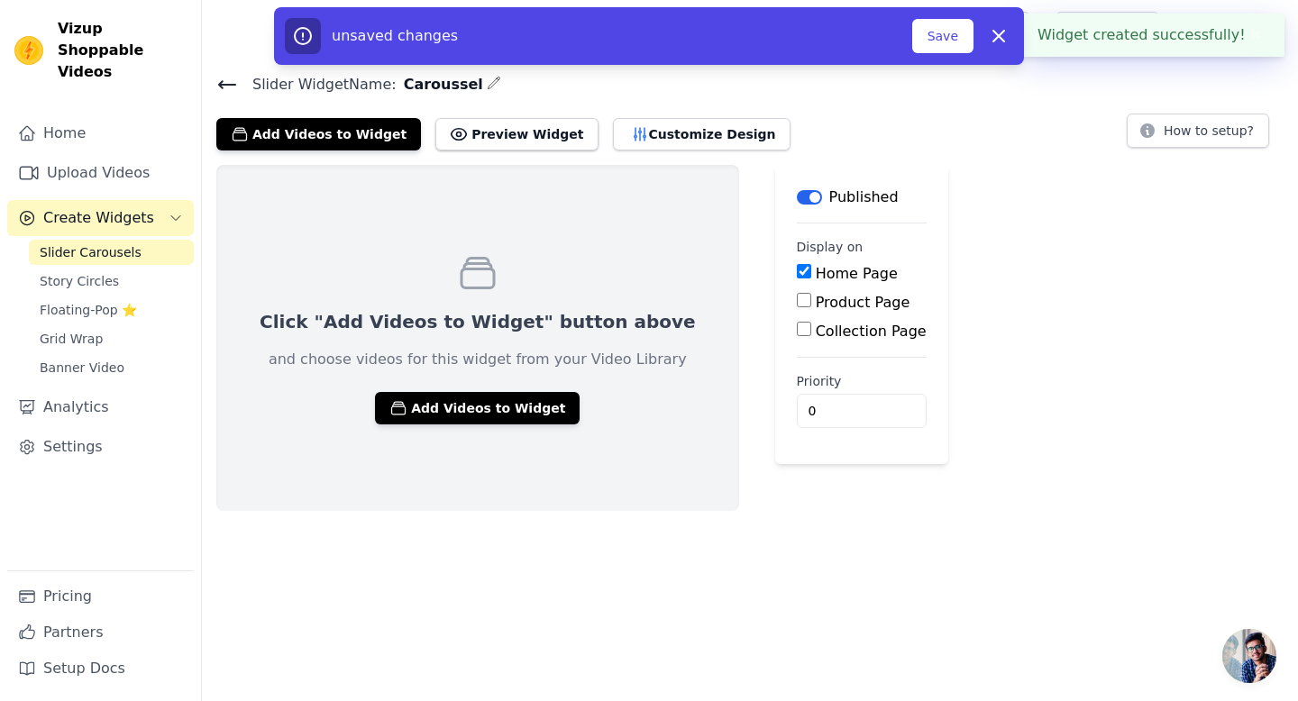
click at [816, 306] on label "Product Page" at bounding box center [863, 302] width 95 height 17
click at [797, 306] on input "Product Page" at bounding box center [804, 300] width 14 height 14
checkbox input "true"
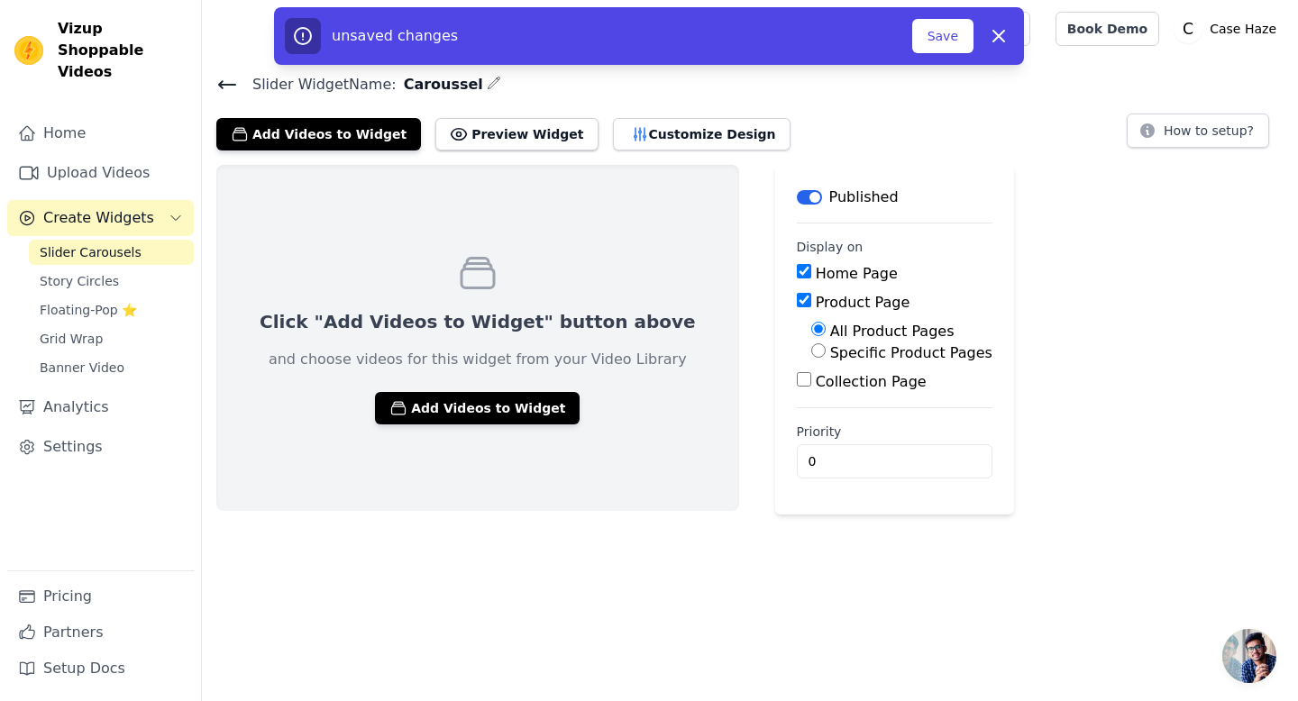
click at [816, 379] on label "Collection Page" at bounding box center [871, 381] width 111 height 17
click at [797, 379] on input "Collection Page" at bounding box center [804, 379] width 14 height 14
checkbox input "true"
click at [930, 20] on button "Save" at bounding box center [942, 36] width 61 height 34
click at [931, 34] on button "Save" at bounding box center [942, 36] width 61 height 34
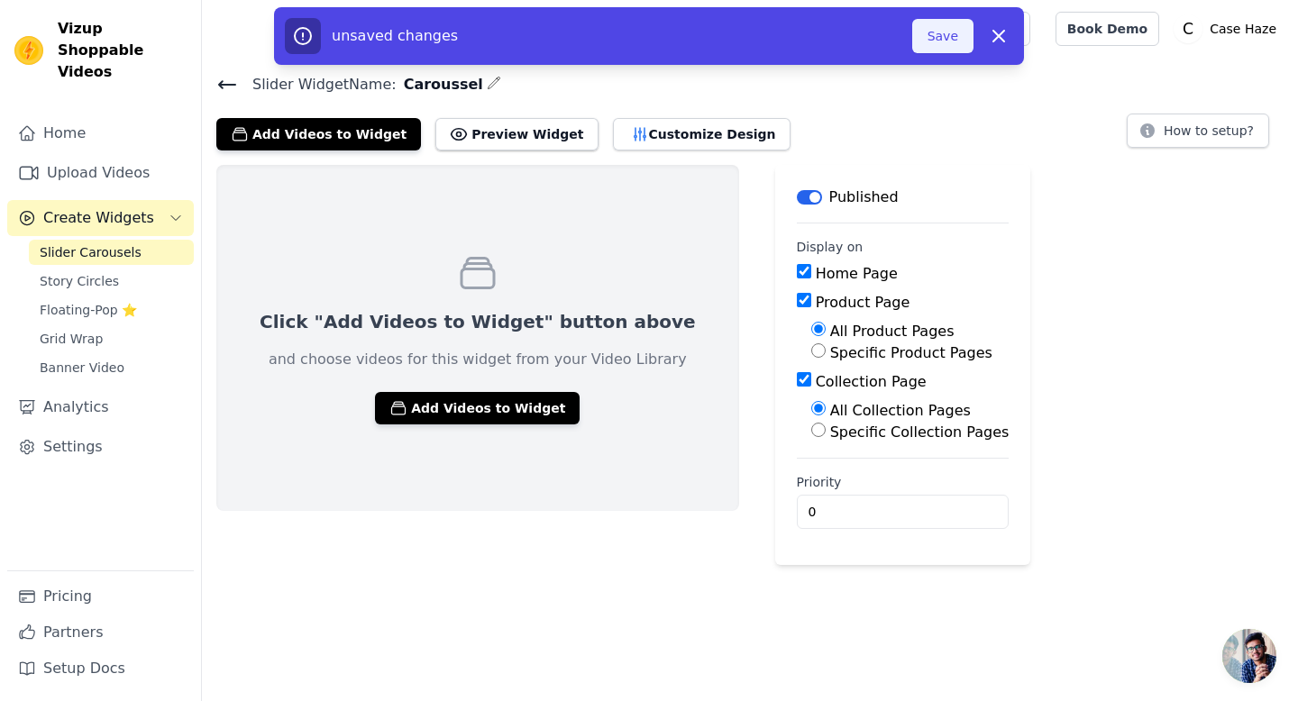
click at [940, 27] on button "Save" at bounding box center [942, 36] width 61 height 34
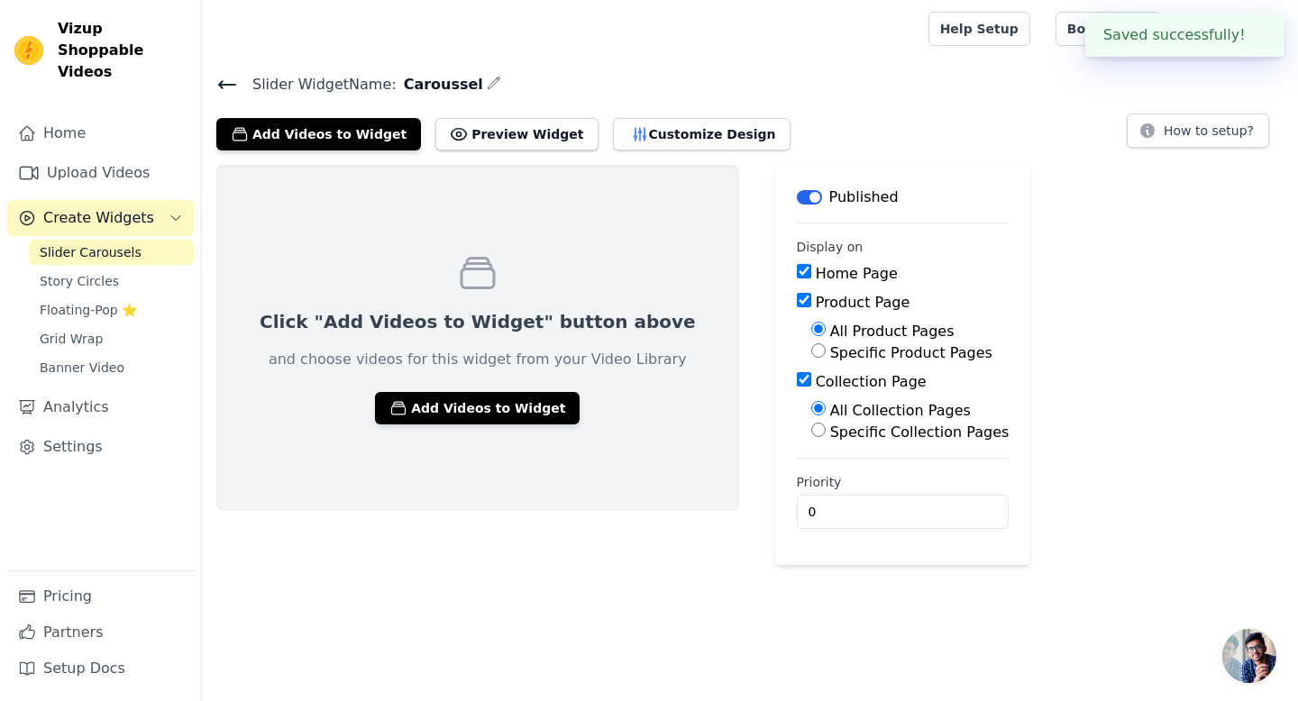
click at [942, 34] on div "Help Setup Book Demo Open user menu C Case Haze Settings Help Docs Sign out" at bounding box center [750, 29] width 1096 height 58
click at [456, 415] on button "Add Videos to Widget" at bounding box center [477, 408] width 205 height 32
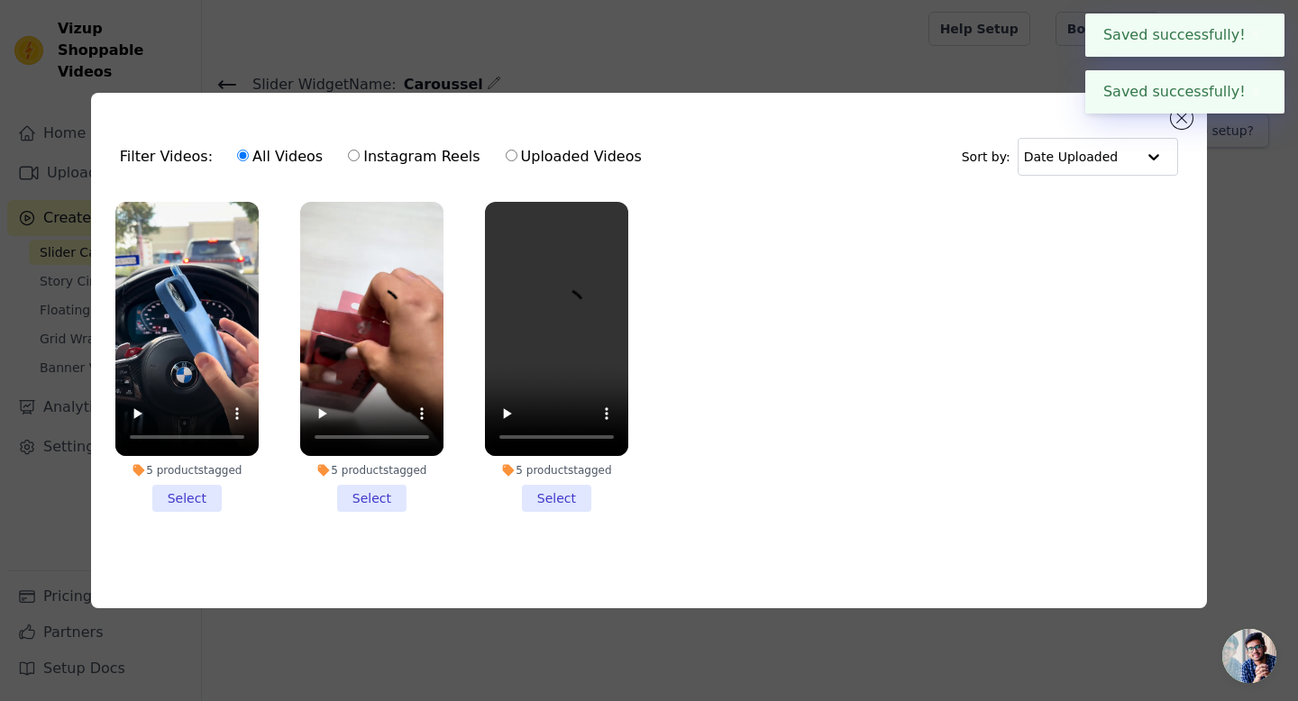
click at [205, 505] on li "5 products tagged Select" at bounding box center [186, 357] width 143 height 311
click at [0, 0] on input "5 products tagged Select" at bounding box center [0, 0] width 0 height 0
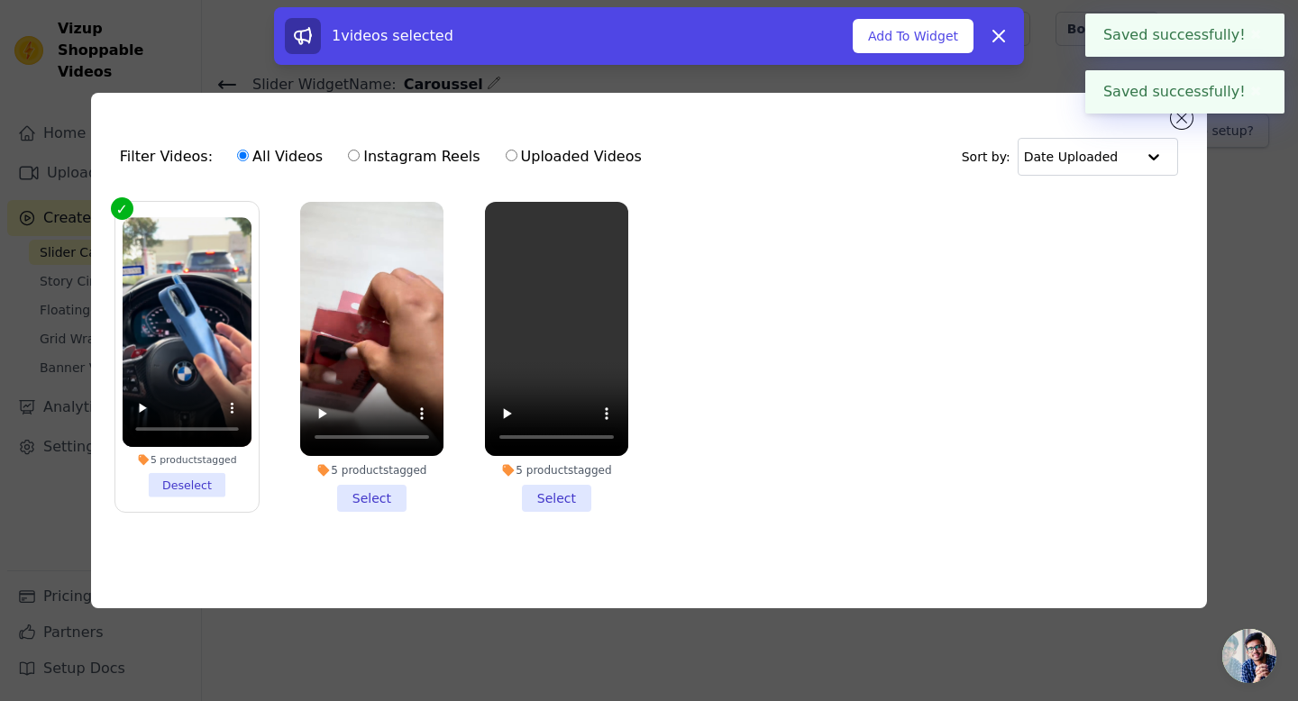
click at [357, 452] on li "5 products tagged Select" at bounding box center [371, 357] width 143 height 311
click at [0, 0] on input "5 products tagged Select" at bounding box center [0, 0] width 0 height 0
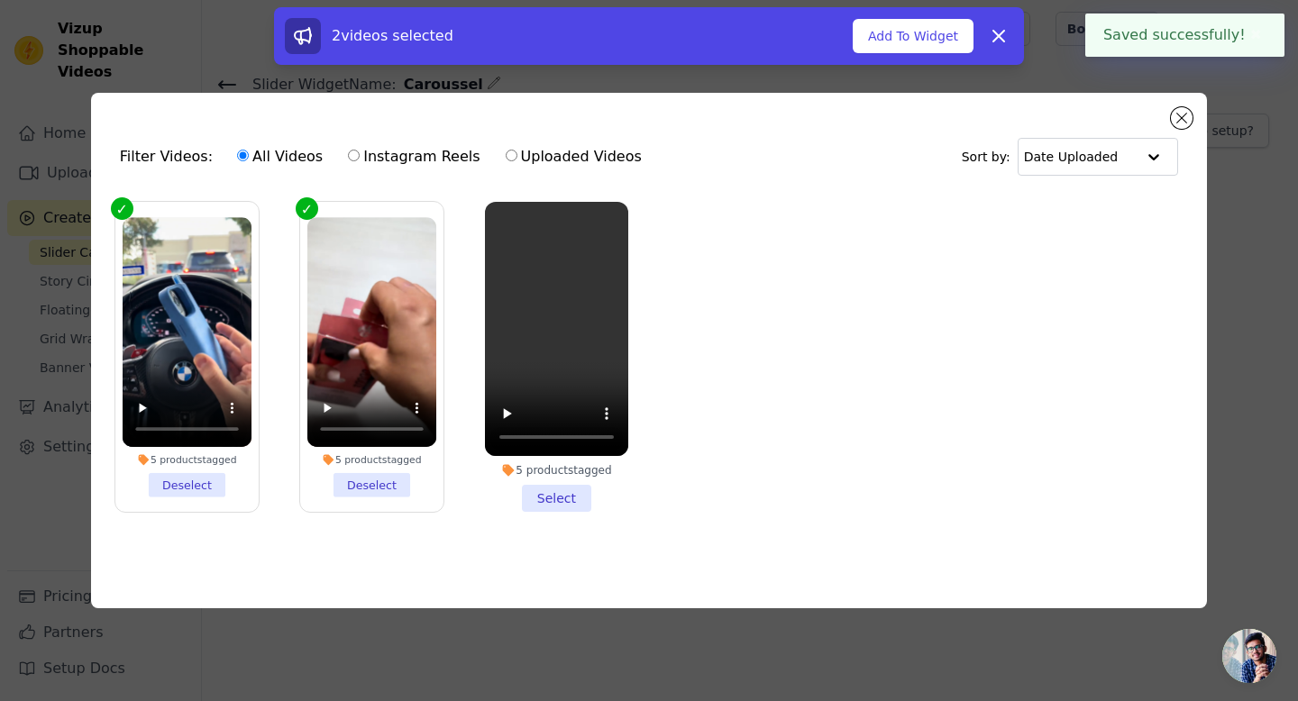
click at [556, 475] on li "5 products tagged Select" at bounding box center [556, 357] width 143 height 311
click at [0, 0] on input "5 products tagged Select" at bounding box center [0, 0] width 0 height 0
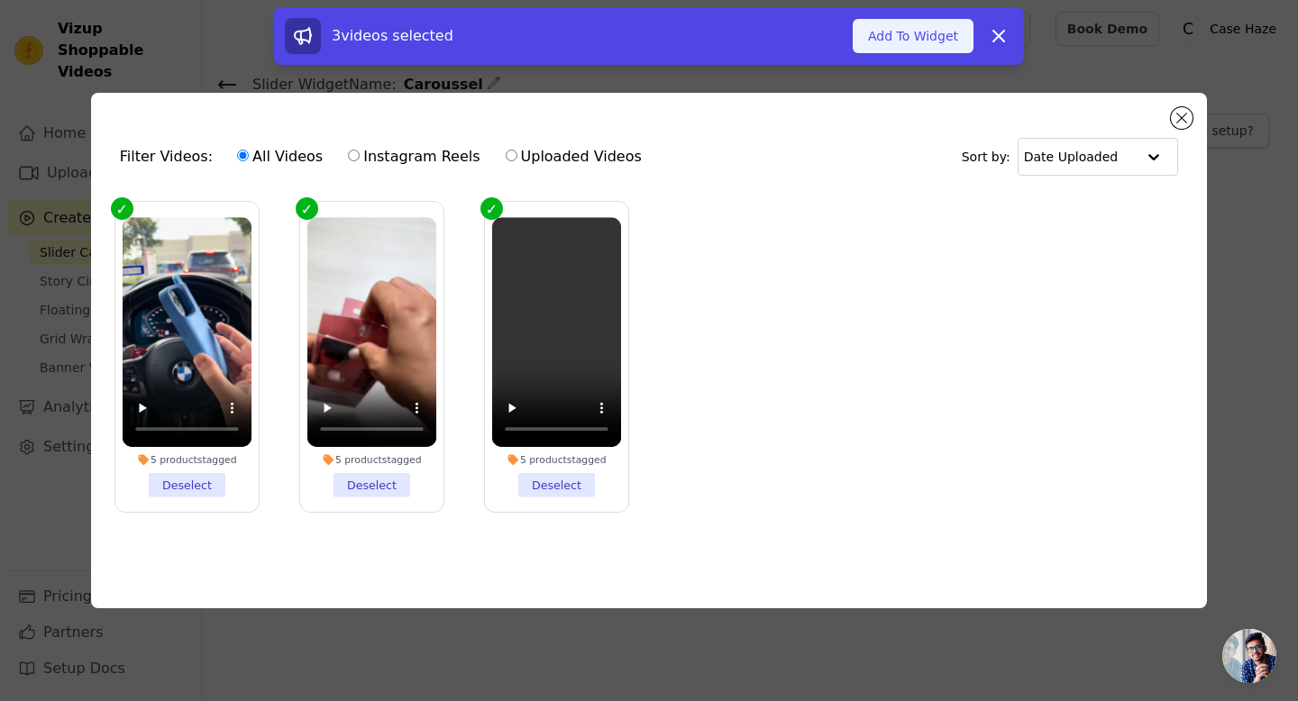
click at [919, 31] on button "Add To Widget" at bounding box center [913, 36] width 121 height 34
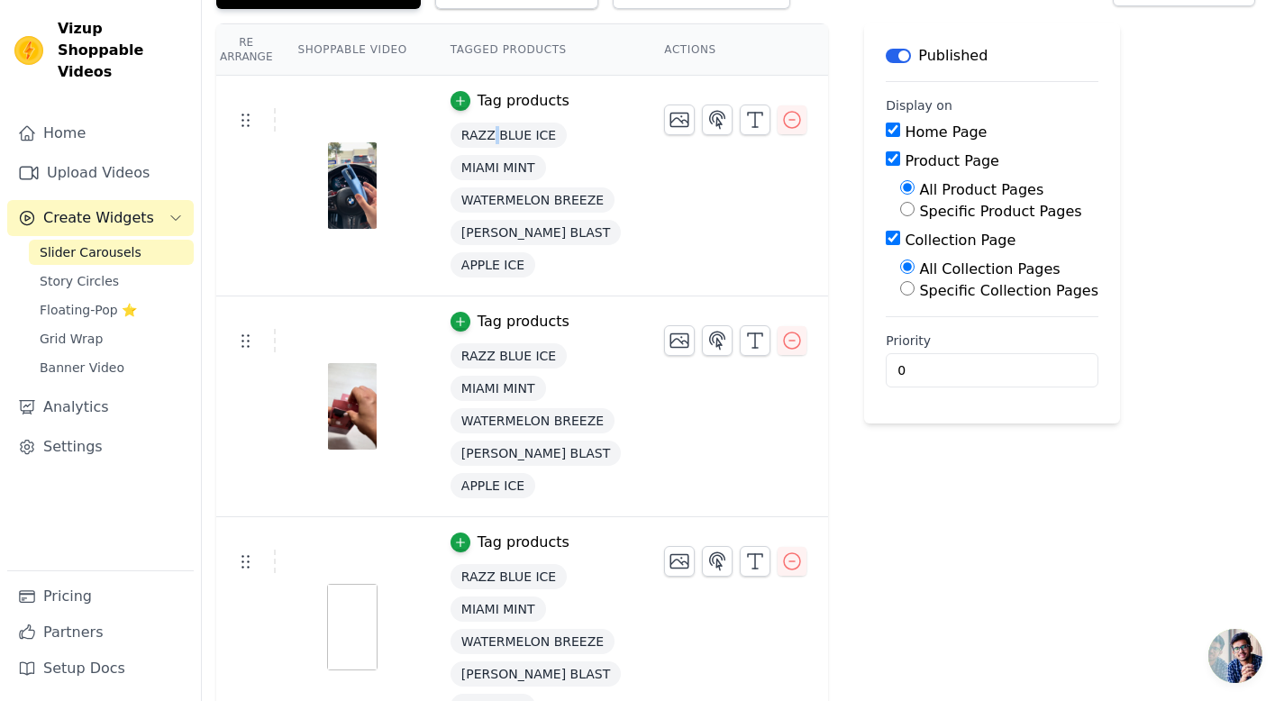
scroll to position [178, 0]
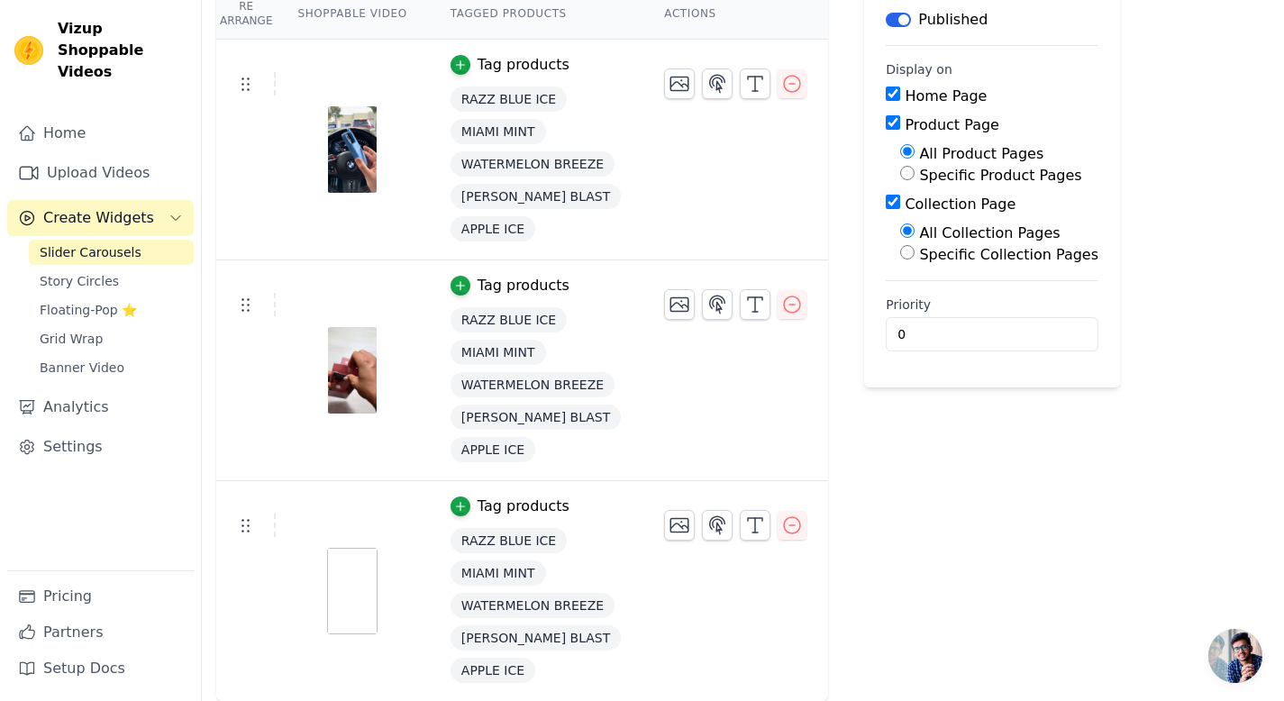
click at [538, 379] on span "WATERMELON BREEZE" at bounding box center [533, 384] width 164 height 25
click at [534, 383] on span "WATERMELON BREEZE" at bounding box center [533, 384] width 164 height 25
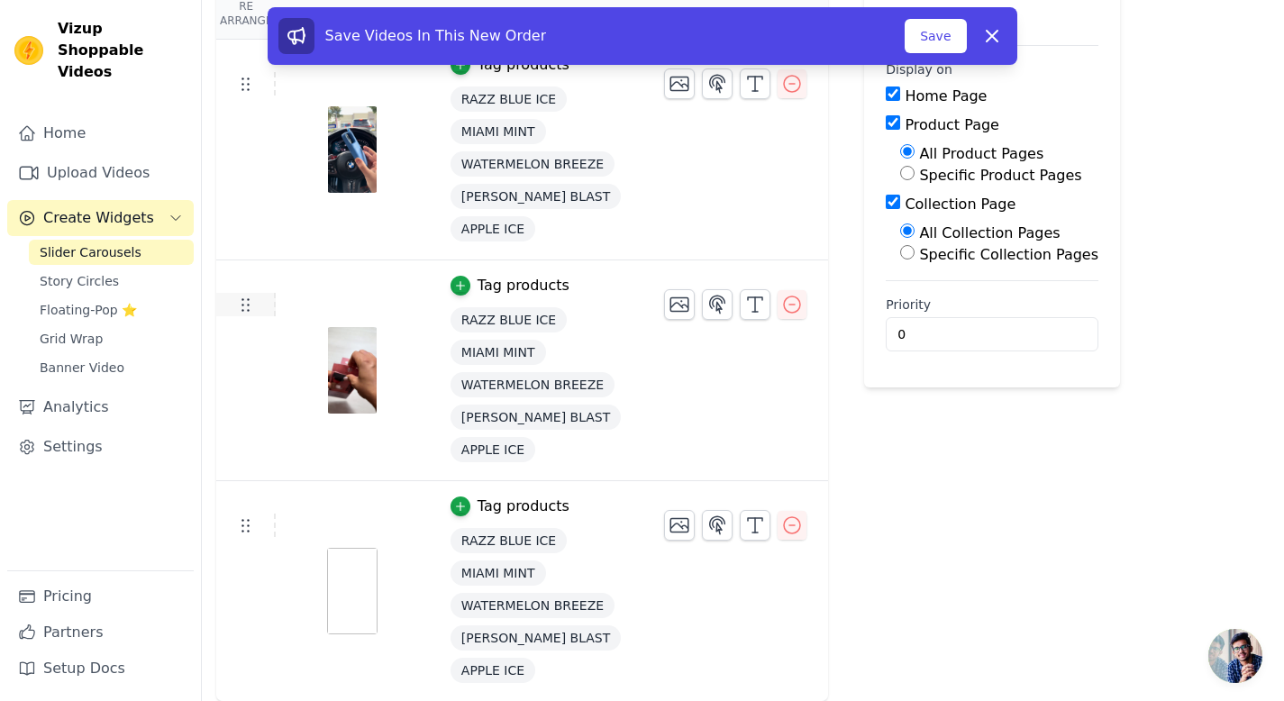
click at [243, 303] on icon at bounding box center [245, 305] width 22 height 22
click at [132, 155] on link "Upload Videos" at bounding box center [100, 173] width 187 height 36
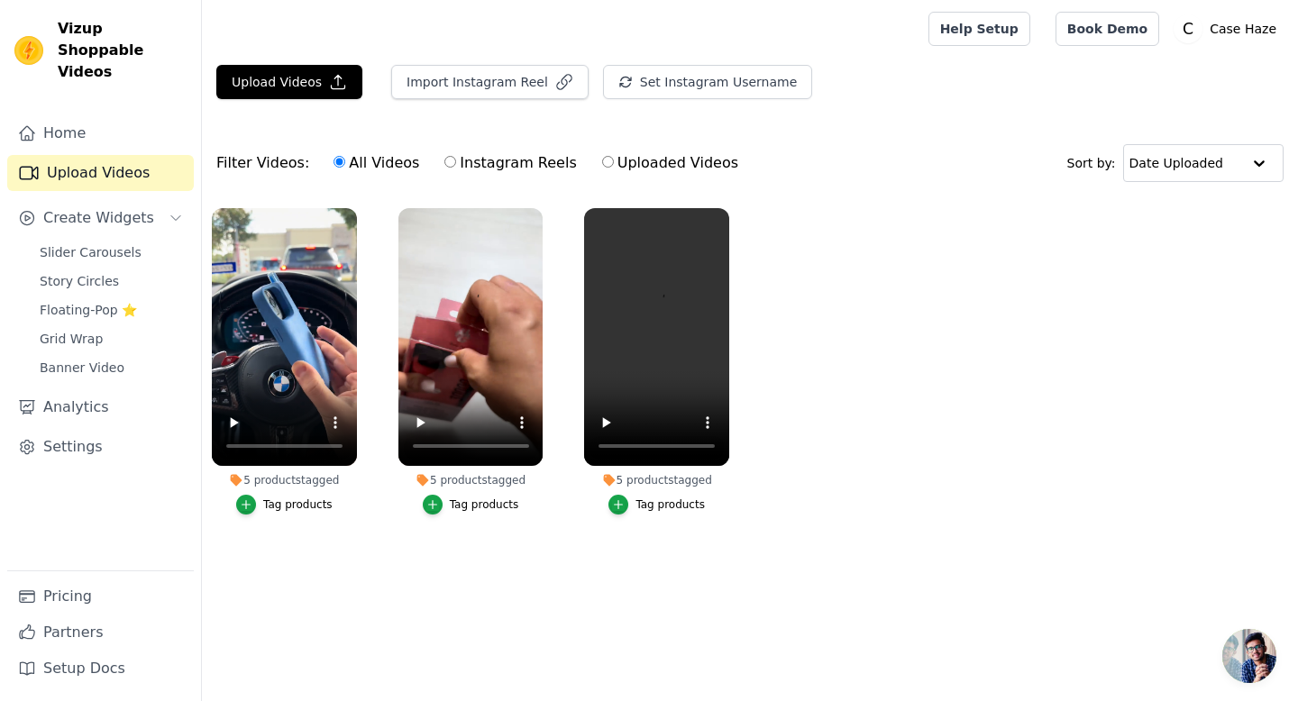
click at [301, 473] on div "5 products tagged" at bounding box center [284, 480] width 145 height 14
click at [301, 483] on div "5 products tagged" at bounding box center [284, 480] width 145 height 14
click at [299, 499] on div "Tag products" at bounding box center [297, 504] width 69 height 14
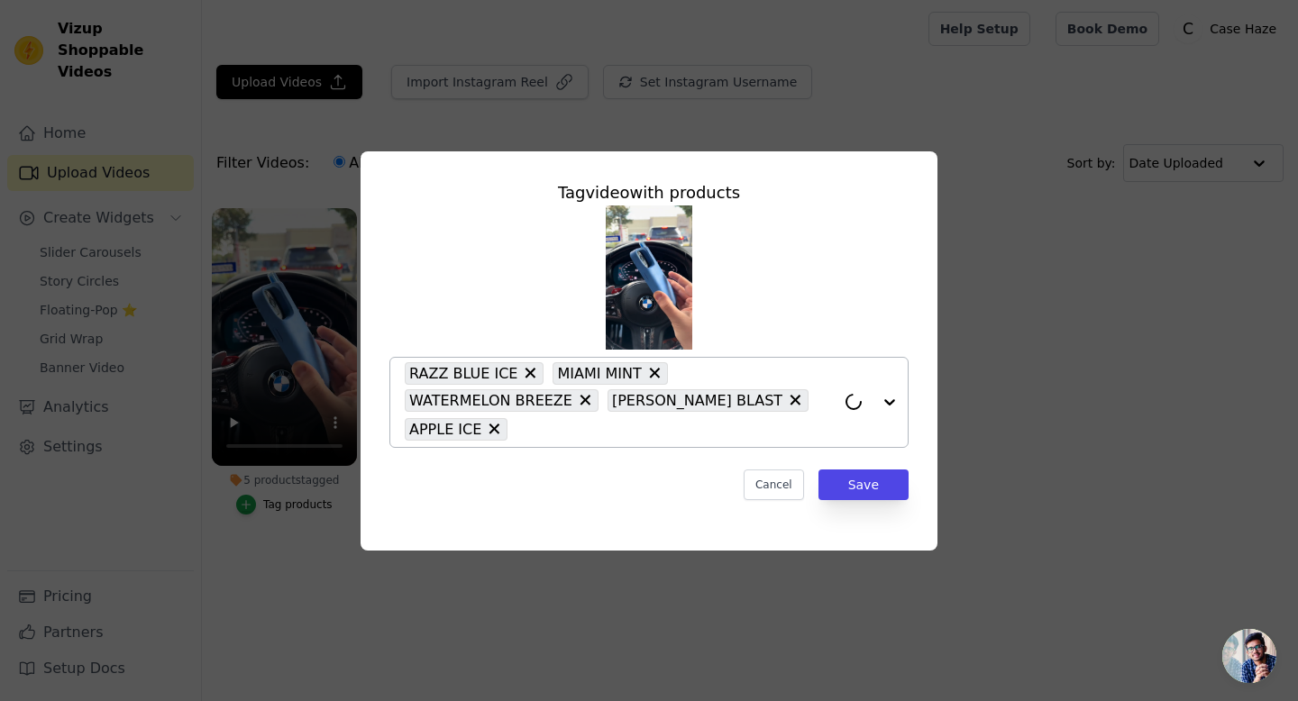
click at [521, 374] on icon at bounding box center [530, 373] width 18 height 18
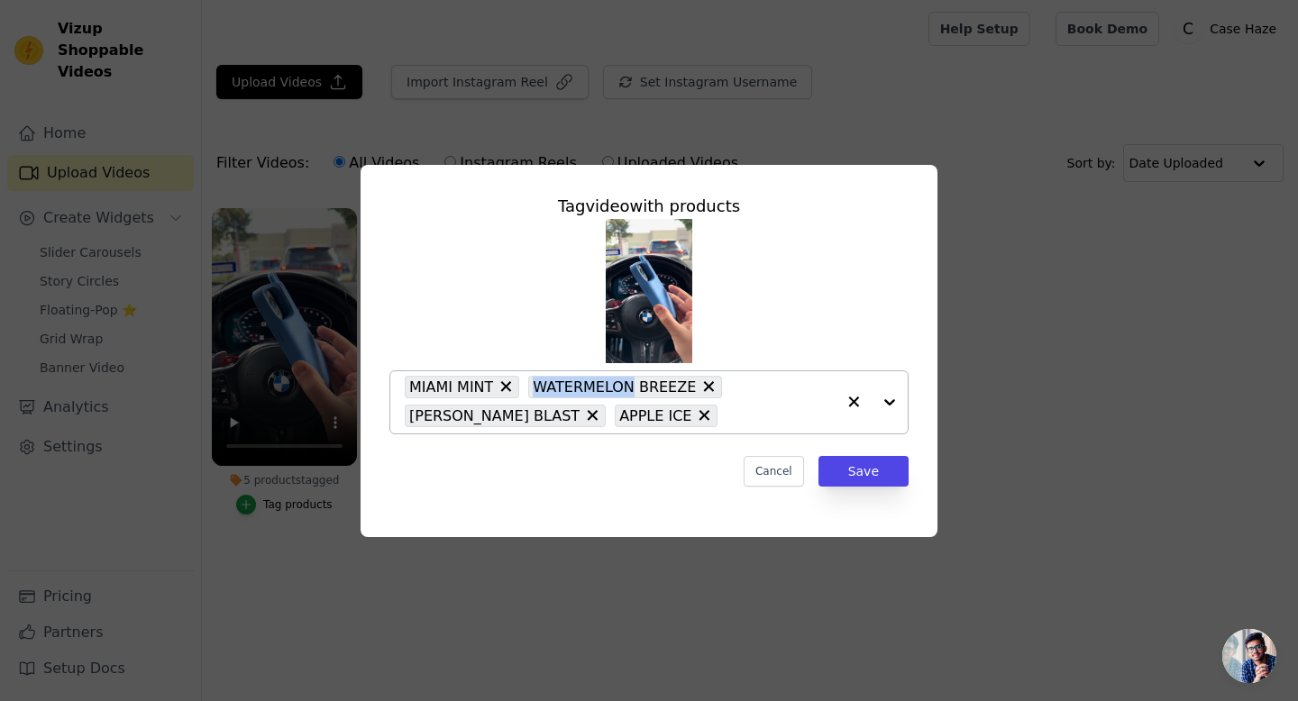
click at [520, 374] on div "MIAMI MINT WATERMELON BREEZE [PERSON_NAME] BLAST APPLE ICE" at bounding box center [620, 402] width 431 height 62
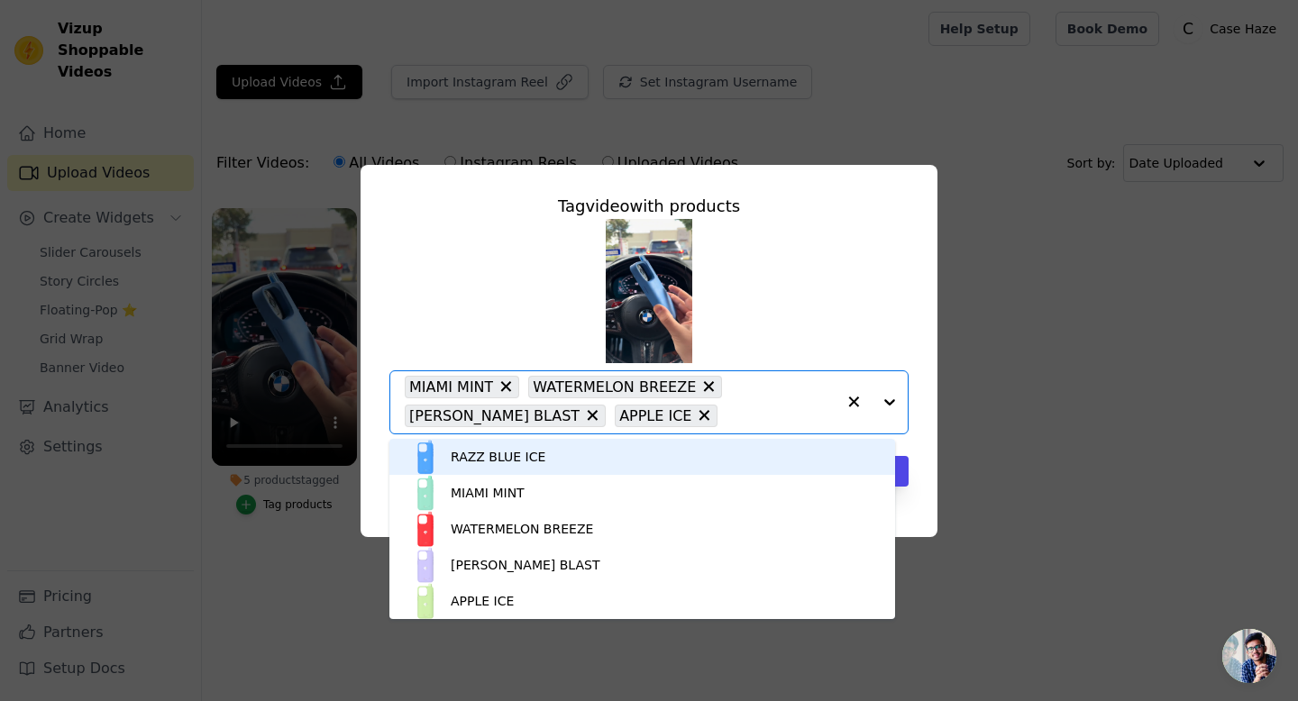
click at [505, 387] on icon at bounding box center [506, 387] width 18 height 18
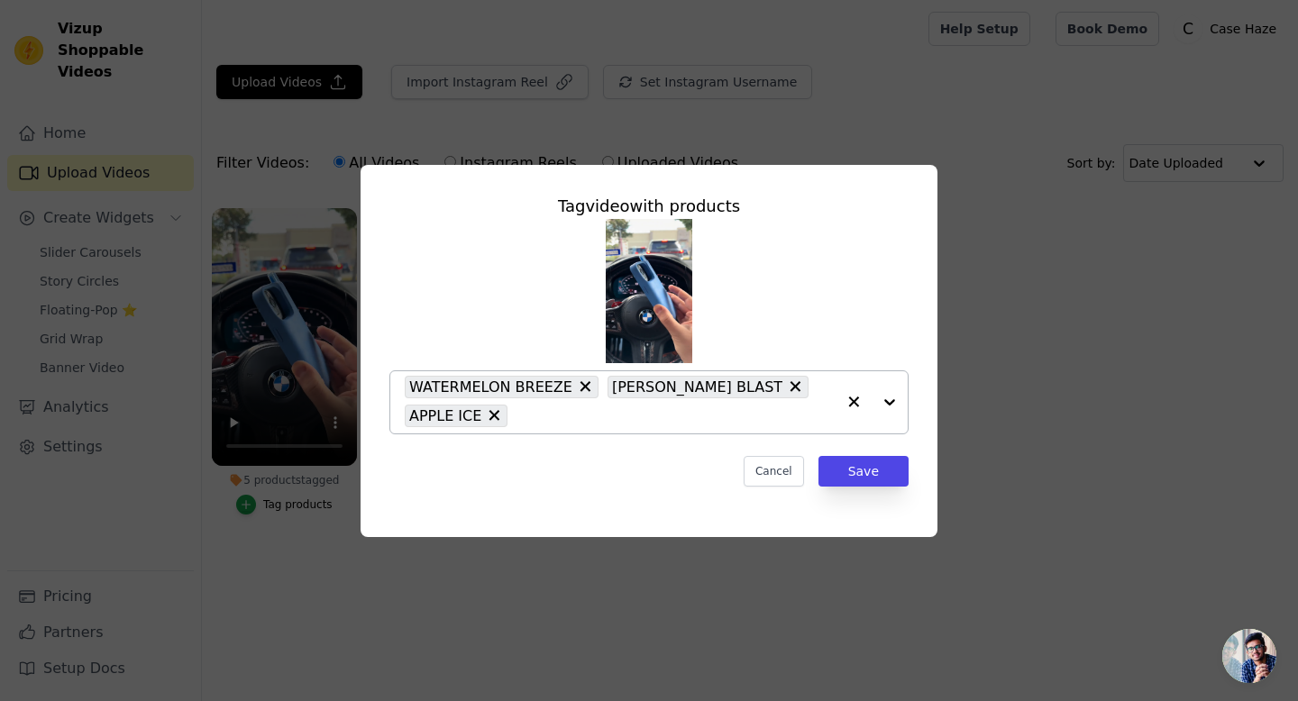
click at [576, 386] on icon at bounding box center [585, 387] width 18 height 18
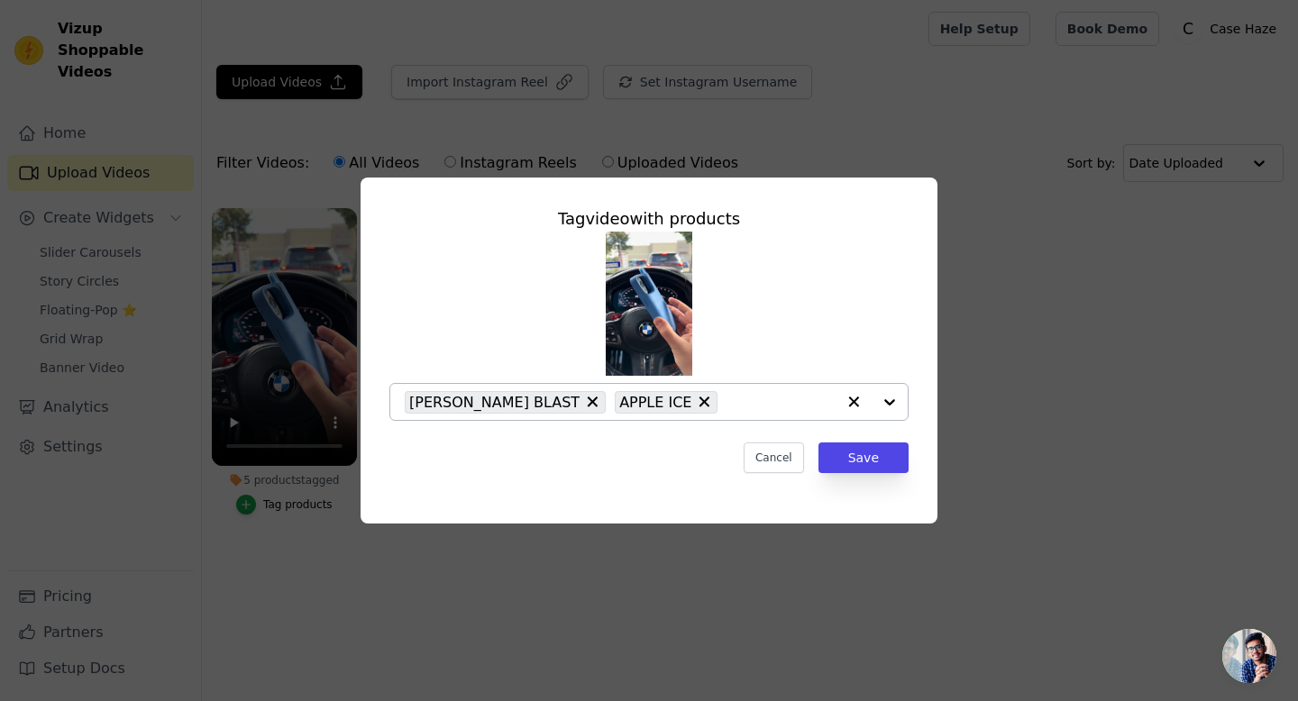
click at [583, 400] on icon at bounding box center [592, 402] width 18 height 18
drag, startPoint x: 496, startPoint y: 398, endPoint x: 506, endPoint y: 398, distance: 10.8
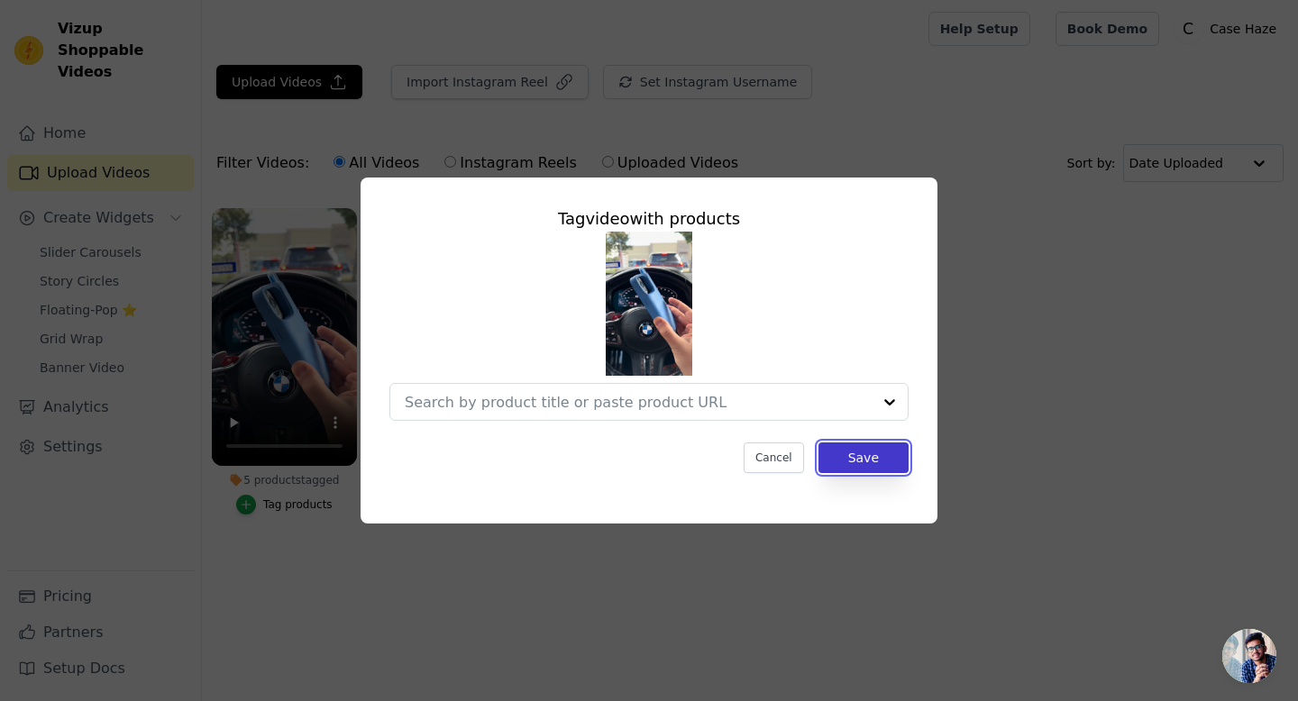
click at [879, 464] on button "Save" at bounding box center [863, 457] width 90 height 31
click at [882, 455] on button "Save" at bounding box center [863, 457] width 90 height 31
click at [828, 330] on ul "5 products tagged Tag video with products Cancel Save Tag products 5 products t…" at bounding box center [750, 379] width 1096 height 362
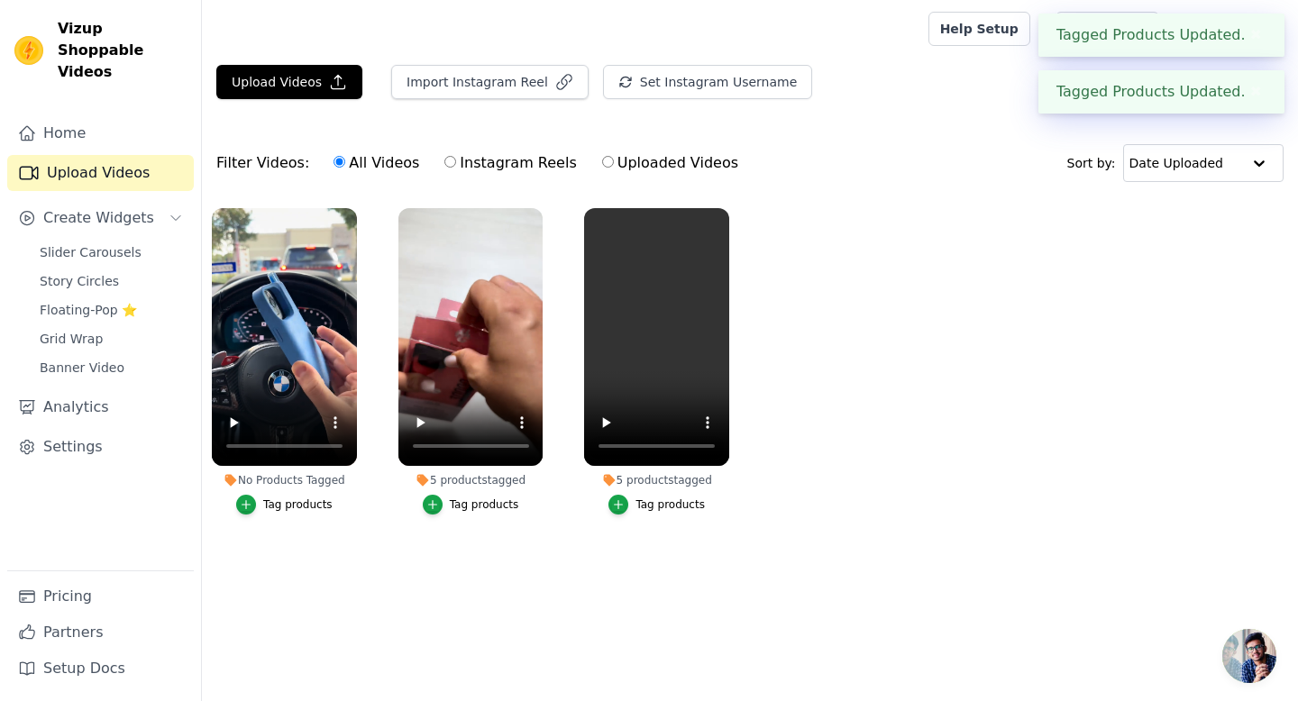
click at [489, 477] on div "5 products tagged" at bounding box center [470, 480] width 145 height 14
click at [501, 524] on div "5 products tagged Tag products" at bounding box center [470, 364] width 165 height 333
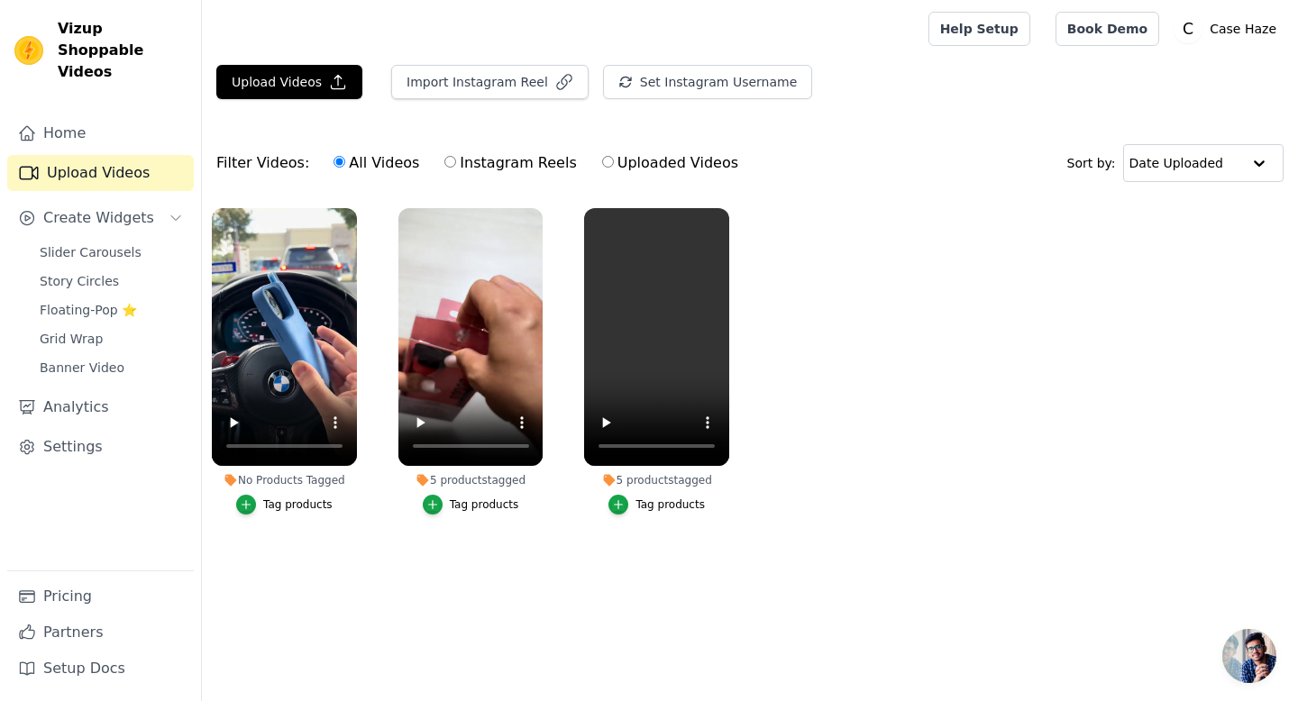
click at [486, 481] on div "5 products tagged" at bounding box center [470, 480] width 145 height 14
click at [480, 507] on div "Tag products" at bounding box center [484, 504] width 69 height 14
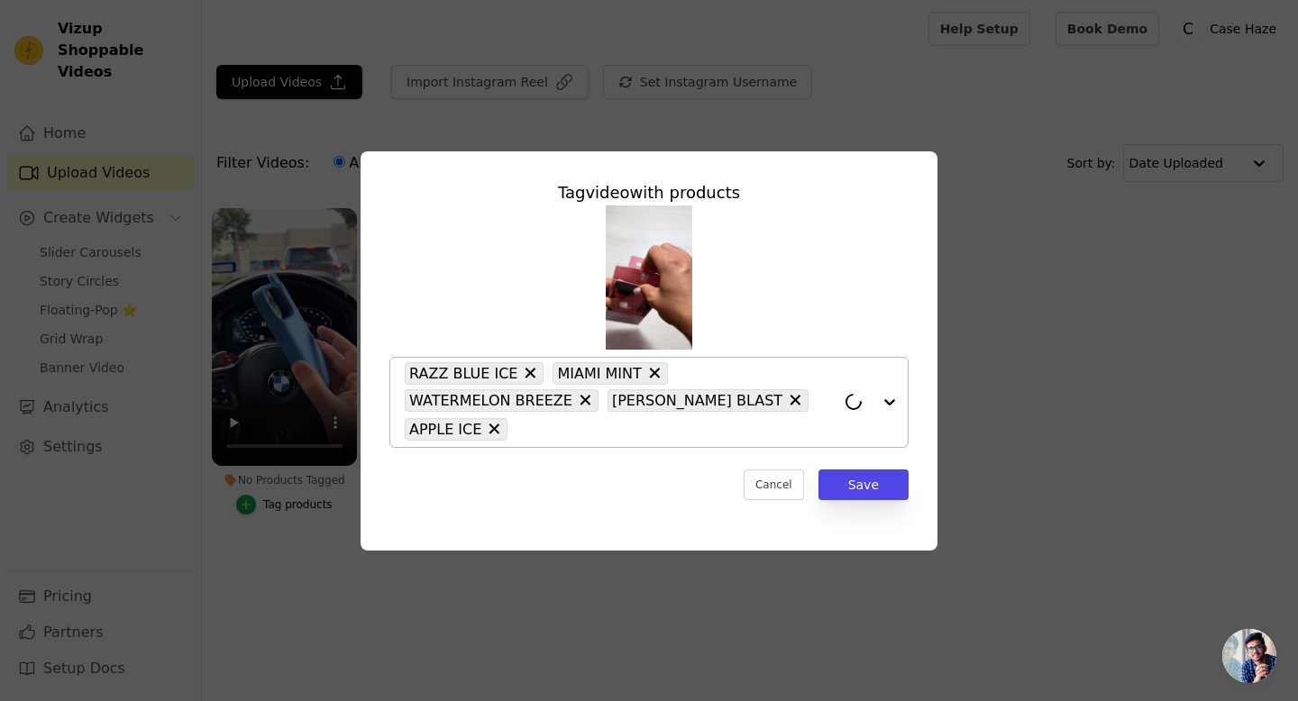
click at [524, 374] on icon at bounding box center [530, 373] width 18 height 18
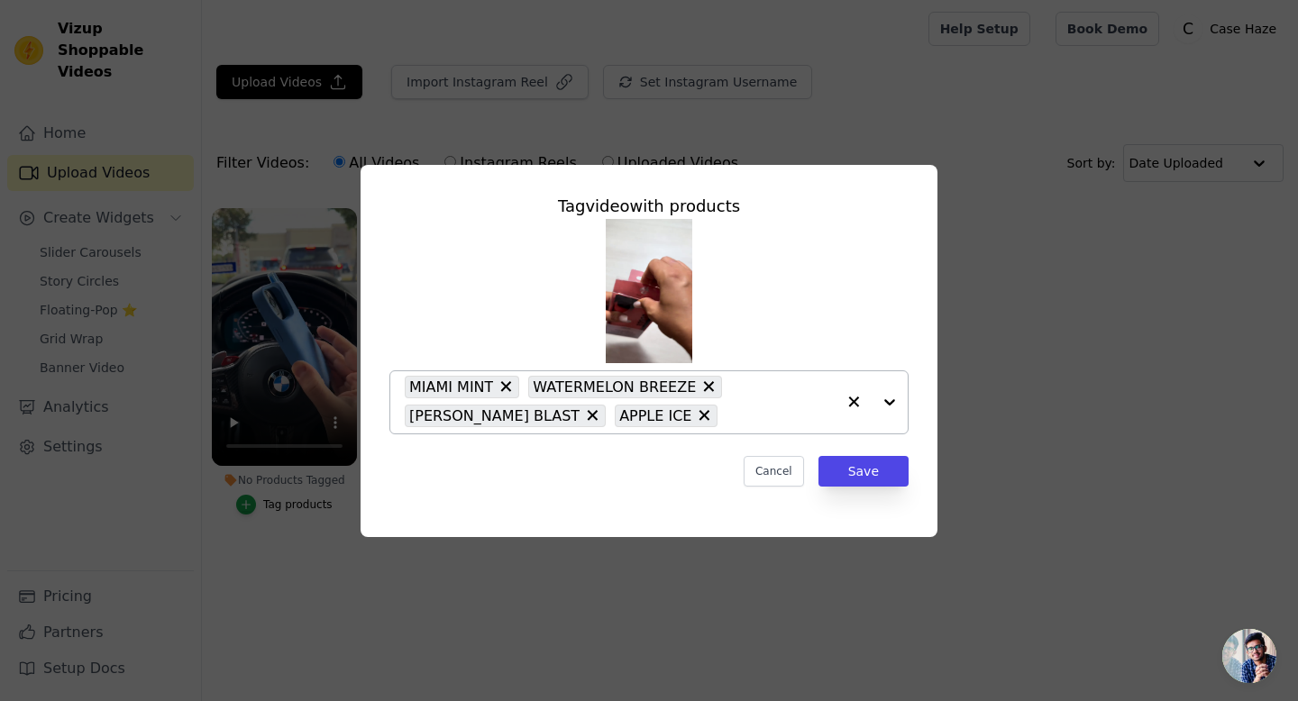
click at [509, 386] on div "MIAMI MINT" at bounding box center [462, 387] width 114 height 23
click at [580, 388] on icon at bounding box center [585, 386] width 11 height 11
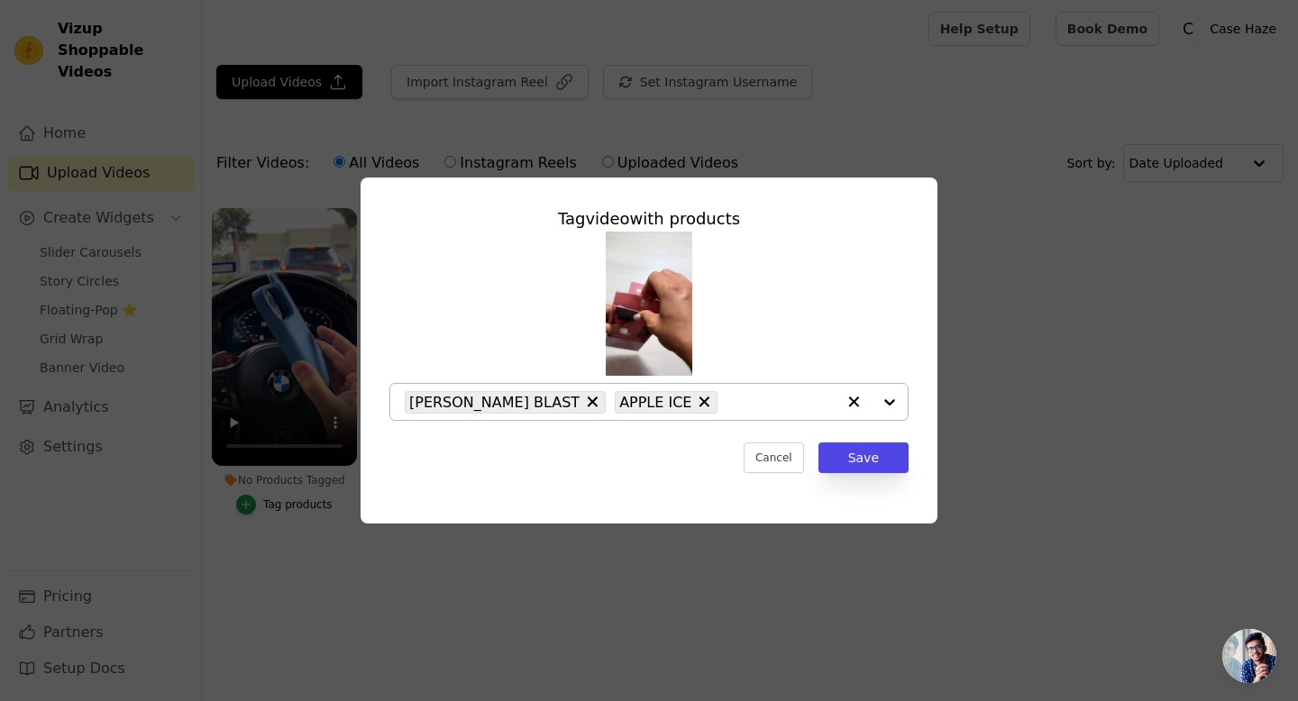
click at [583, 399] on icon at bounding box center [592, 402] width 18 height 18
click at [910, 462] on div "Tag video with products Cancel Save" at bounding box center [649, 340] width 548 height 296
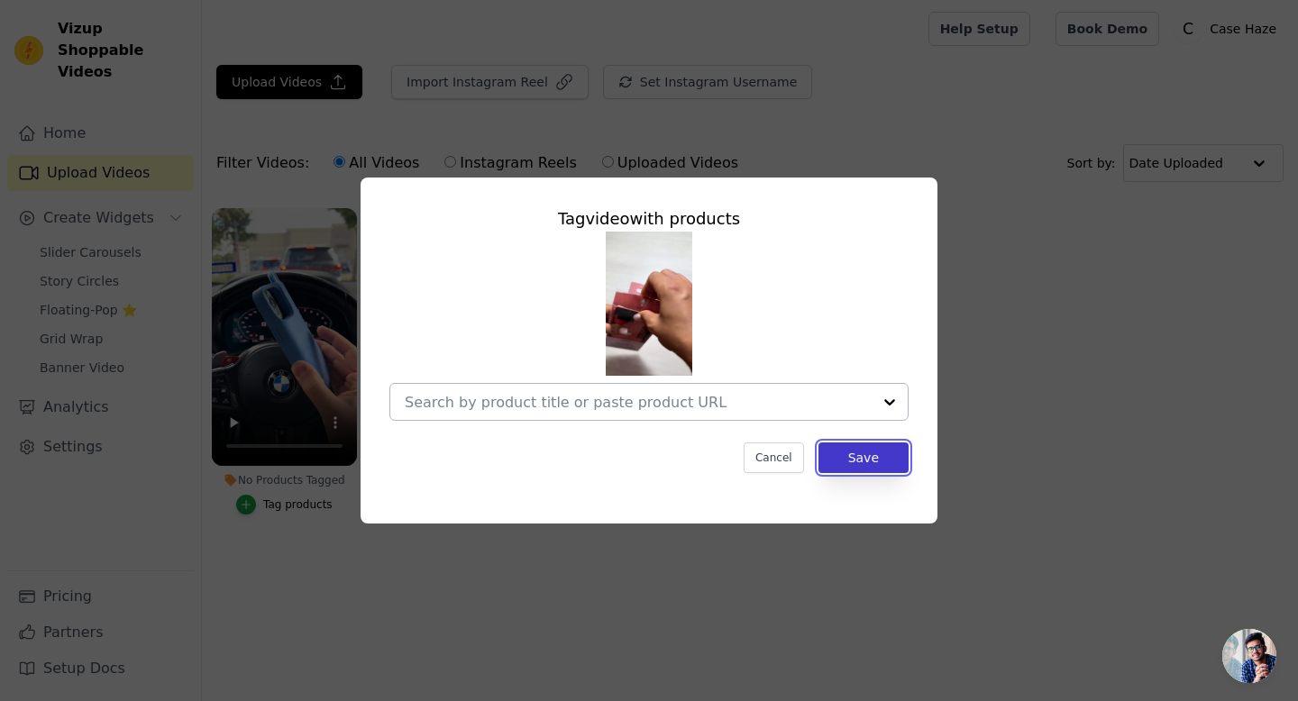
click at [897, 464] on button "Save" at bounding box center [863, 457] width 90 height 31
click at [888, 456] on button "Save" at bounding box center [863, 457] width 90 height 31
click at [888, 456] on ul "No Products Tagged Tag products 5 products tagged Tag video with products Cance…" at bounding box center [750, 379] width 1096 height 362
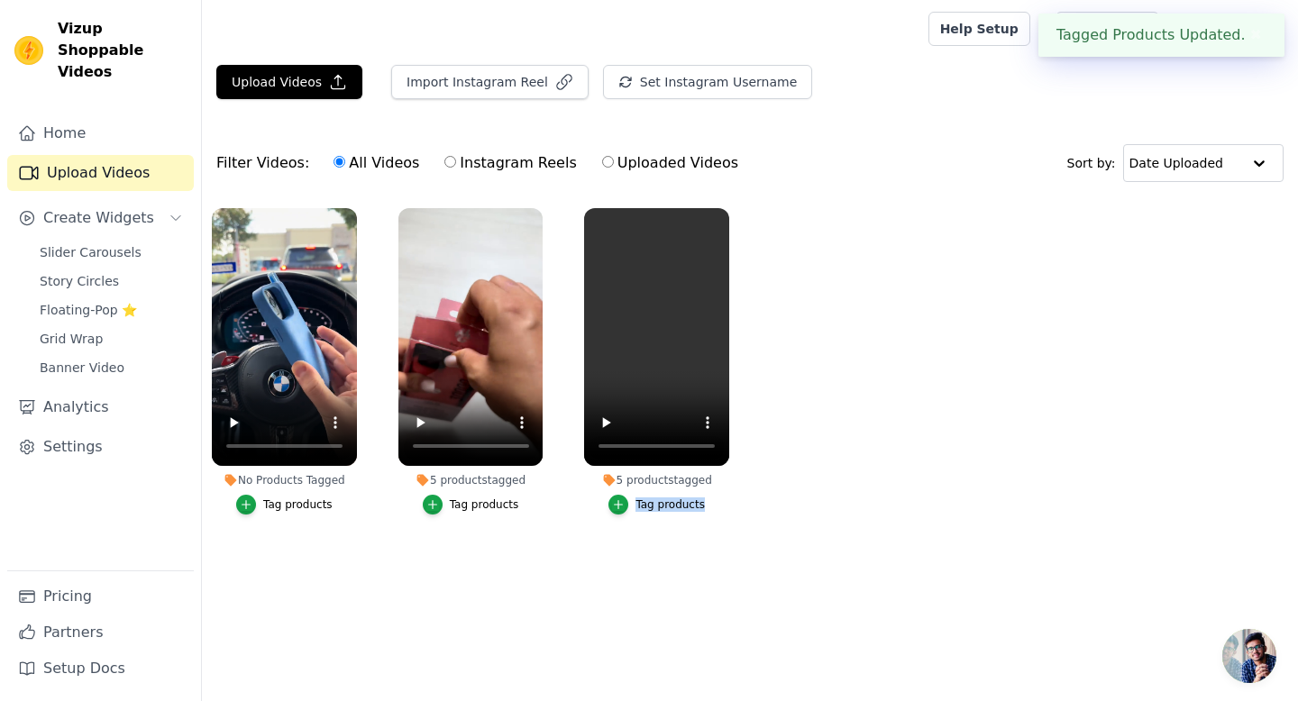
click at [888, 456] on ul "No Products Tagged Tag products 5 products tagged Tag video with products Cance…" at bounding box center [750, 379] width 1096 height 362
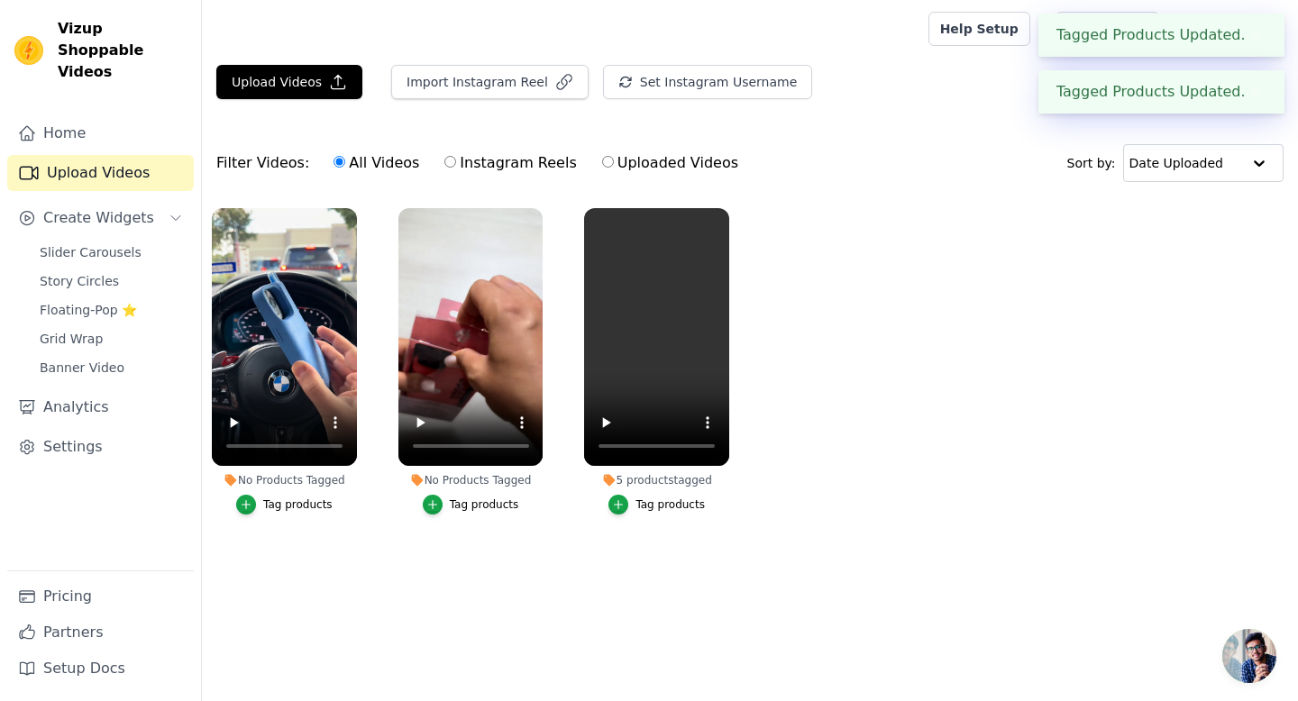
click at [647, 483] on div "5 products tagged" at bounding box center [656, 480] width 145 height 14
click at [652, 510] on div "Tag products" at bounding box center [669, 504] width 69 height 14
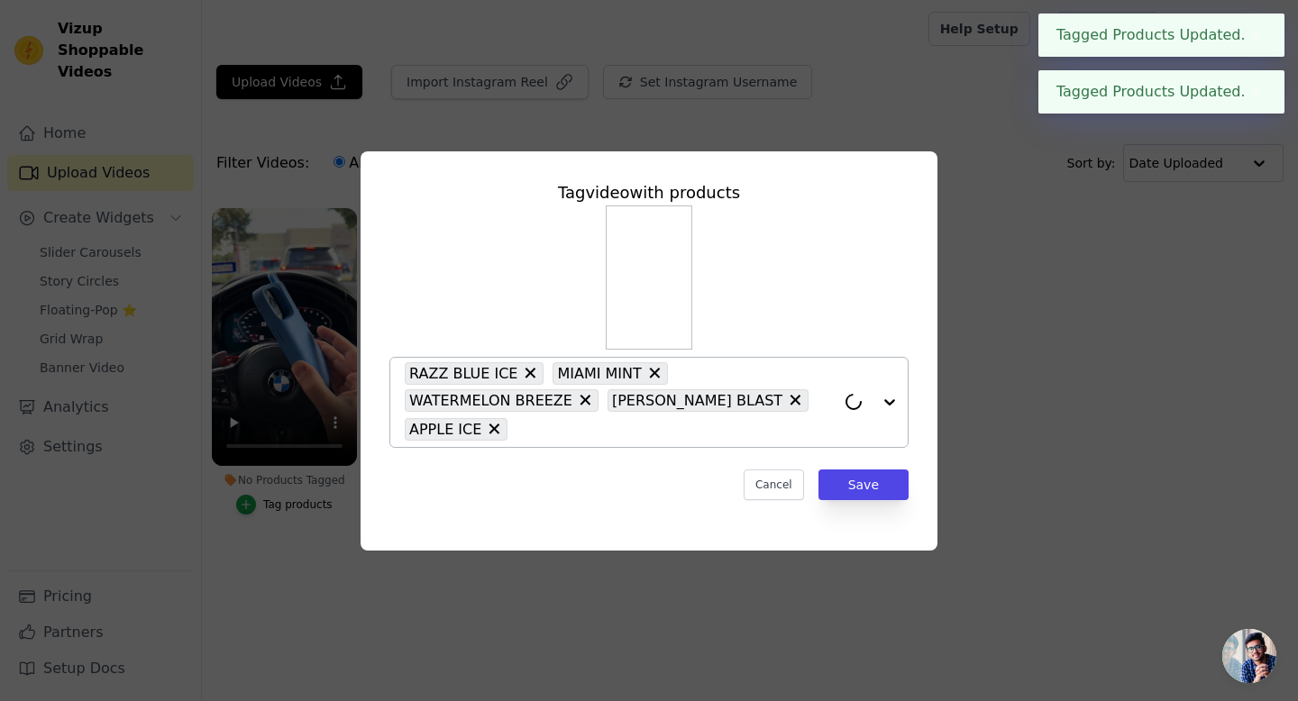
click at [531, 374] on icon at bounding box center [530, 373] width 18 height 18
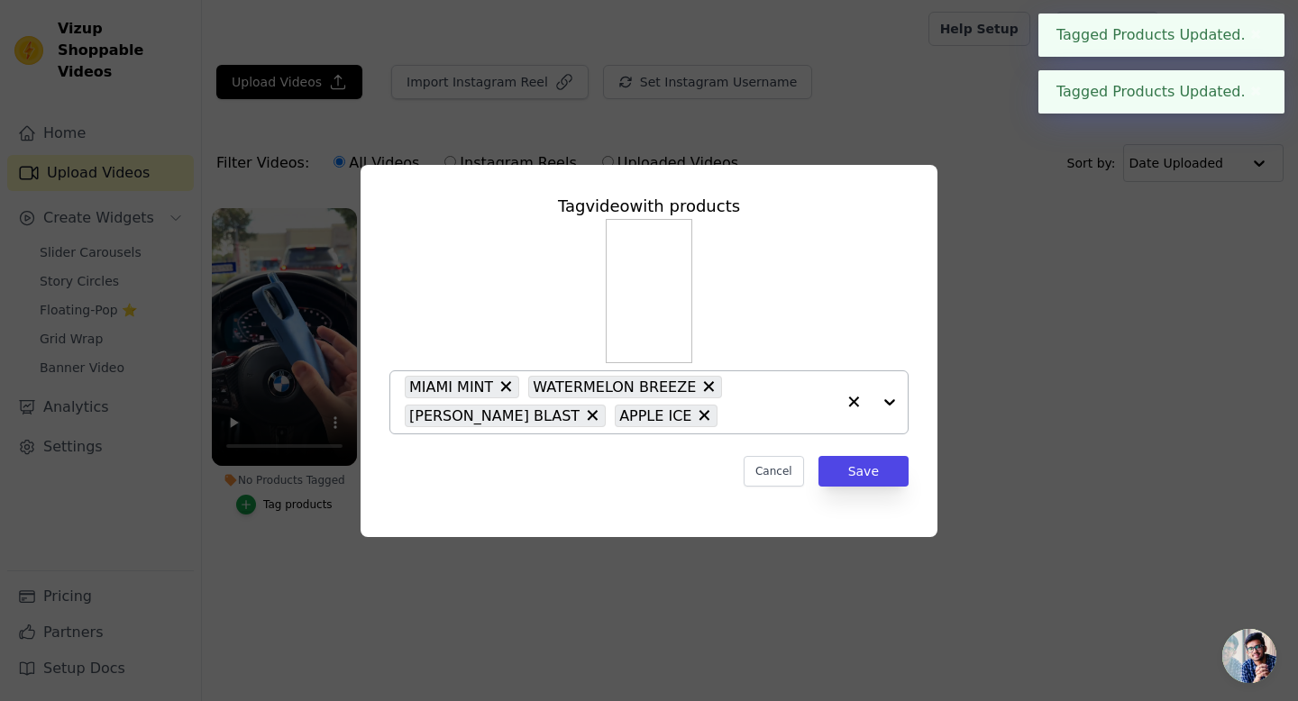
drag, startPoint x: 508, startPoint y: 387, endPoint x: 515, endPoint y: 406, distance: 21.1
click at [506, 387] on icon at bounding box center [506, 387] width 18 height 18
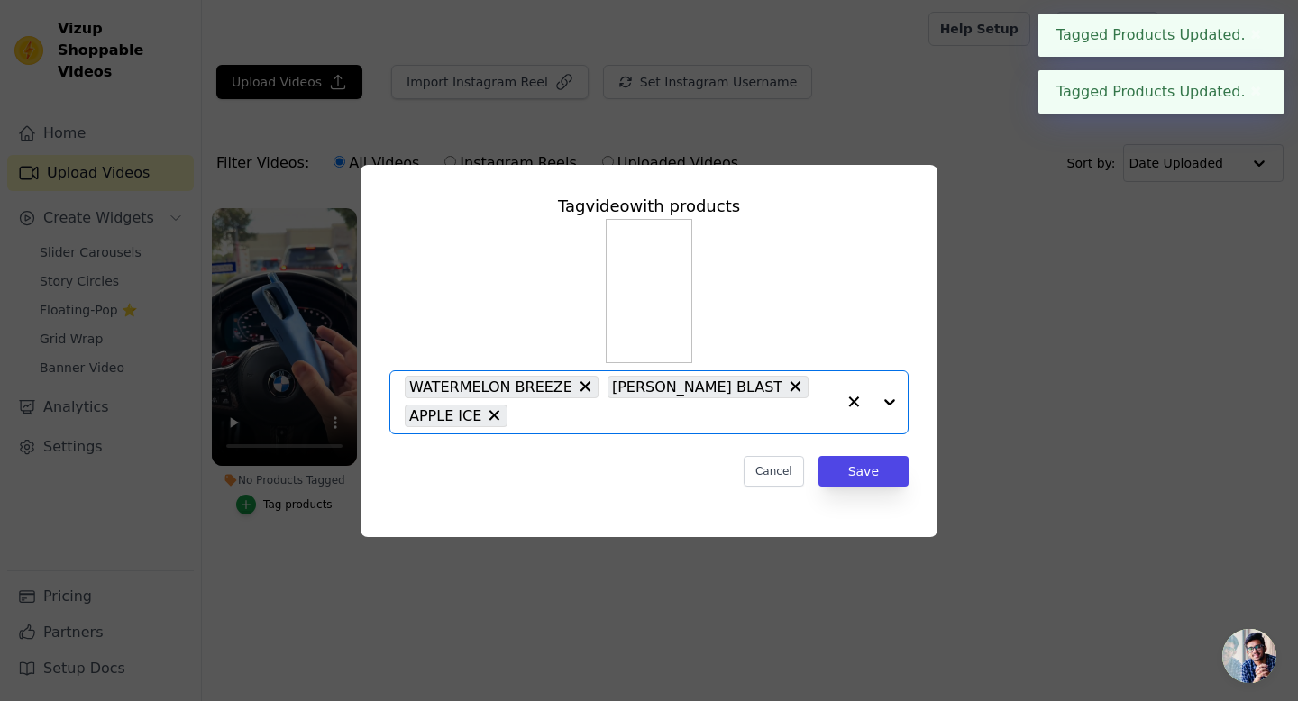
click at [520, 410] on input "5 products tagged Tag video with products Option WATERMELON BREEZE, [PERSON_NAM…" at bounding box center [675, 415] width 319 height 17
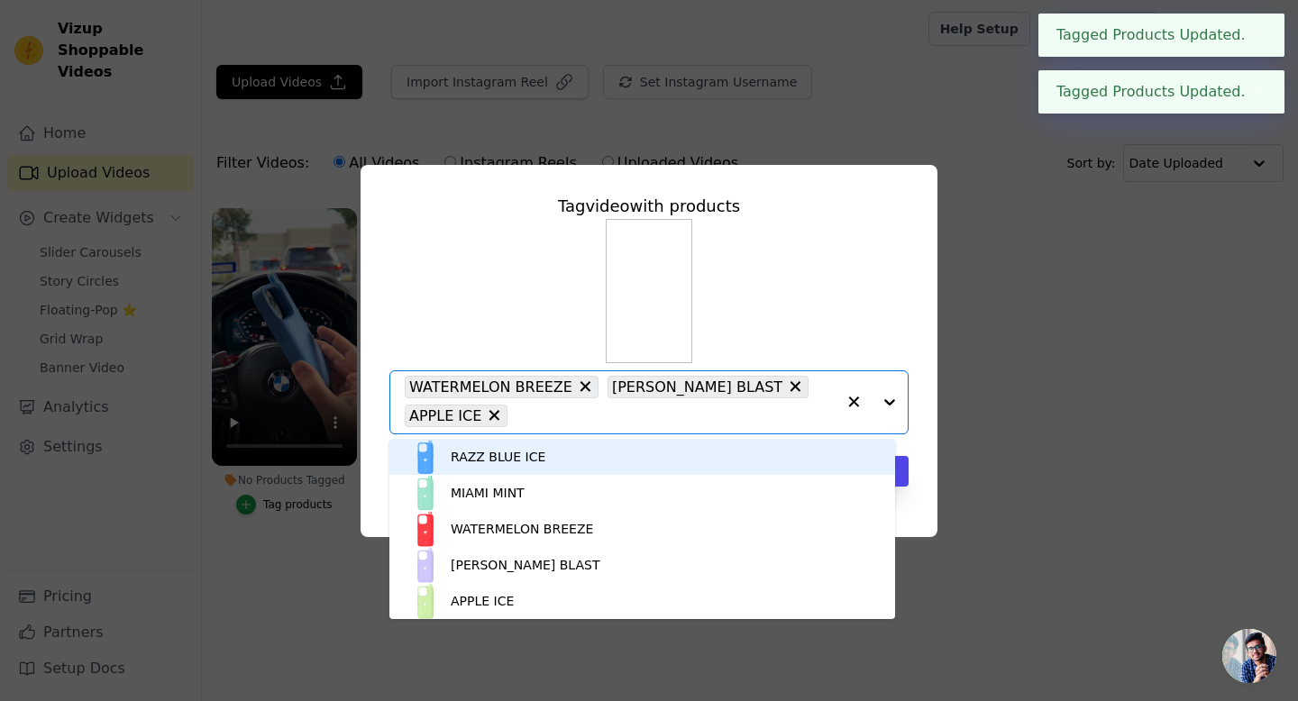
click at [565, 385] on div "WATERMELON BREEZE" at bounding box center [502, 387] width 194 height 23
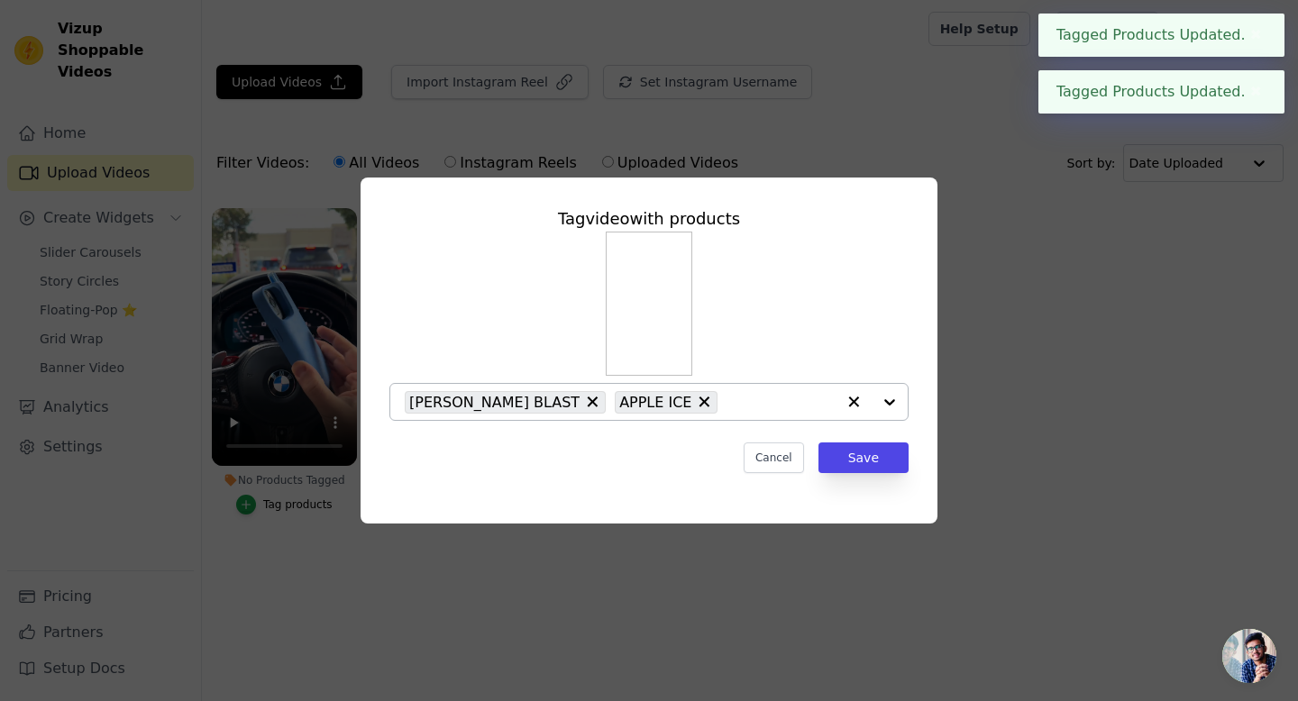
drag, startPoint x: 512, startPoint y: 396, endPoint x: 541, endPoint y: 400, distance: 29.2
click at [583, 397] on icon at bounding box center [592, 402] width 18 height 18
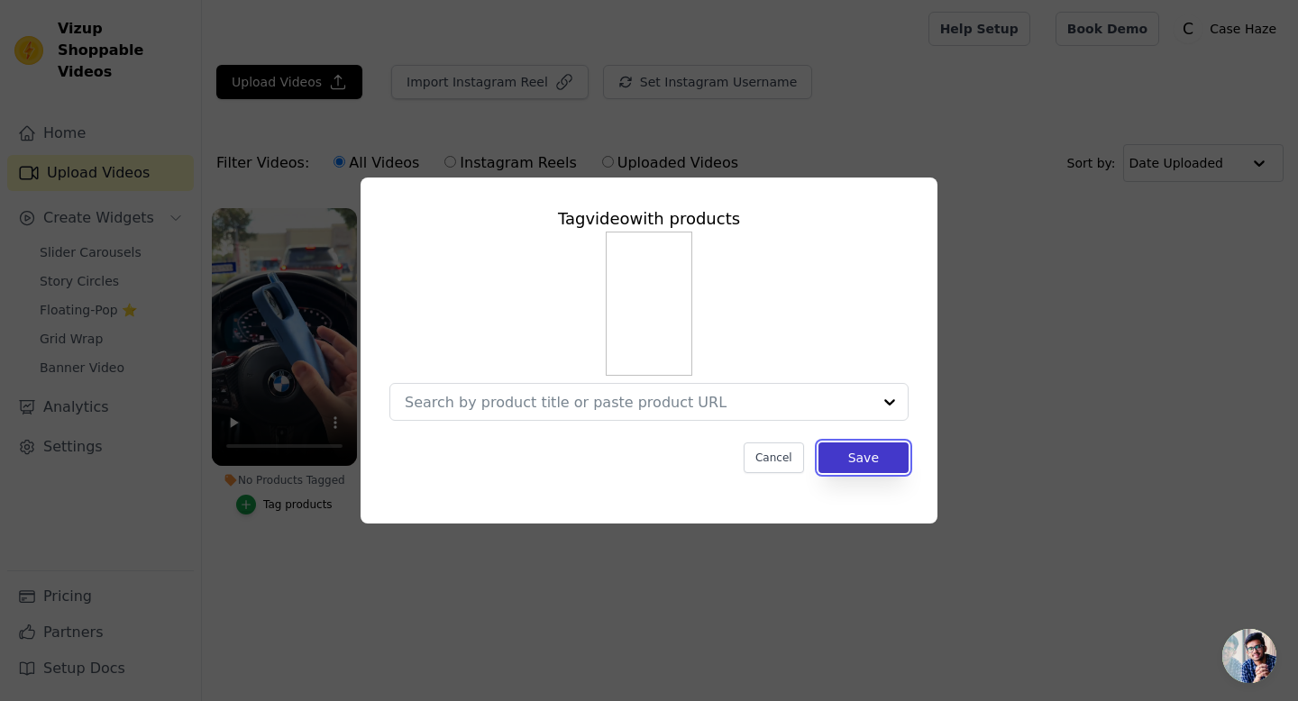
click at [884, 468] on button "Save" at bounding box center [863, 457] width 90 height 31
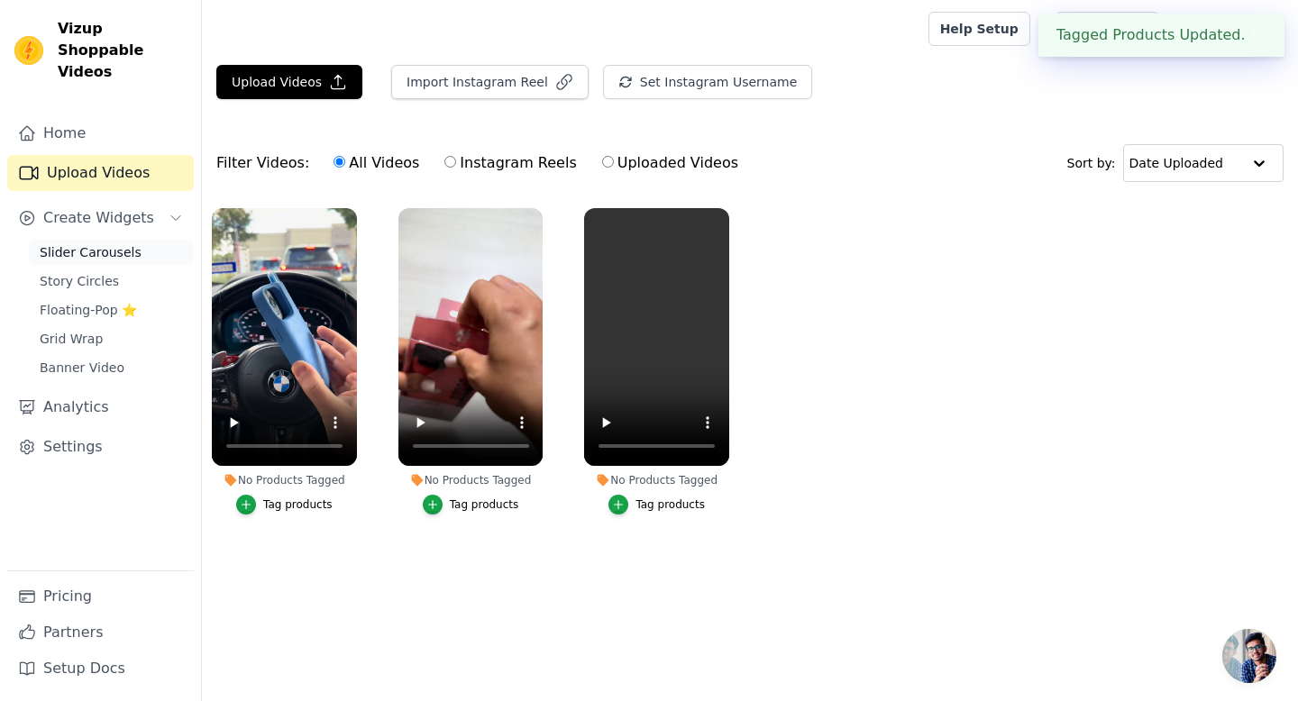
click at [141, 240] on link "Slider Carousels" at bounding box center [111, 252] width 165 height 25
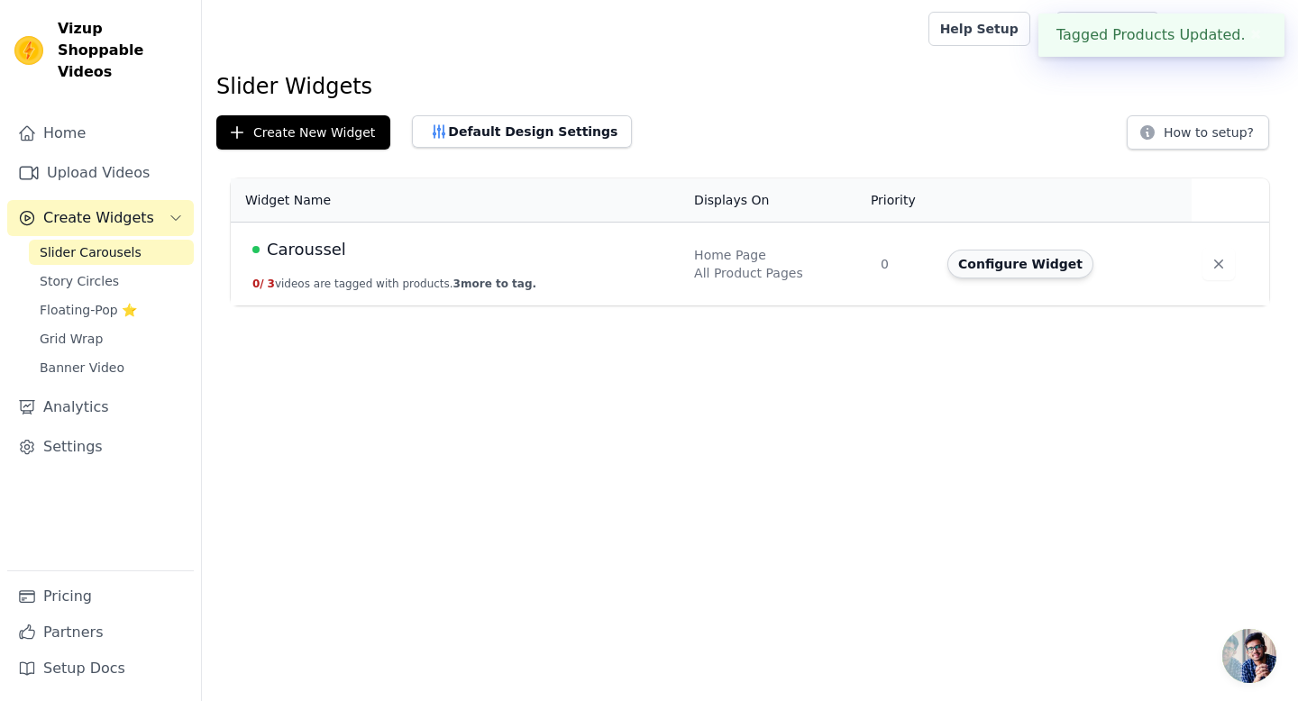
click at [1005, 261] on button "Configure Widget" at bounding box center [1020, 264] width 146 height 29
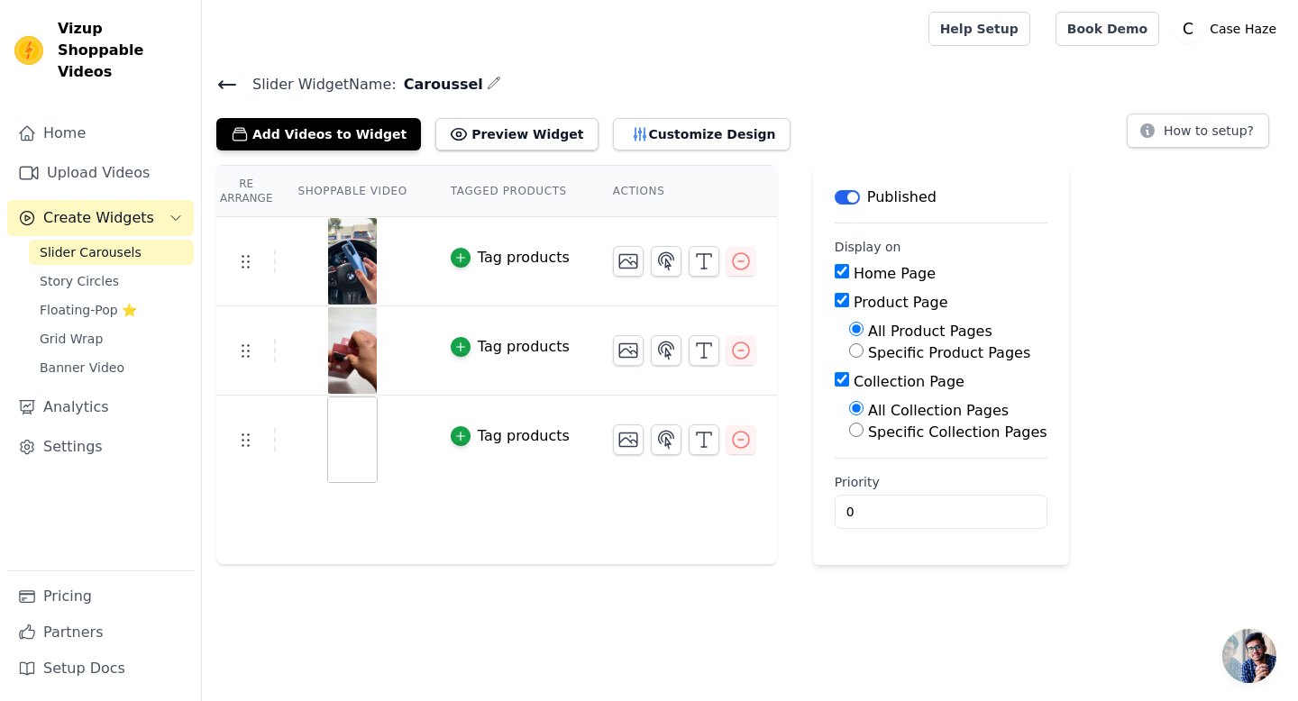
click at [240, 78] on span "Slider Widget Name:" at bounding box center [317, 85] width 159 height 22
click at [232, 78] on icon at bounding box center [227, 85] width 22 height 22
